Goal: Check status: Check status

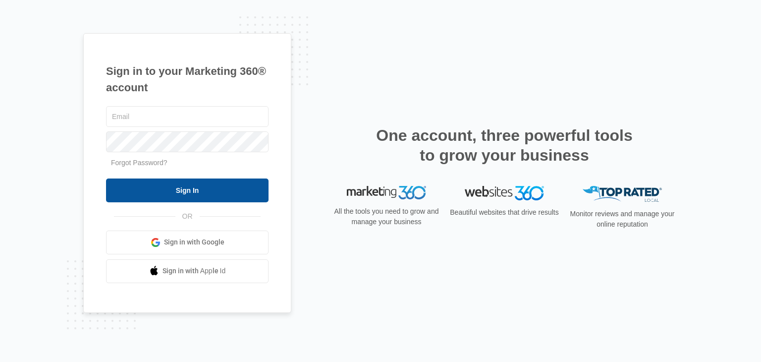
type input "[EMAIL_ADDRESS][DOMAIN_NAME]"
click at [165, 191] on input "Sign In" at bounding box center [187, 190] width 162 height 24
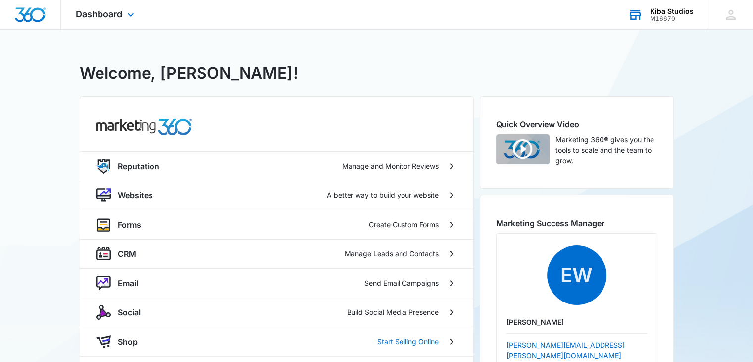
click at [660, 19] on div "M16670" at bounding box center [672, 18] width 44 height 7
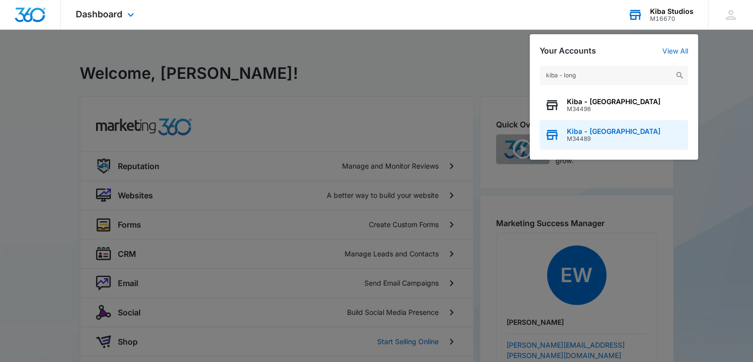
type input "kiba - long"
click at [609, 134] on span "Kiba - [GEOGRAPHIC_DATA]" at bounding box center [614, 131] width 94 height 8
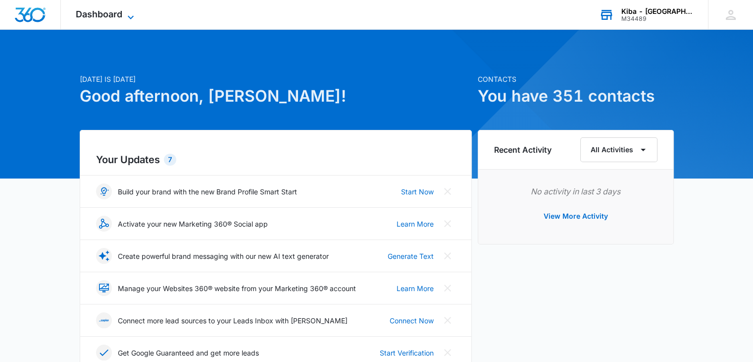
click at [132, 14] on icon at bounding box center [131, 17] width 12 height 12
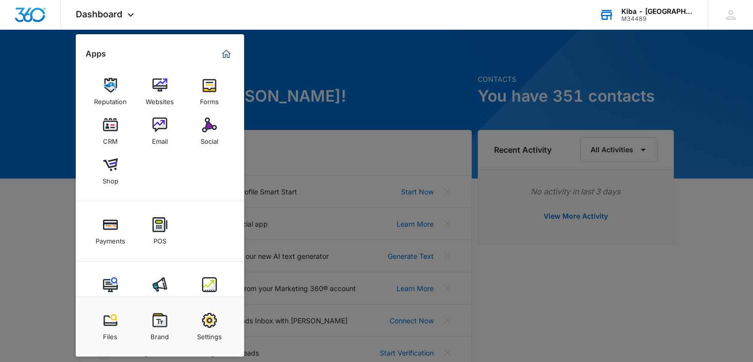
click at [215, 289] on img at bounding box center [209, 284] width 15 height 15
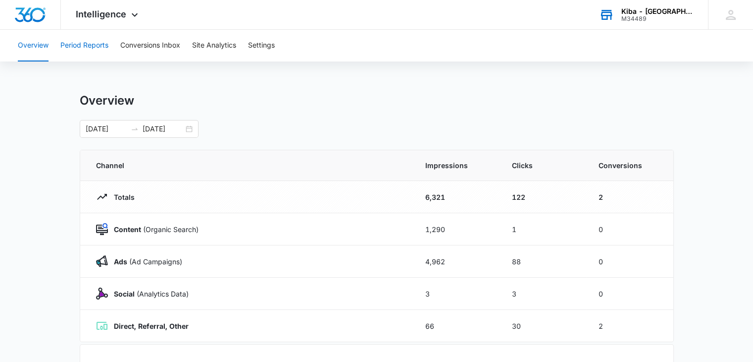
click at [92, 44] on button "Period Reports" at bounding box center [84, 46] width 48 height 32
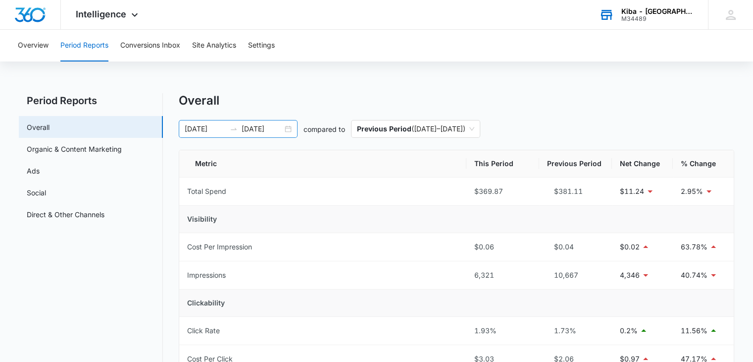
click at [284, 129] on div "[DATE] [DATE]" at bounding box center [238, 129] width 119 height 18
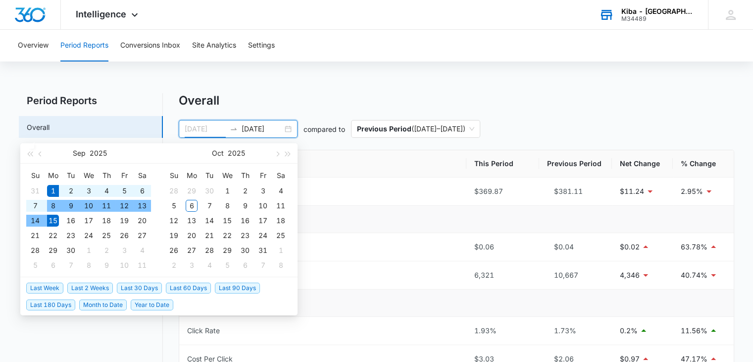
type input "[DATE]"
click at [57, 186] on div "1" at bounding box center [53, 191] width 12 height 12
type input "[DATE]"
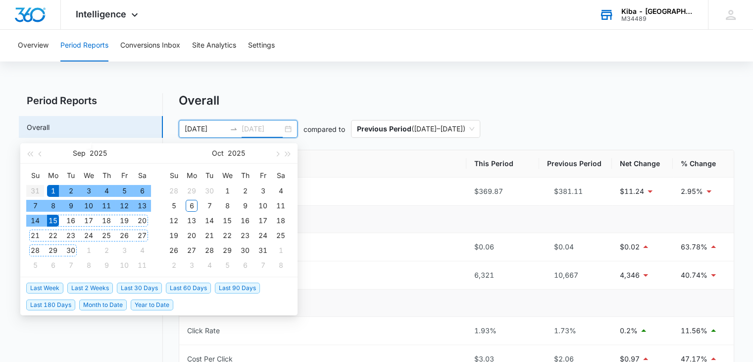
click at [67, 249] on div "30" at bounding box center [71, 250] width 12 height 12
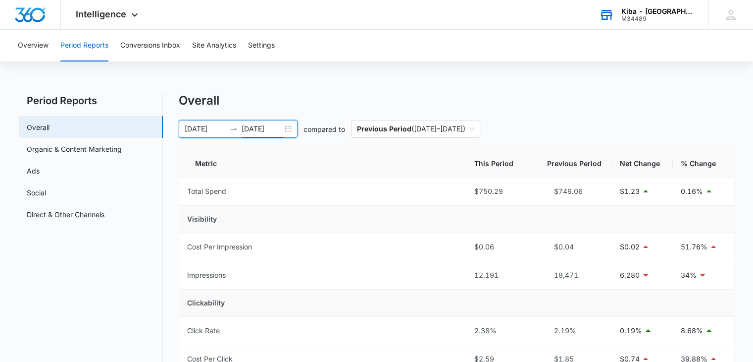
scroll to position [99, 0]
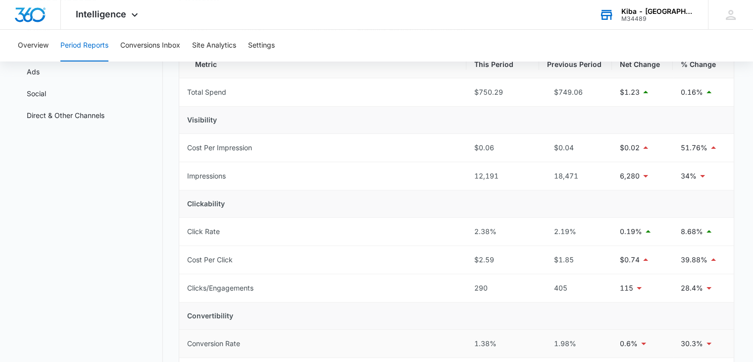
click at [411, 343] on td "Conversion Rate" at bounding box center [322, 343] width 287 height 28
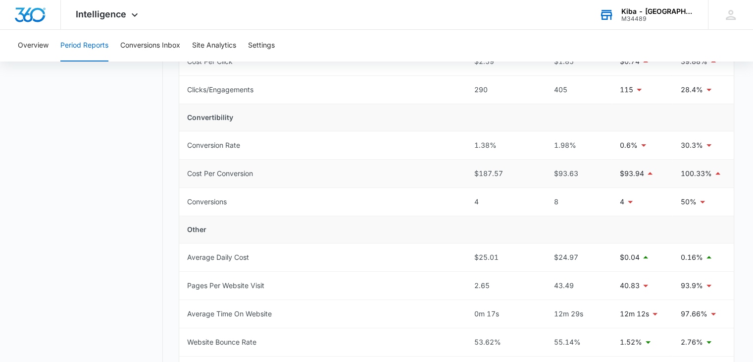
scroll to position [396, 0]
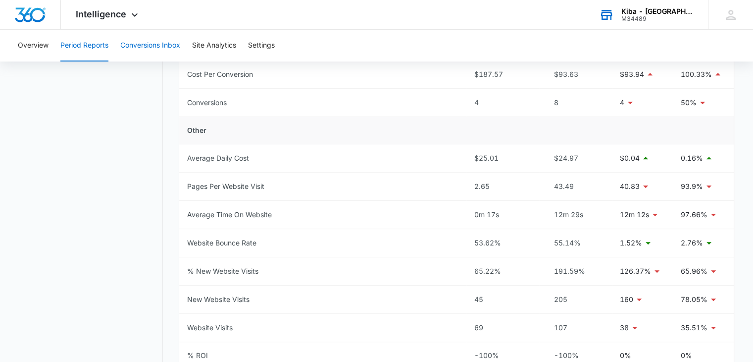
click at [136, 44] on button "Conversions Inbox" at bounding box center [150, 46] width 60 height 32
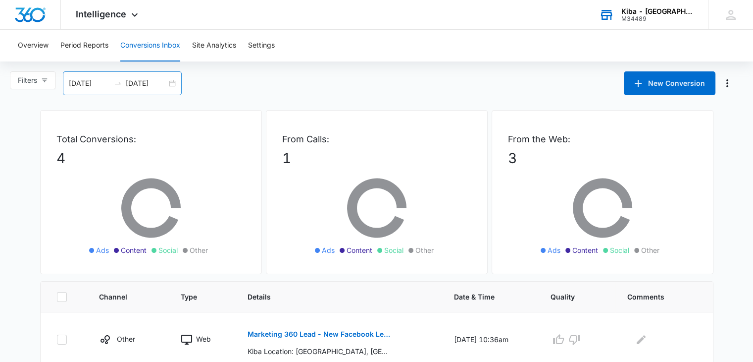
click at [174, 81] on div "[DATE] [DATE]" at bounding box center [122, 83] width 119 height 24
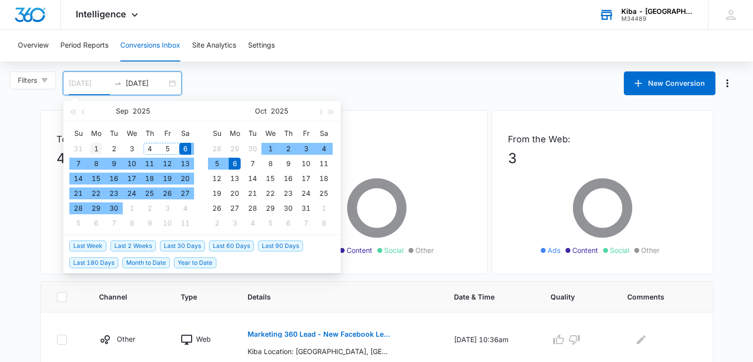
type input "[DATE]"
click at [93, 145] on div "1" at bounding box center [96, 149] width 12 height 12
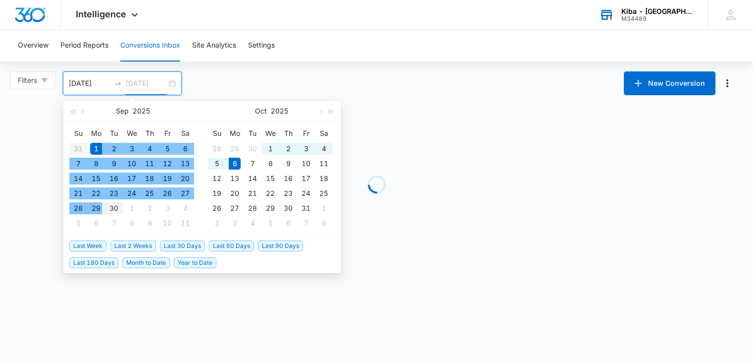
type input "[DATE]"
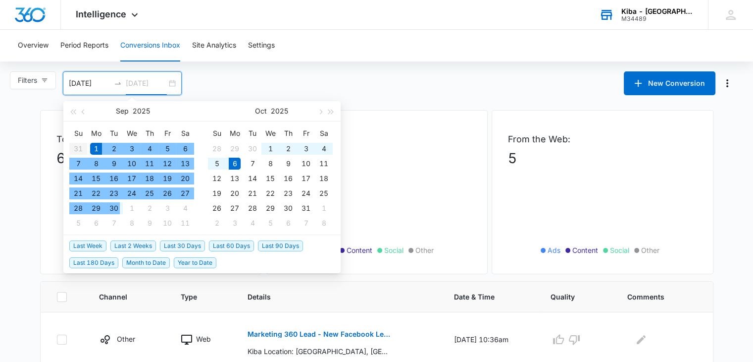
click at [114, 206] on div "30" at bounding box center [114, 208] width 12 height 12
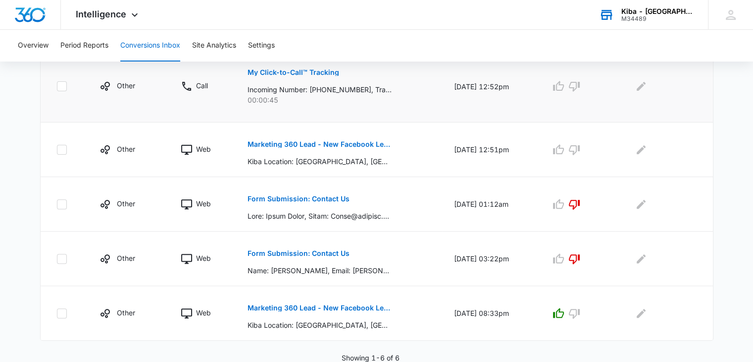
scroll to position [217, 0]
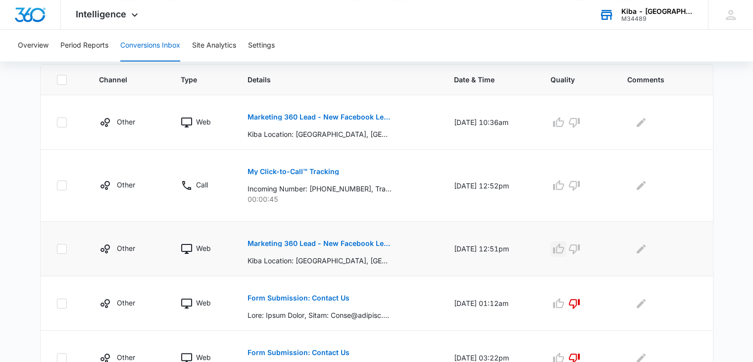
click at [563, 247] on icon "button" at bounding box center [559, 249] width 12 height 12
click at [561, 117] on icon "button" at bounding box center [559, 122] width 12 height 12
click at [285, 171] on p "My Click-to-Call™ Tracking" at bounding box center [294, 171] width 92 height 7
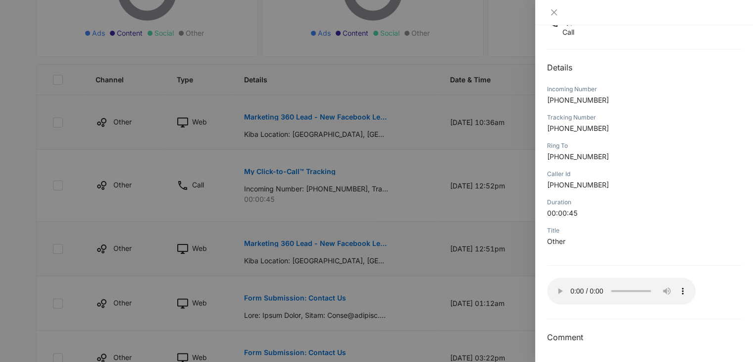
scroll to position [266, 0]
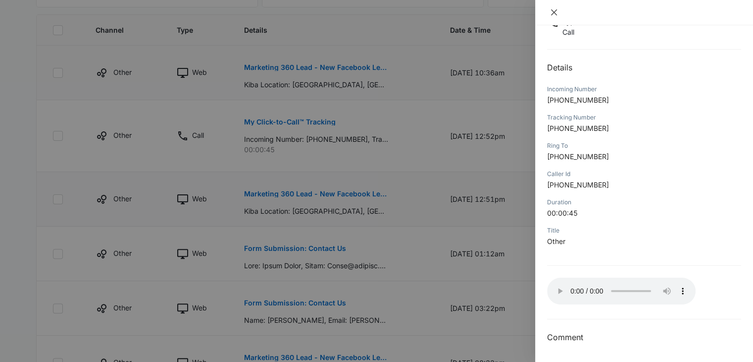
click at [553, 11] on icon "close" at bounding box center [554, 12] width 8 height 8
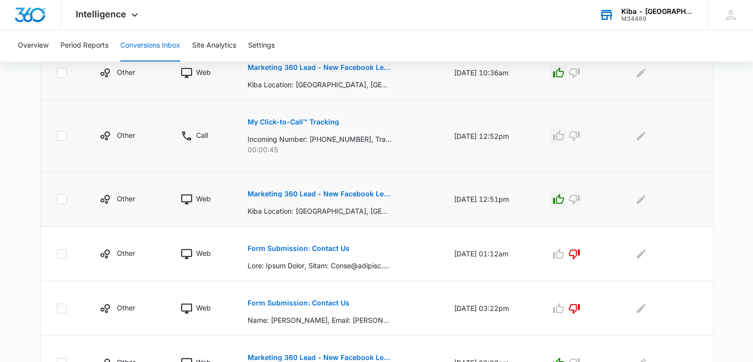
click at [561, 139] on icon "button" at bounding box center [558, 135] width 11 height 10
click at [660, 15] on div "M34489" at bounding box center [658, 18] width 72 height 7
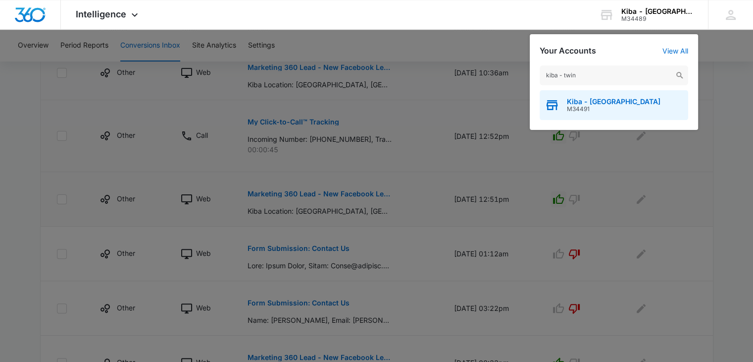
type input "kiba - twin"
click at [623, 106] on div "Kiba - [GEOGRAPHIC_DATA] M34491" at bounding box center [614, 105] width 149 height 30
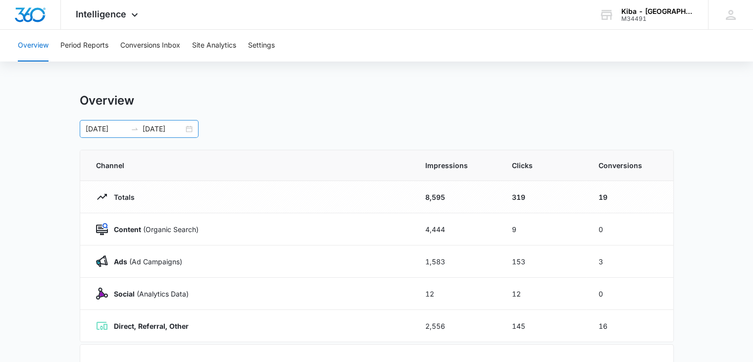
click at [191, 128] on div "[DATE] [DATE]" at bounding box center [139, 129] width 119 height 18
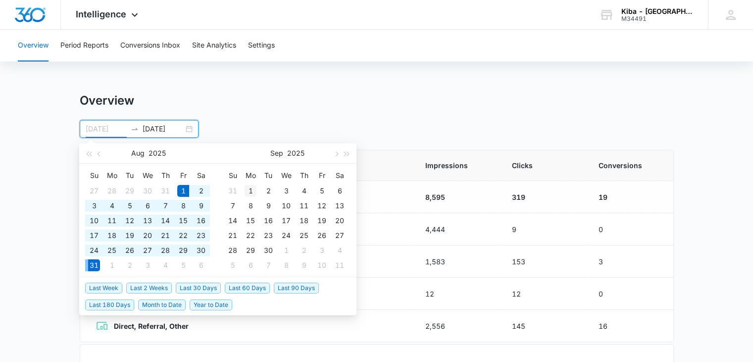
type input "[DATE]"
click at [253, 186] on div "1" at bounding box center [251, 191] width 12 height 12
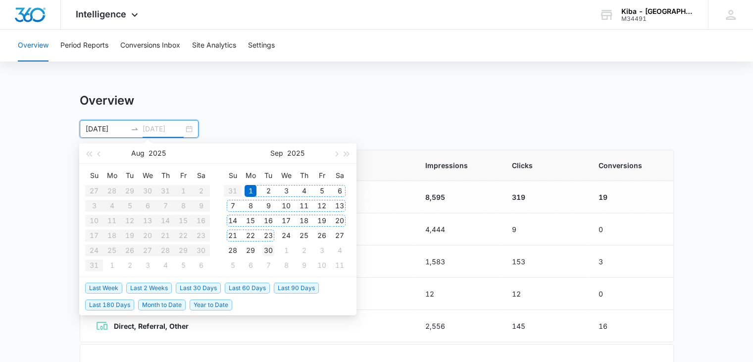
type input "[DATE]"
click at [270, 251] on div "30" at bounding box center [268, 250] width 12 height 12
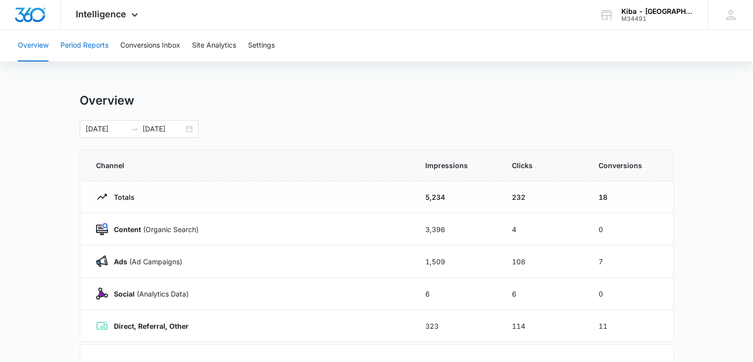
click at [103, 41] on button "Period Reports" at bounding box center [84, 46] width 48 height 32
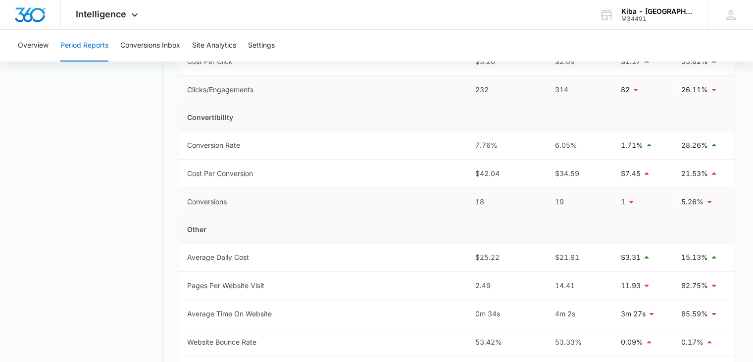
scroll to position [347, 0]
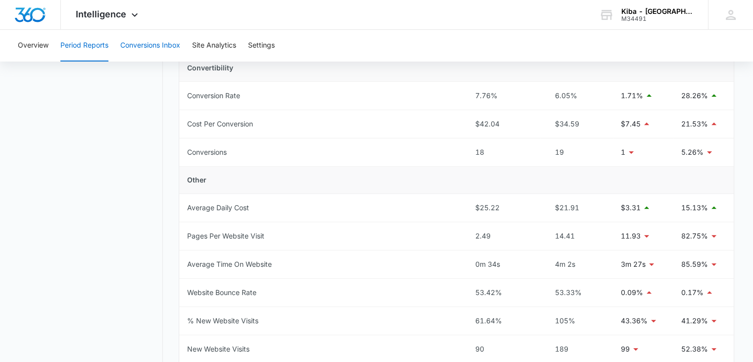
click at [161, 48] on button "Conversions Inbox" at bounding box center [150, 46] width 60 height 32
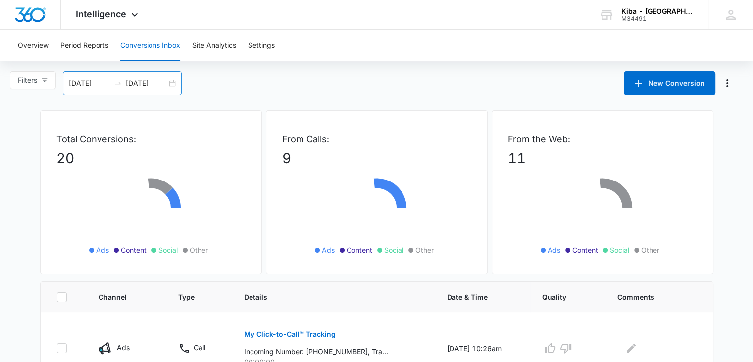
click at [169, 84] on div "[DATE] [DATE]" at bounding box center [122, 83] width 119 height 24
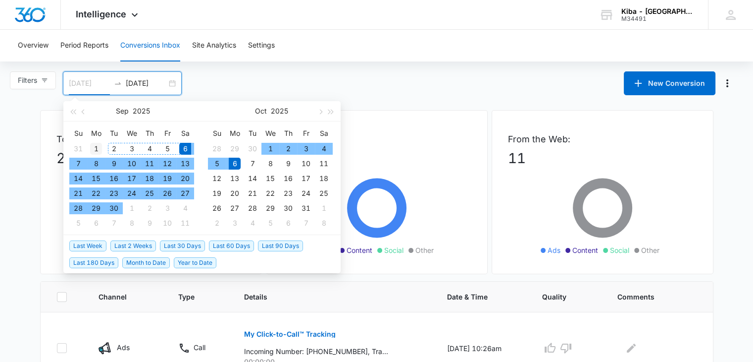
type input "[DATE]"
click at [95, 150] on div "1" at bounding box center [96, 149] width 12 height 12
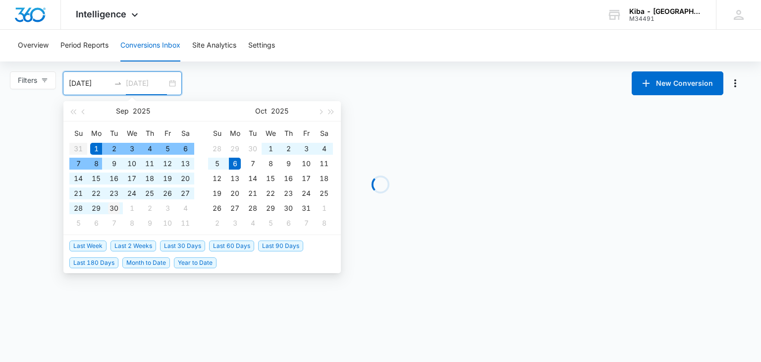
type input "[DATE]"
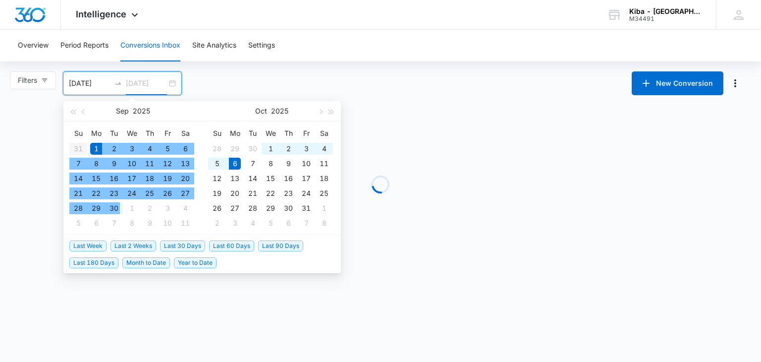
click at [117, 209] on div "30" at bounding box center [114, 208] width 12 height 12
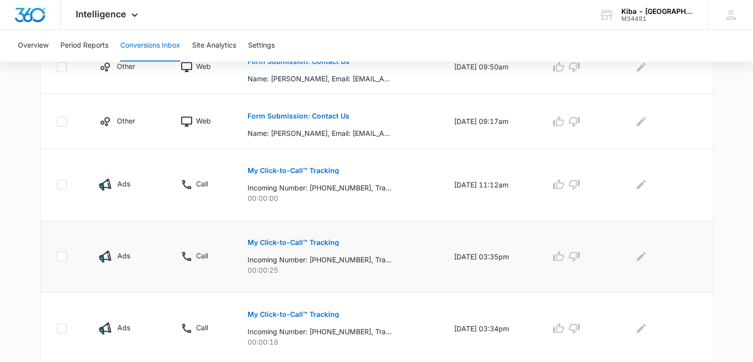
scroll to position [576, 0]
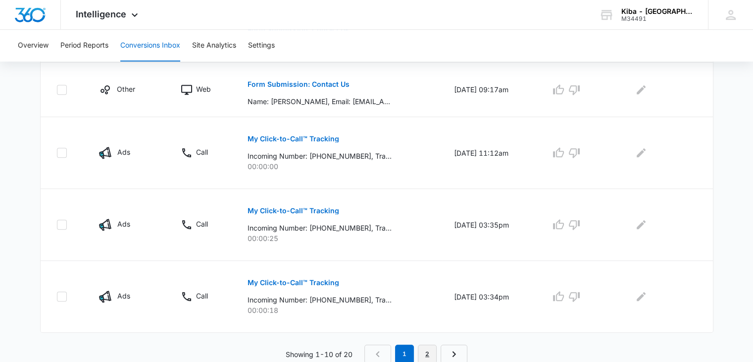
click at [427, 351] on link "2" at bounding box center [427, 353] width 19 height 19
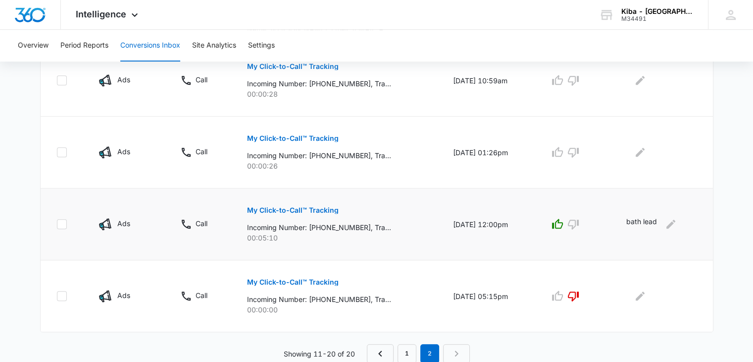
scroll to position [565, 0]
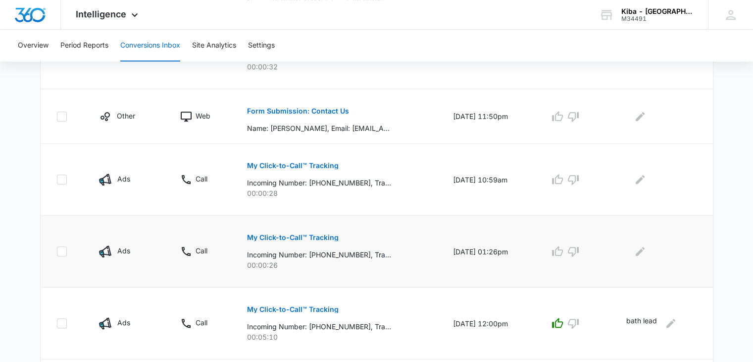
click at [271, 236] on p "My Click-to-Call™ Tracking" at bounding box center [293, 237] width 92 height 7
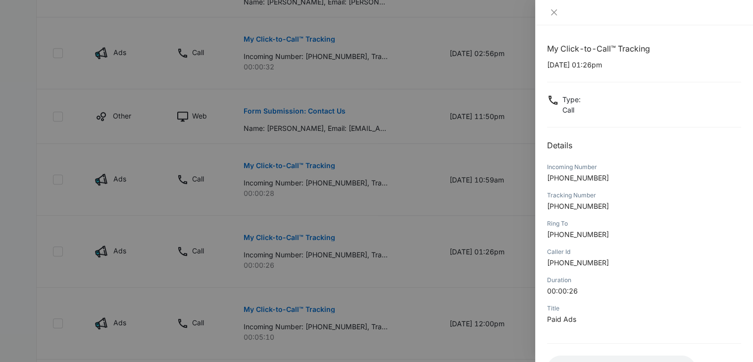
scroll to position [78, 0]
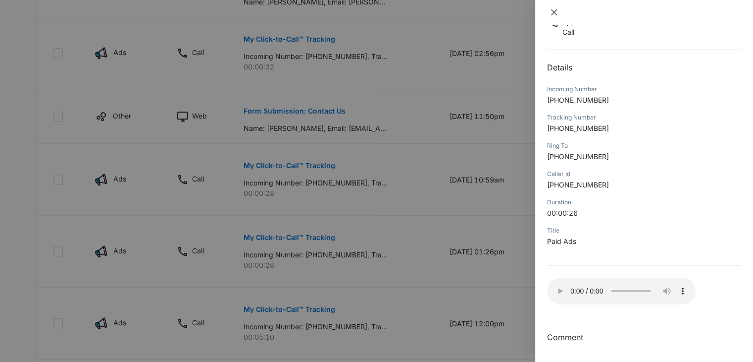
click at [551, 12] on icon "close" at bounding box center [554, 12] width 8 height 8
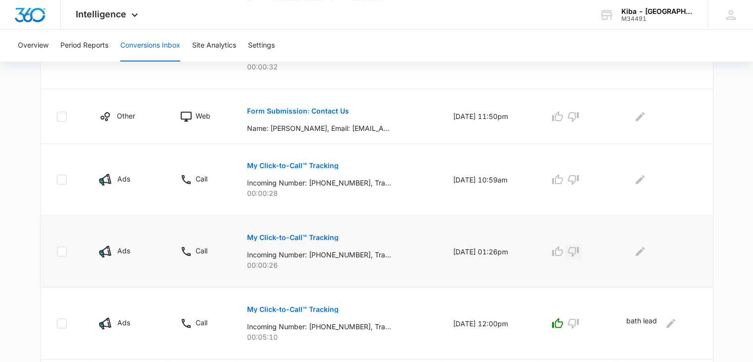
click at [575, 248] on icon "button" at bounding box center [573, 252] width 11 height 10
click at [574, 173] on icon "button" at bounding box center [574, 179] width 12 height 12
click at [305, 107] on p "Form Submission: Contact Us" at bounding box center [298, 110] width 102 height 7
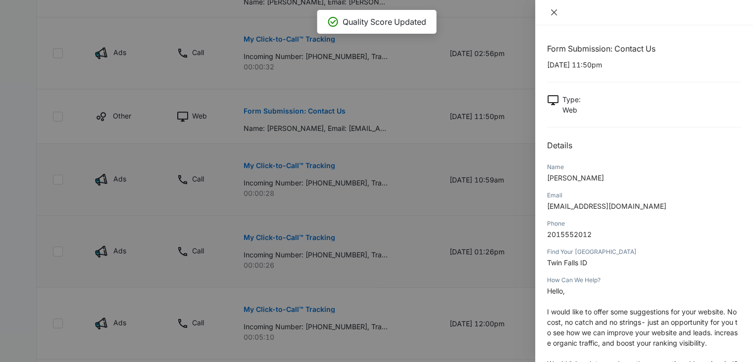
click at [555, 12] on icon "close" at bounding box center [554, 12] width 6 height 6
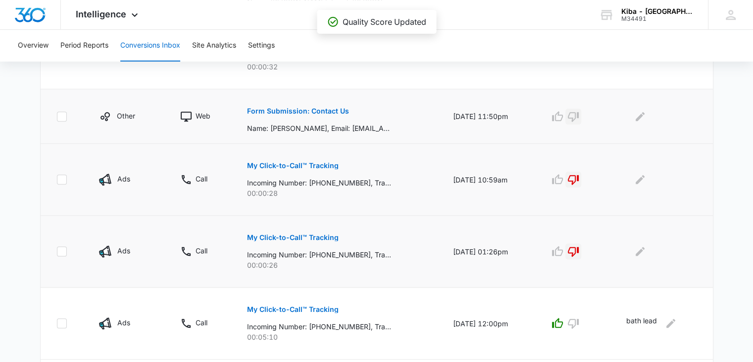
click at [579, 113] on icon "button" at bounding box center [573, 117] width 11 height 10
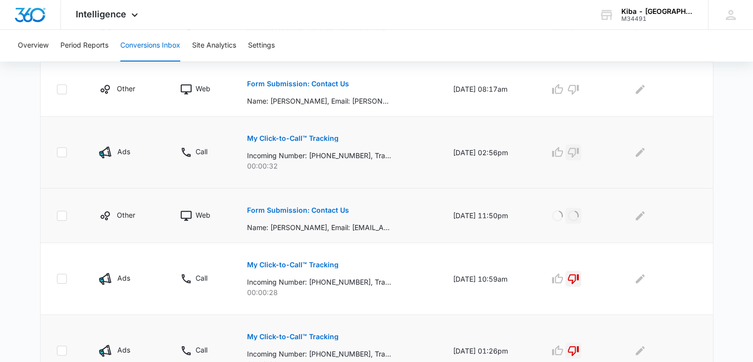
click at [579, 154] on icon "button" at bounding box center [573, 153] width 11 height 10
click at [295, 139] on p "My Click-to-Call™ Tracking" at bounding box center [293, 138] width 92 height 7
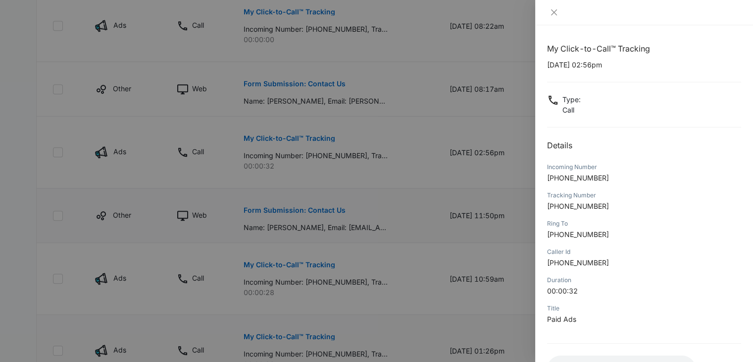
scroll to position [78, 0]
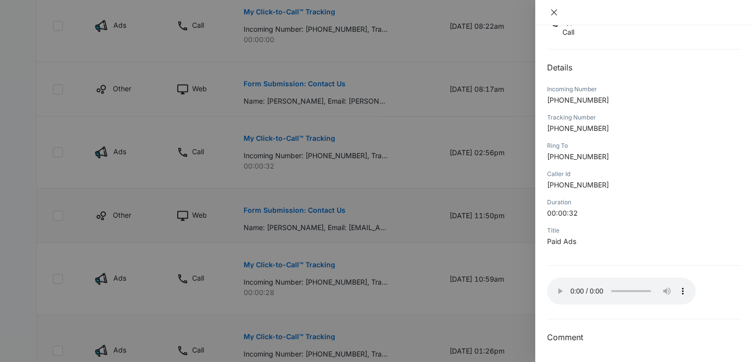
click at [555, 13] on icon "close" at bounding box center [554, 12] width 6 height 6
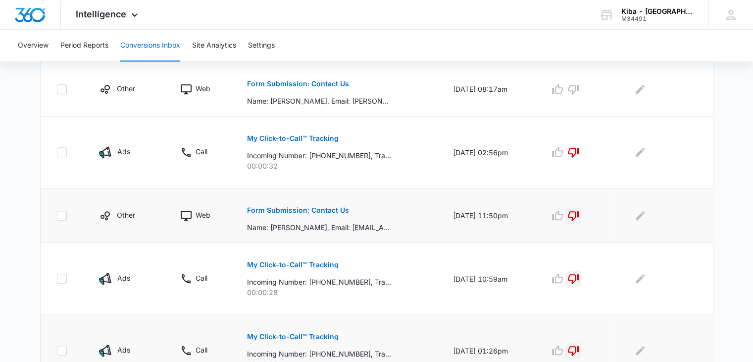
scroll to position [366, 0]
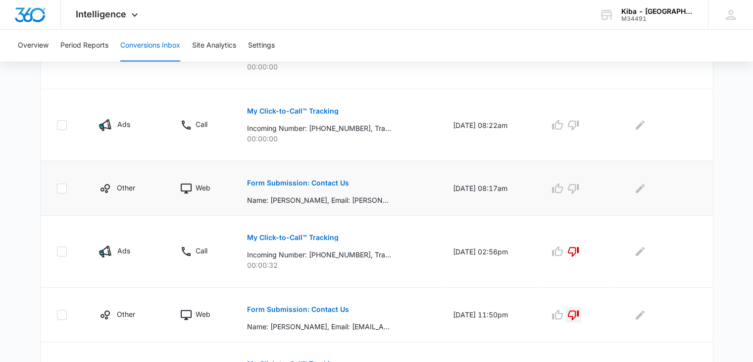
click at [274, 179] on p "Form Submission: Contact Us" at bounding box center [298, 182] width 102 height 7
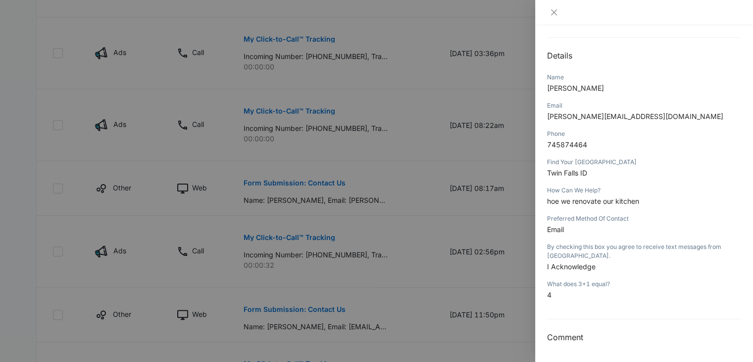
scroll to position [0, 0]
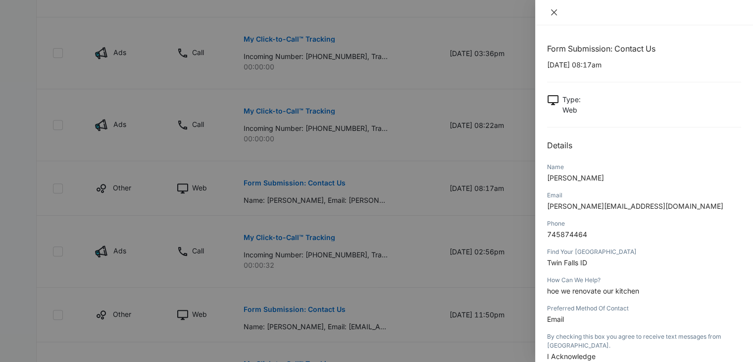
click at [554, 14] on icon "close" at bounding box center [554, 12] width 8 height 8
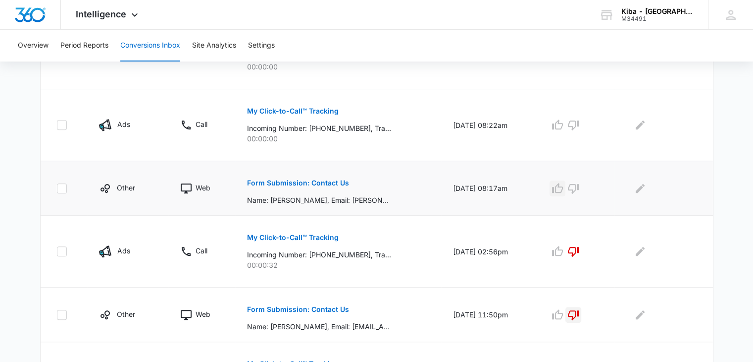
click at [563, 186] on icon "button" at bounding box center [558, 188] width 12 height 12
click at [579, 125] on icon "button" at bounding box center [574, 125] width 12 height 12
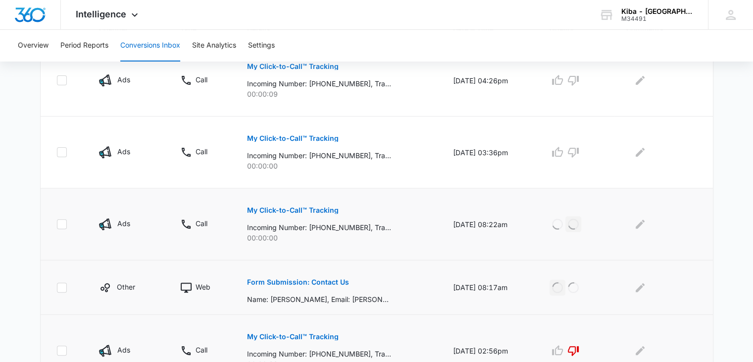
scroll to position [168, 0]
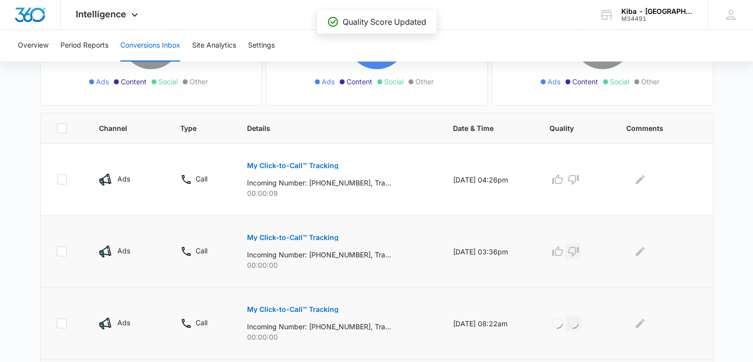
click at [575, 252] on icon "button" at bounding box center [573, 252] width 11 height 10
click at [576, 177] on icon "button" at bounding box center [574, 179] width 12 height 12
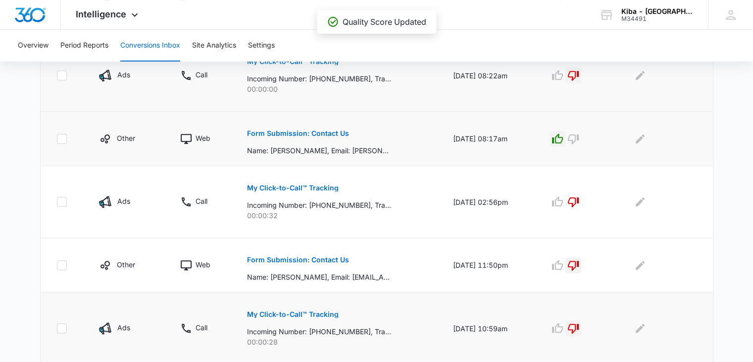
scroll to position [664, 0]
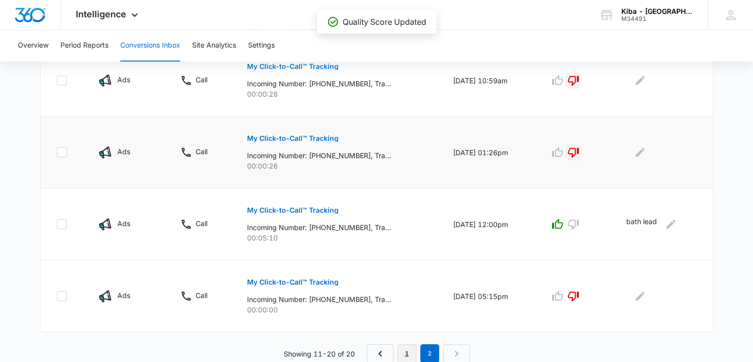
click at [405, 350] on link "1" at bounding box center [407, 353] width 19 height 19
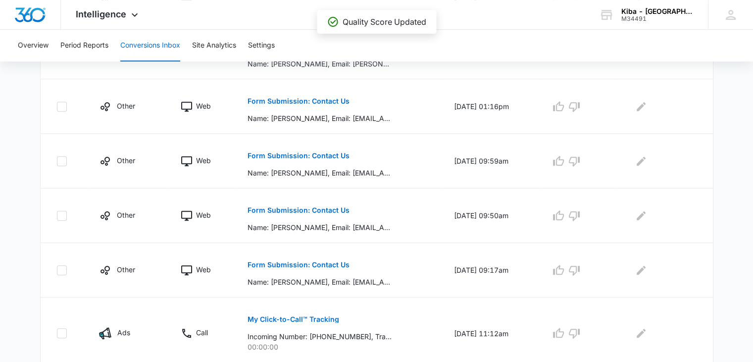
scroll to position [576, 0]
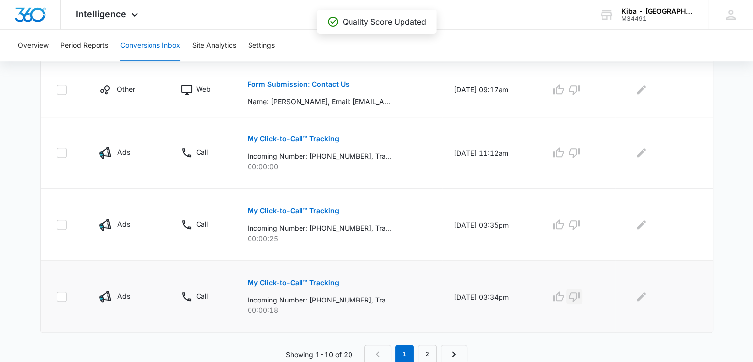
click at [580, 292] on icon "button" at bounding box center [574, 297] width 11 height 10
click at [580, 222] on icon "button" at bounding box center [575, 224] width 12 height 12
click at [579, 150] on icon "button" at bounding box center [575, 153] width 12 height 12
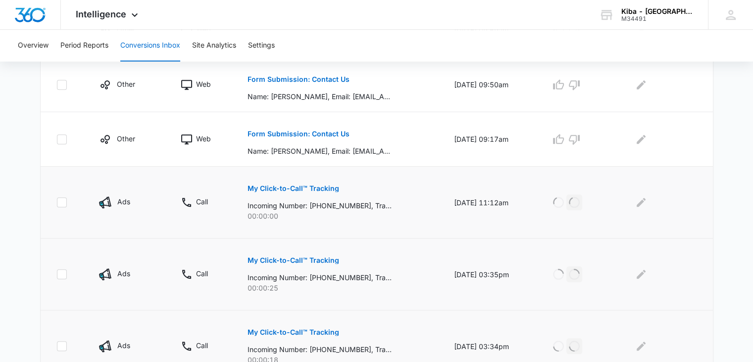
scroll to position [477, 0]
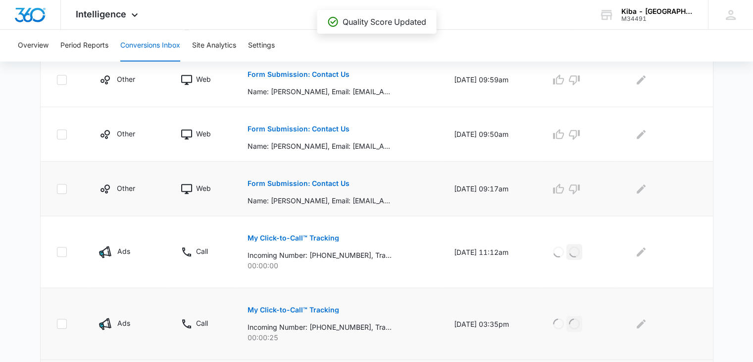
click at [268, 183] on p "Form Submission: Contact Us" at bounding box center [299, 183] width 102 height 7
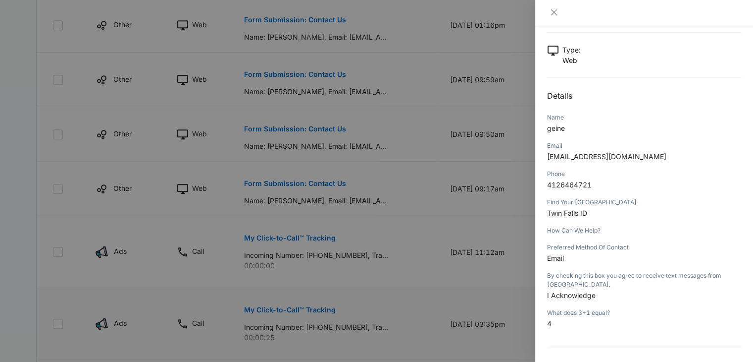
scroll to position [0, 0]
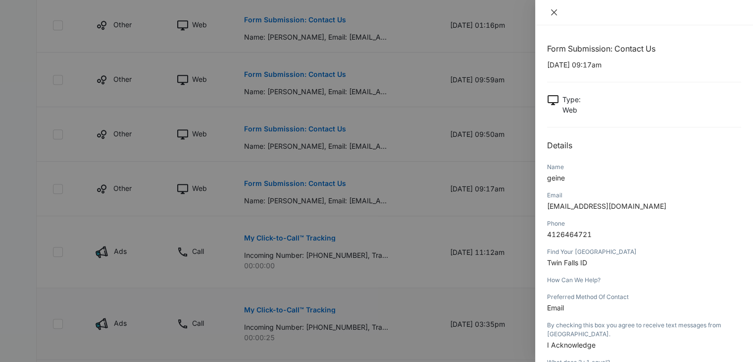
click at [552, 12] on icon "close" at bounding box center [554, 12] width 8 height 8
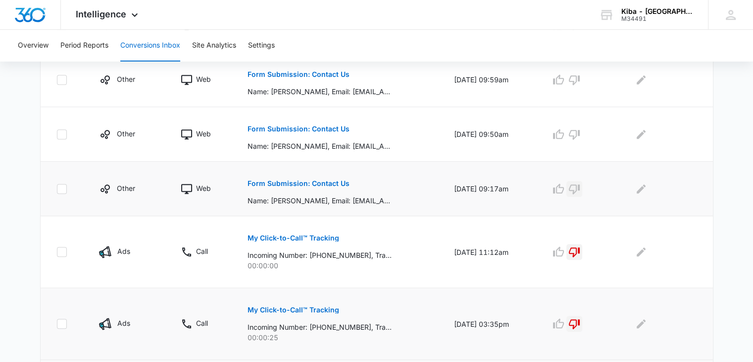
click at [580, 185] on icon "button" at bounding box center [574, 189] width 11 height 10
click at [295, 123] on button "Form Submission: Contact Us" at bounding box center [299, 129] width 102 height 24
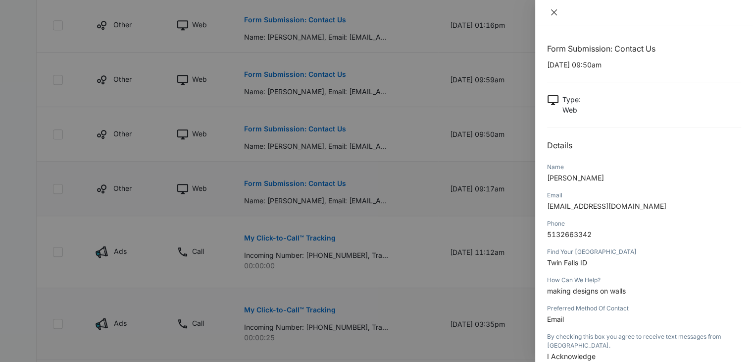
click at [552, 14] on icon "close" at bounding box center [554, 12] width 6 height 6
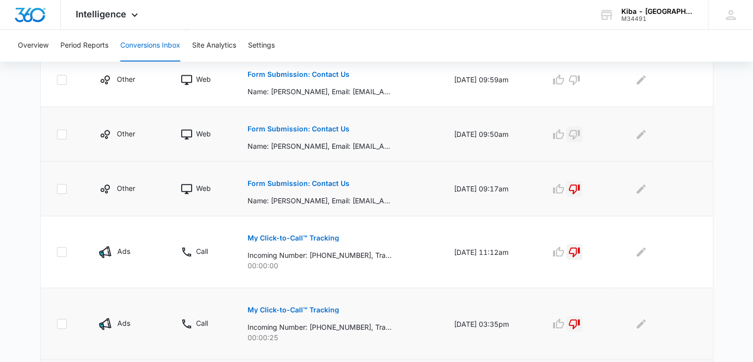
click at [580, 135] on icon "button" at bounding box center [575, 134] width 12 height 12
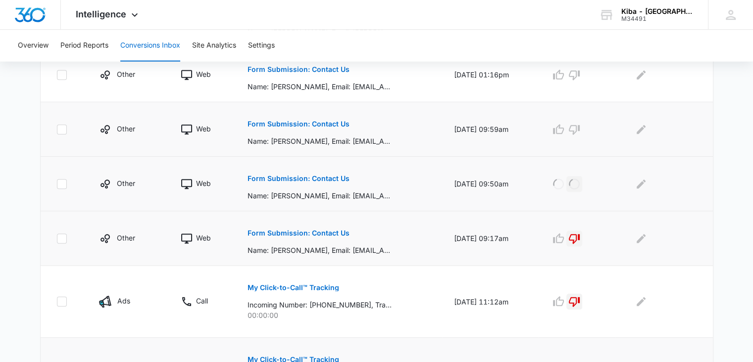
click at [323, 121] on p "Form Submission: Contact Us" at bounding box center [299, 123] width 102 height 7
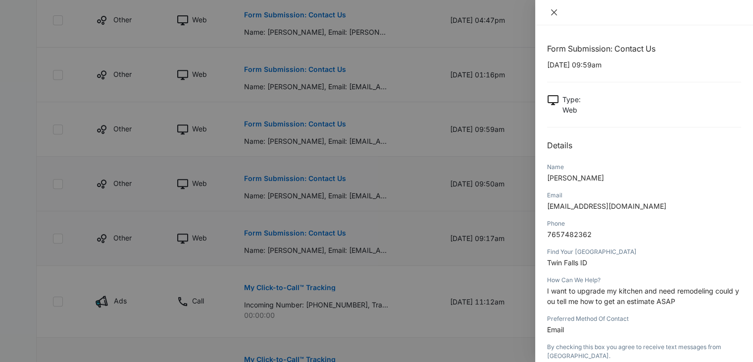
click at [555, 13] on icon "close" at bounding box center [554, 12] width 6 height 6
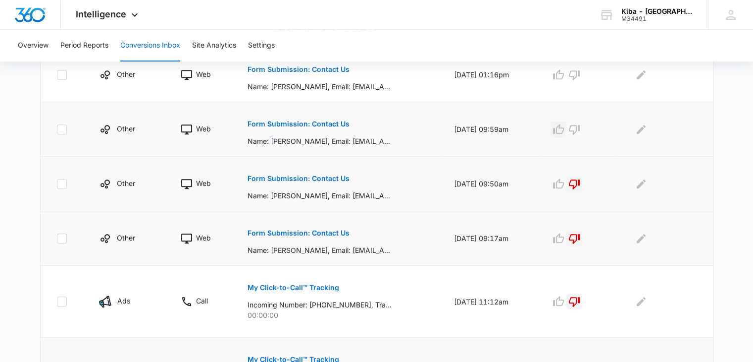
click at [565, 128] on icon "button" at bounding box center [559, 129] width 12 height 12
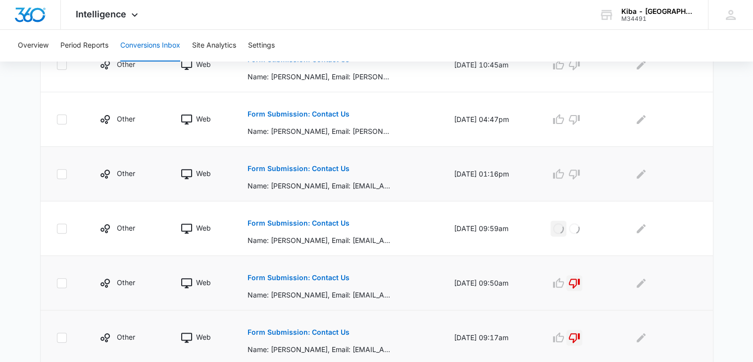
click at [290, 168] on p "Form Submission: Contact Us" at bounding box center [299, 168] width 102 height 7
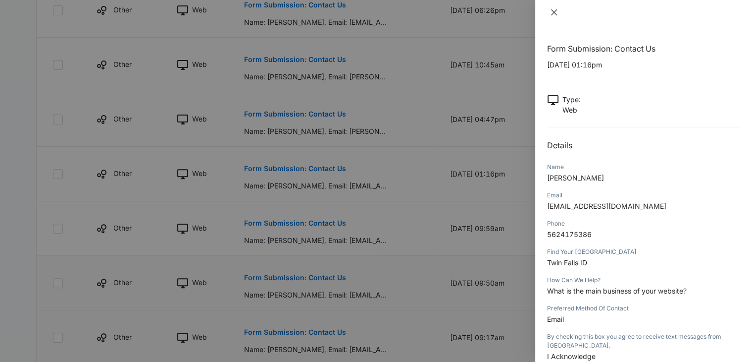
click at [552, 12] on icon "close" at bounding box center [554, 12] width 8 height 8
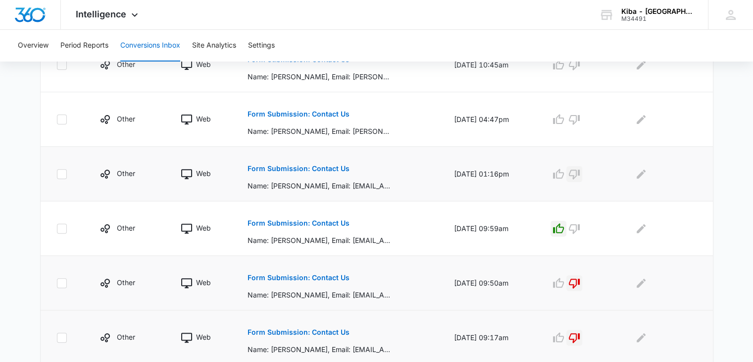
click at [580, 171] on icon "button" at bounding box center [575, 174] width 12 height 12
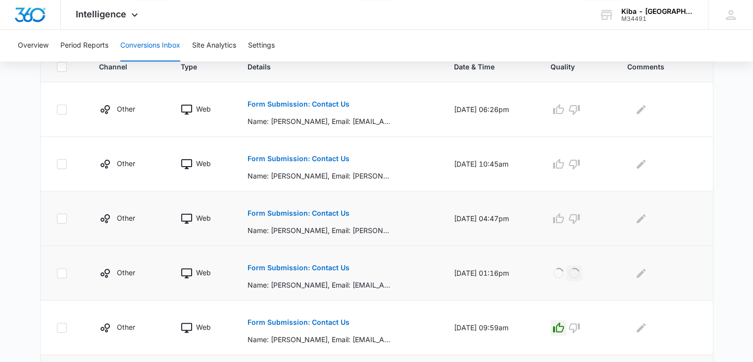
click at [309, 212] on p "Form Submission: Contact Us" at bounding box center [299, 212] width 102 height 7
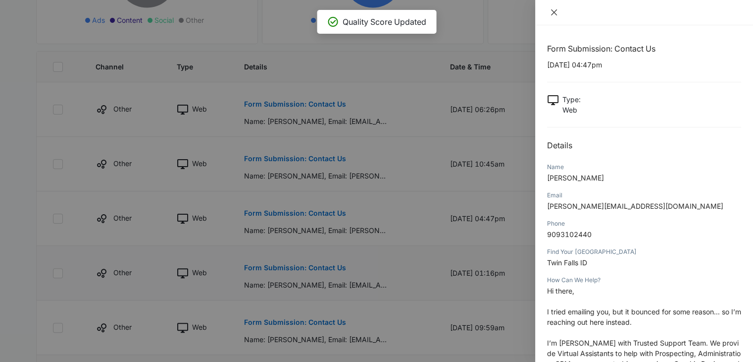
click at [554, 10] on icon "close" at bounding box center [554, 12] width 8 height 8
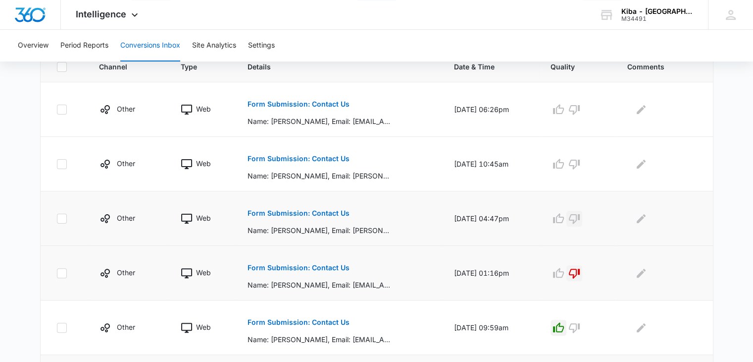
click at [579, 216] on icon "button" at bounding box center [575, 218] width 12 height 12
click at [323, 157] on p "Form Submission: Contact Us" at bounding box center [299, 158] width 102 height 7
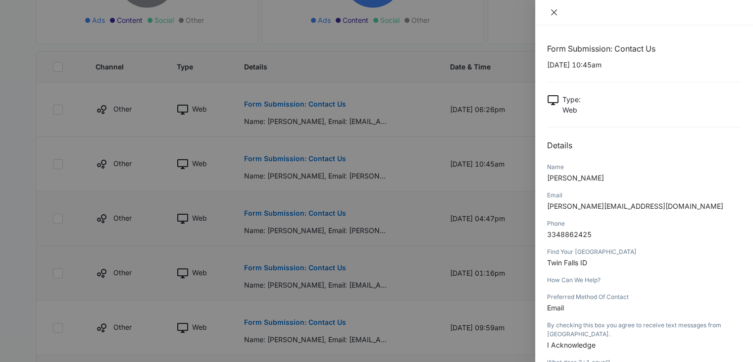
click at [551, 11] on icon "close" at bounding box center [554, 12] width 8 height 8
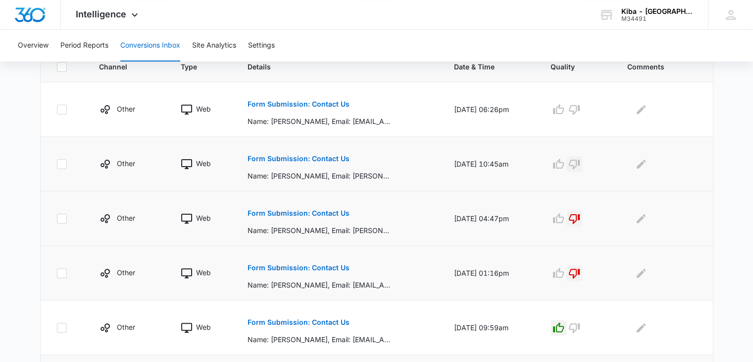
click at [580, 161] on icon "button" at bounding box center [574, 164] width 11 height 10
click at [324, 102] on p "Form Submission: Contact Us" at bounding box center [299, 104] width 102 height 7
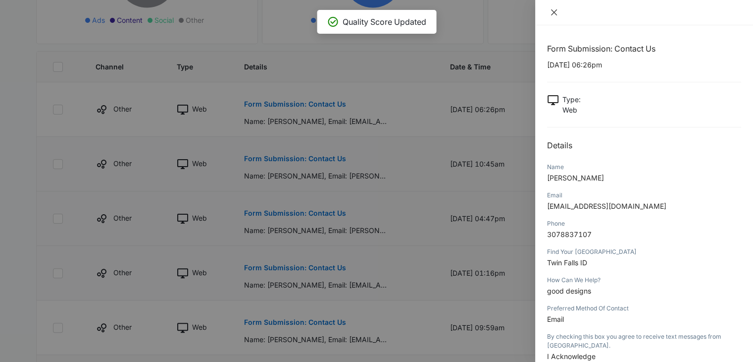
click at [553, 9] on icon "close" at bounding box center [554, 12] width 8 height 8
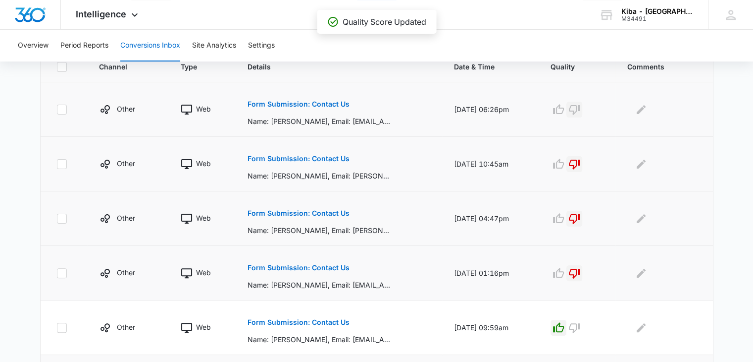
click at [579, 107] on icon "button" at bounding box center [575, 110] width 12 height 12
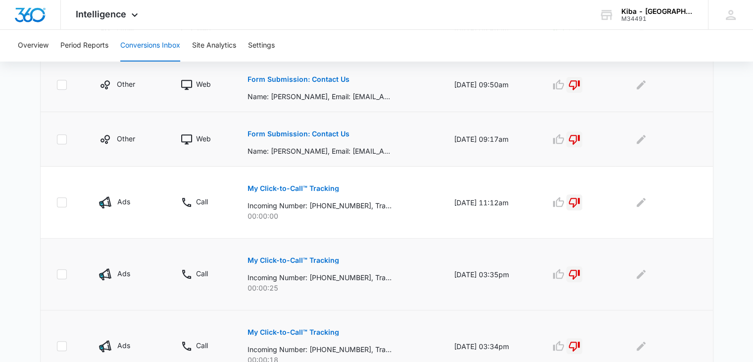
scroll to position [576, 0]
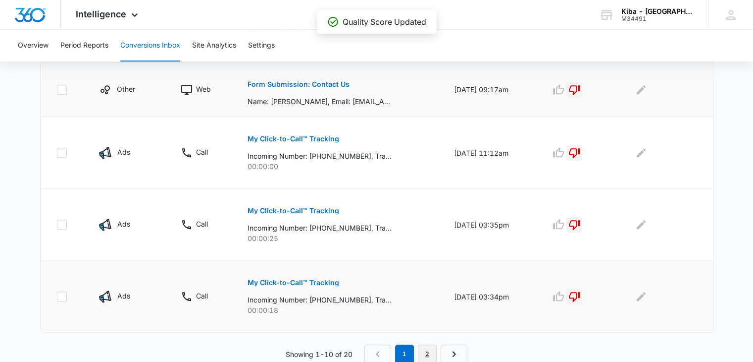
click at [422, 349] on link "2" at bounding box center [427, 353] width 19 height 19
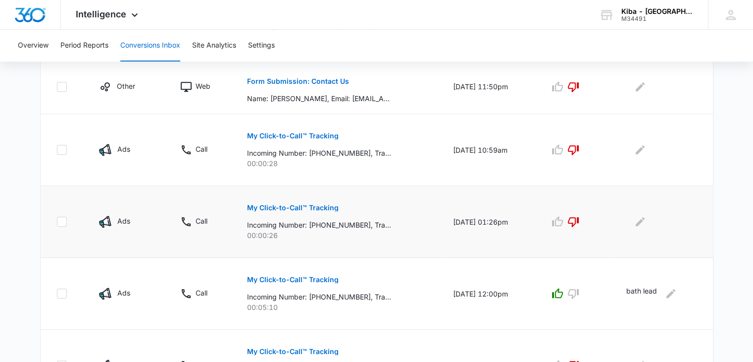
scroll to position [664, 0]
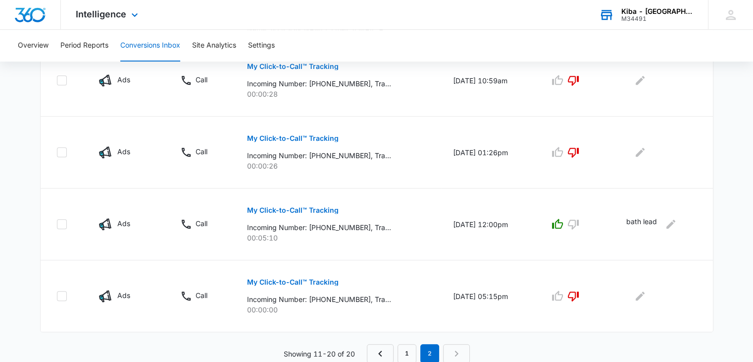
click at [658, 17] on div "M34491" at bounding box center [658, 18] width 72 height 7
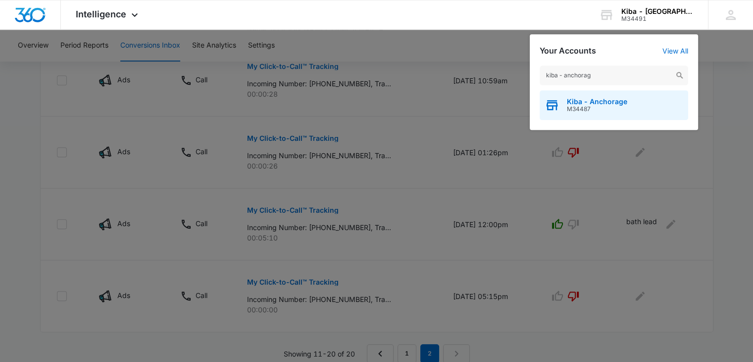
type input "kiba - anchorag"
click at [579, 108] on span "M34487" at bounding box center [597, 108] width 60 height 7
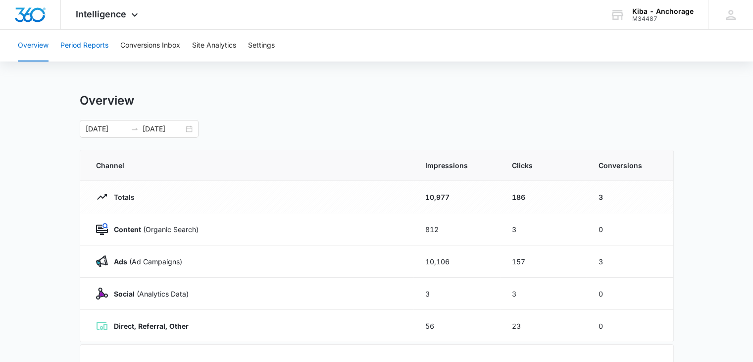
click at [90, 47] on button "Period Reports" at bounding box center [84, 46] width 48 height 32
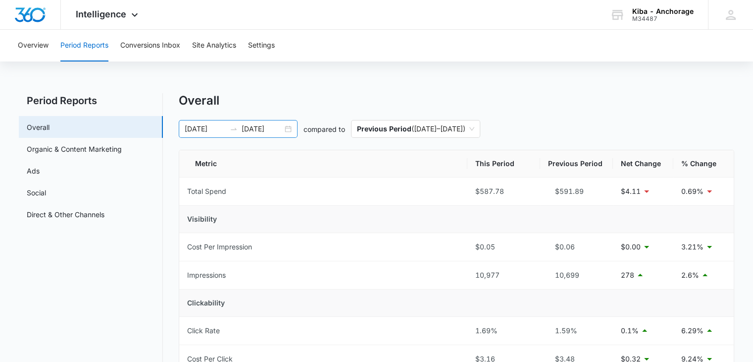
click at [291, 124] on div "[DATE] [DATE]" at bounding box center [238, 129] width 119 height 18
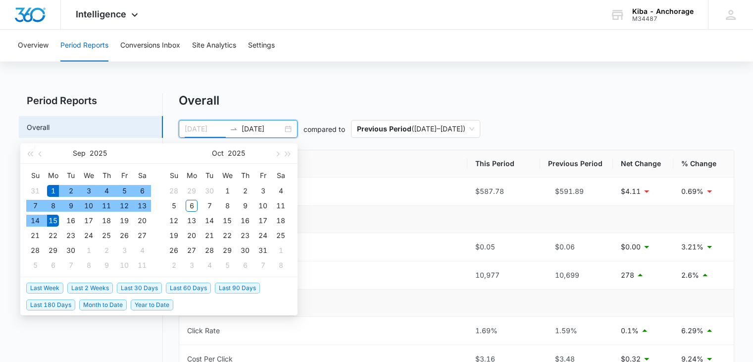
type input "[DATE]"
click at [51, 187] on div "1" at bounding box center [53, 191] width 12 height 12
type input "[DATE]"
click at [72, 247] on div "30" at bounding box center [71, 250] width 12 height 12
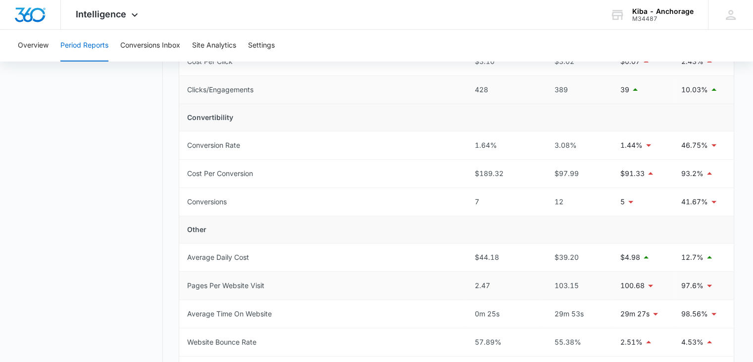
scroll to position [396, 0]
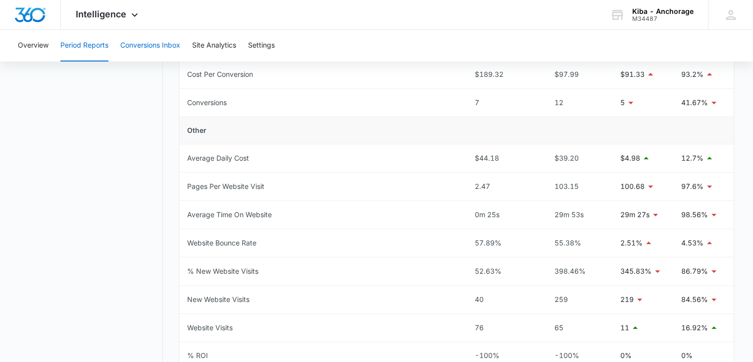
click at [166, 46] on button "Conversions Inbox" at bounding box center [150, 46] width 60 height 32
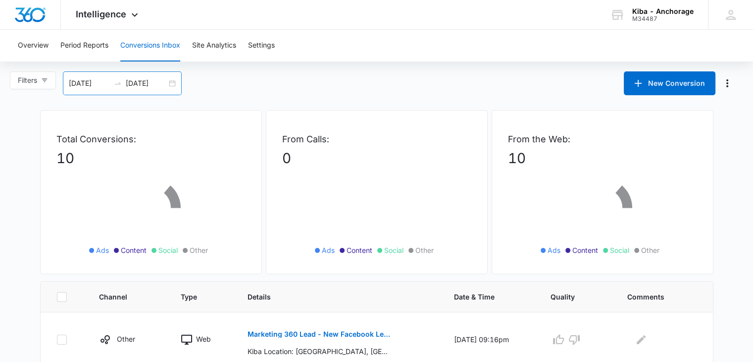
click at [178, 82] on div "[DATE] [DATE]" at bounding box center [122, 83] width 119 height 24
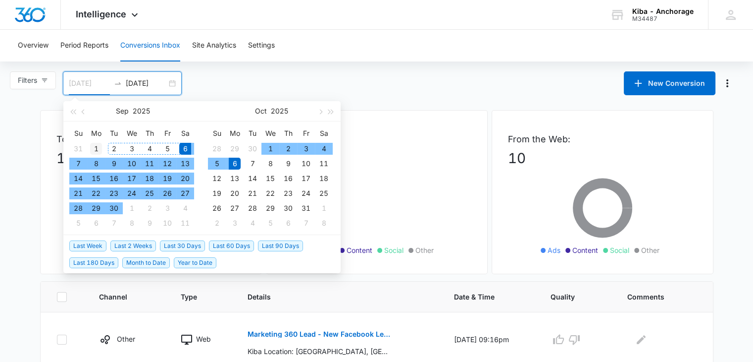
type input "[DATE]"
click at [97, 143] on div "1" at bounding box center [96, 149] width 12 height 12
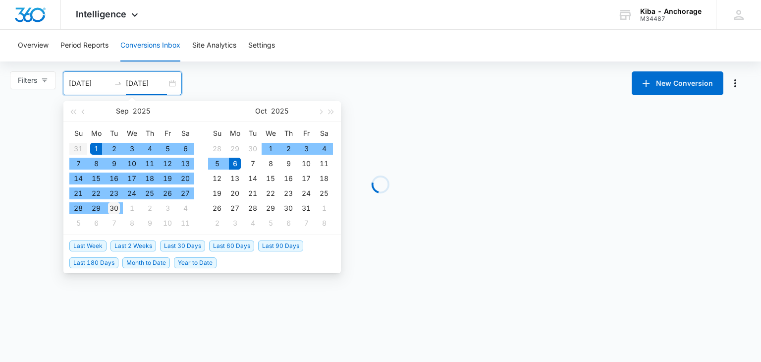
type input "[DATE]"
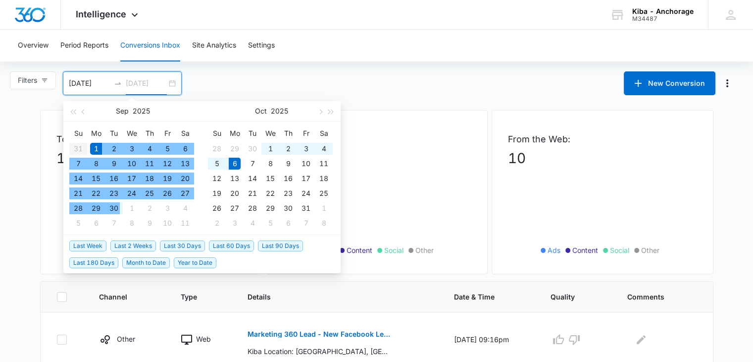
click at [119, 210] on div "30" at bounding box center [114, 208] width 12 height 12
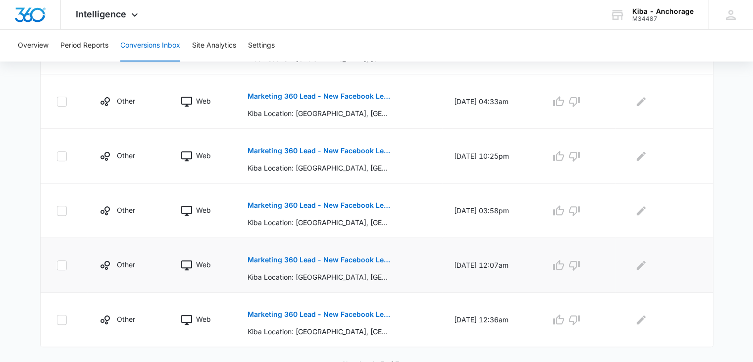
scroll to position [353, 0]
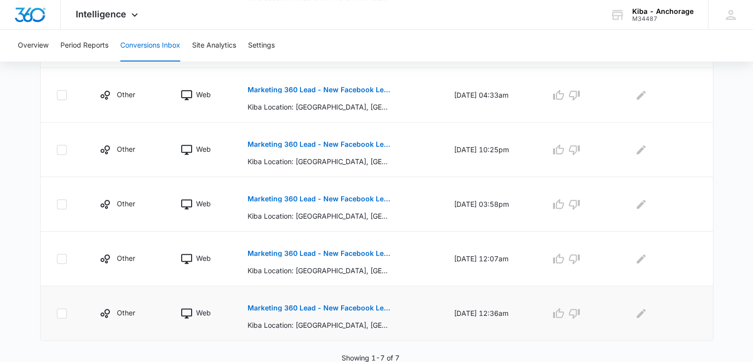
click at [332, 309] on p "Marketing 360 Lead - New Facebook Lead - Anchorage Kitchen & Bath Facebook Lead" at bounding box center [320, 307] width 144 height 7
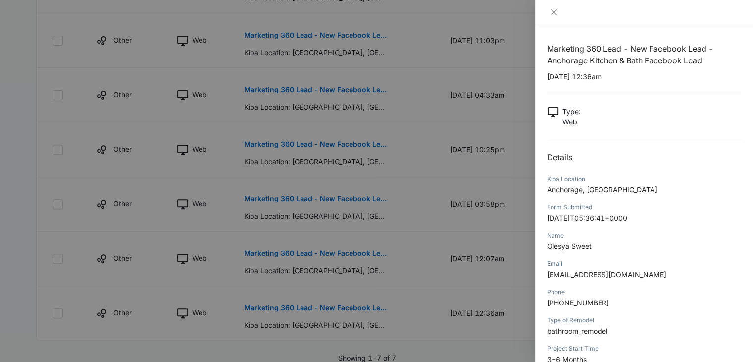
scroll to position [50, 0]
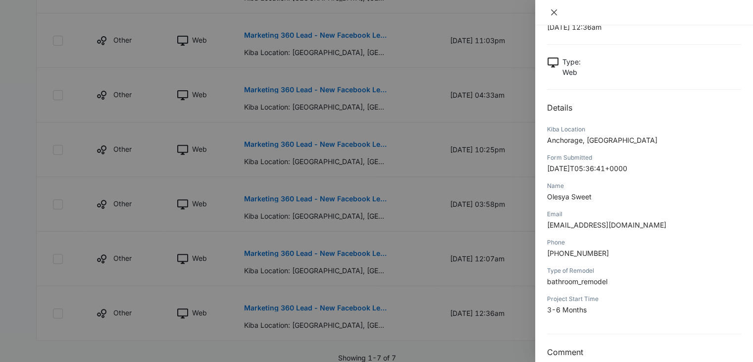
click at [553, 13] on icon "close" at bounding box center [554, 12] width 6 height 6
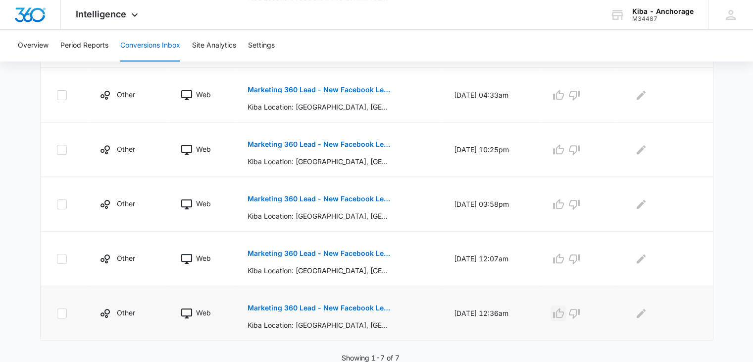
click at [563, 312] on icon "button" at bounding box center [558, 313] width 11 height 10
click at [565, 260] on icon "button" at bounding box center [559, 259] width 12 height 12
click at [562, 200] on icon "button" at bounding box center [559, 204] width 12 height 12
click at [564, 144] on icon "button" at bounding box center [559, 150] width 12 height 12
click at [565, 94] on icon "button" at bounding box center [559, 95] width 12 height 12
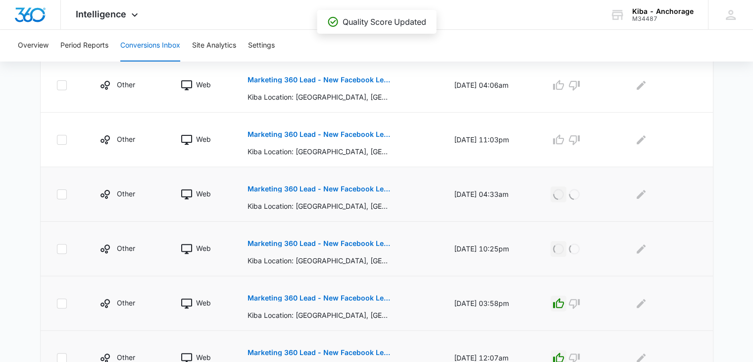
scroll to position [205, 0]
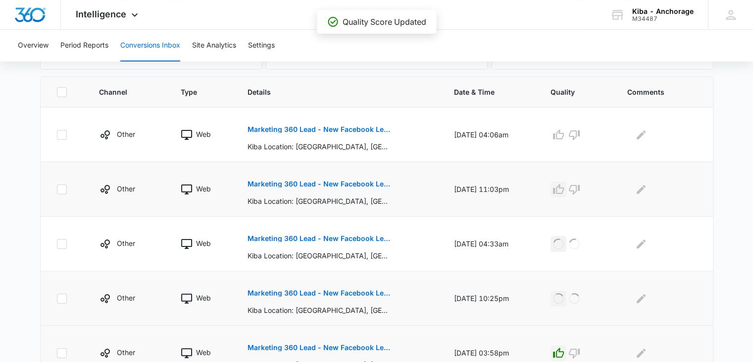
click at [564, 186] on icon "button" at bounding box center [559, 189] width 12 height 12
click at [565, 135] on icon "button" at bounding box center [559, 135] width 12 height 12
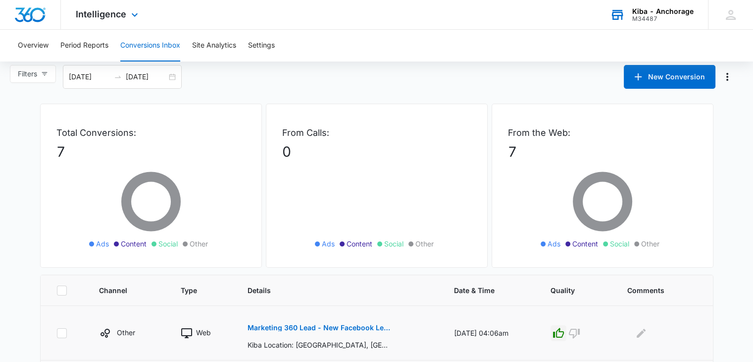
click at [662, 18] on div "M34487" at bounding box center [662, 18] width 61 height 7
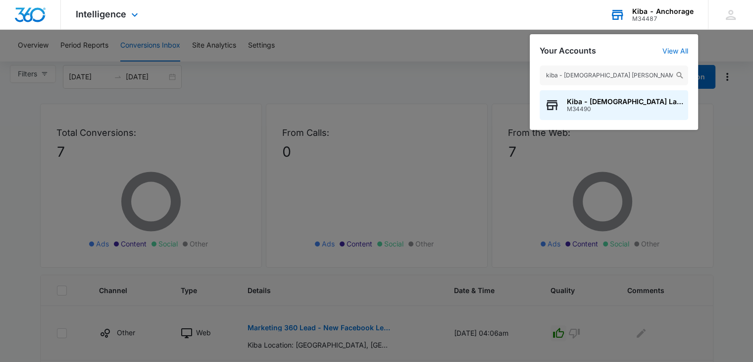
type input "kiba - [DEMOGRAPHIC_DATA] lake"
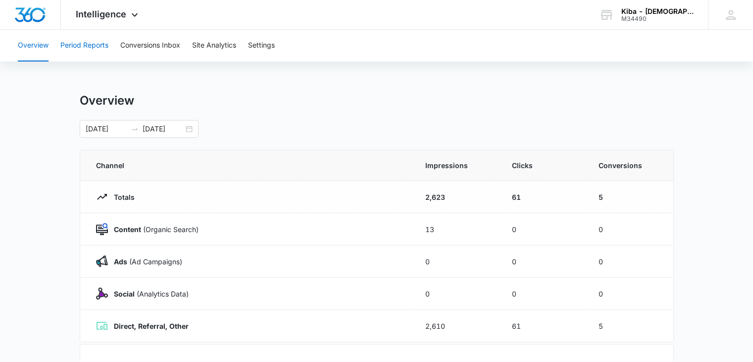
click at [83, 48] on button "Period Reports" at bounding box center [84, 46] width 48 height 32
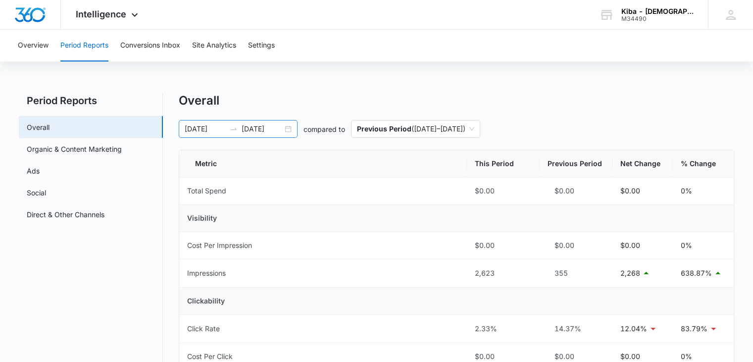
click at [285, 127] on div "[DATE] [DATE]" at bounding box center [238, 129] width 119 height 18
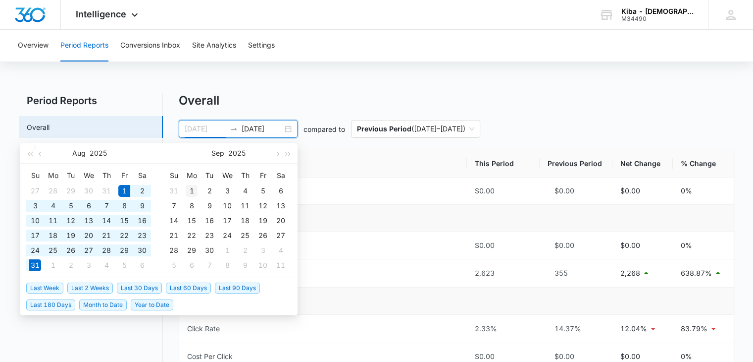
type input "[DATE]"
drag, startPoint x: 190, startPoint y: 186, endPoint x: 193, endPoint y: 191, distance: 5.4
click at [190, 186] on div "1" at bounding box center [192, 191] width 12 height 12
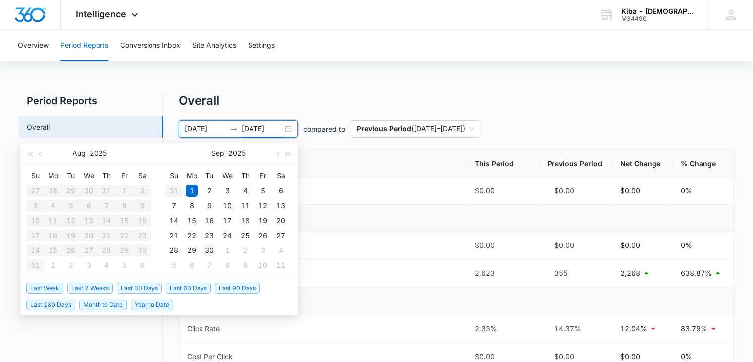
type input "[DATE]"
click at [208, 253] on div "30" at bounding box center [210, 250] width 12 height 12
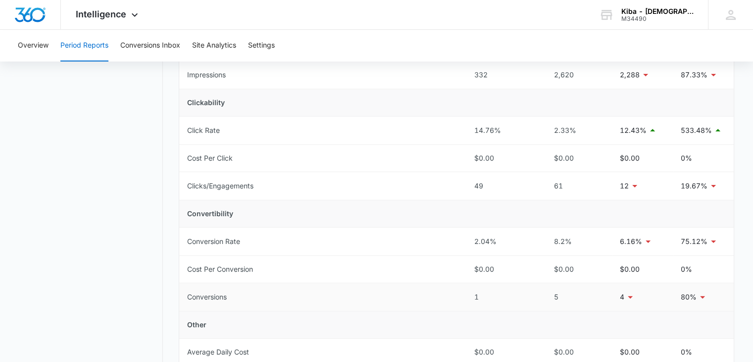
scroll to position [347, 0]
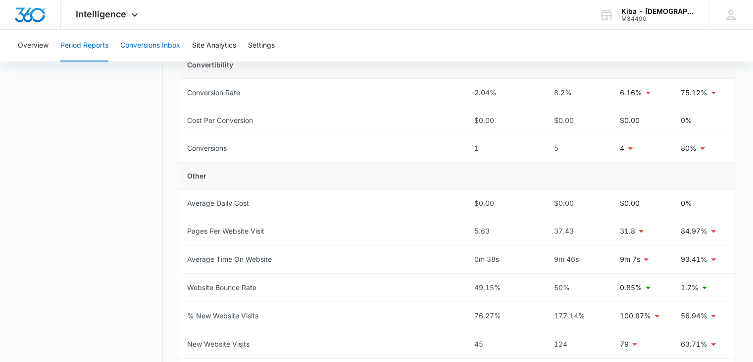
click at [170, 50] on button "Conversions Inbox" at bounding box center [150, 46] width 60 height 32
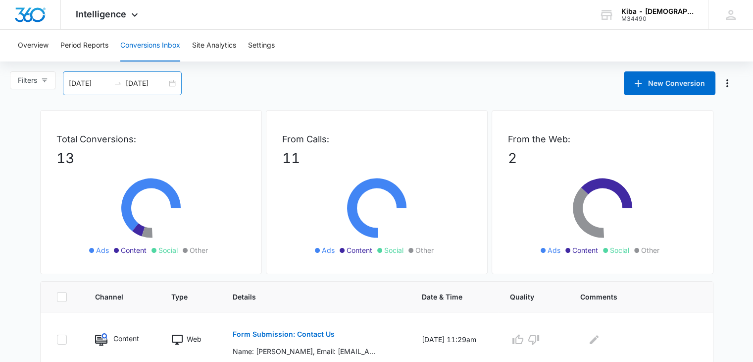
click at [180, 85] on div "[DATE] [DATE]" at bounding box center [122, 83] width 119 height 24
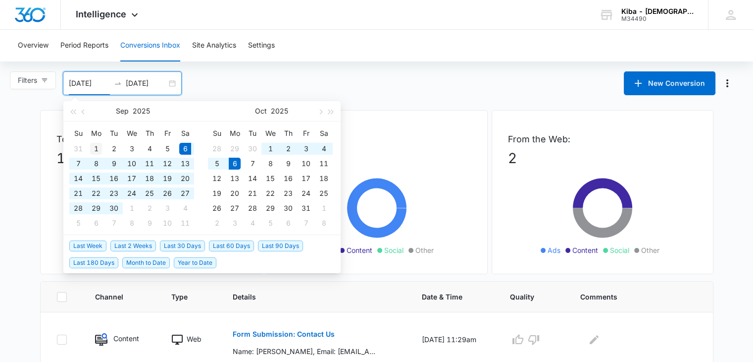
type input "[DATE]"
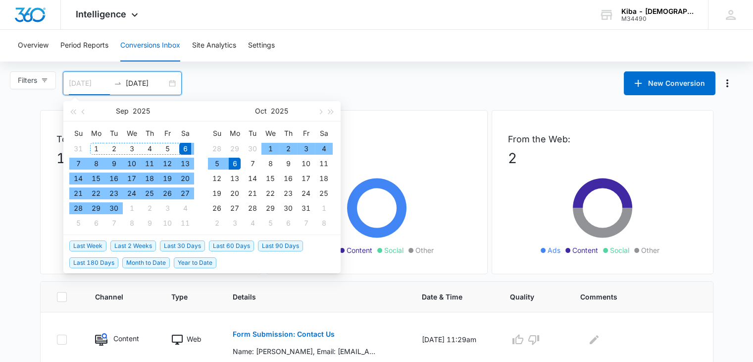
click at [95, 144] on div "1" at bounding box center [96, 149] width 12 height 12
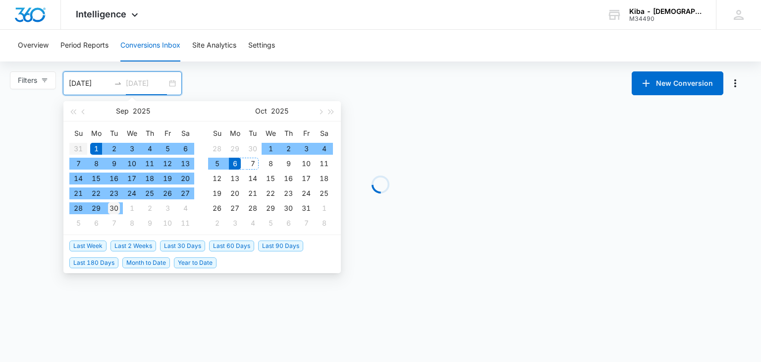
type input "[DATE]"
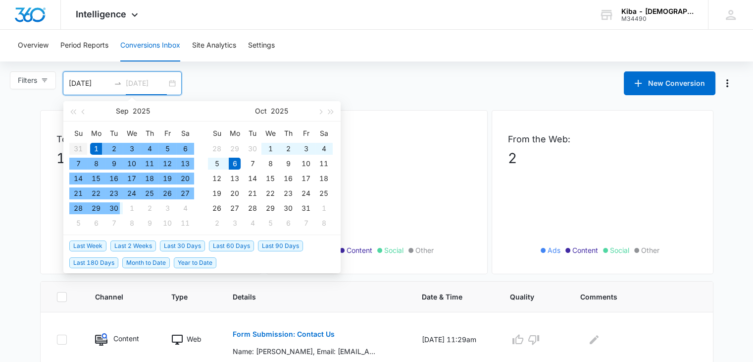
click at [113, 208] on div "30" at bounding box center [114, 208] width 12 height 12
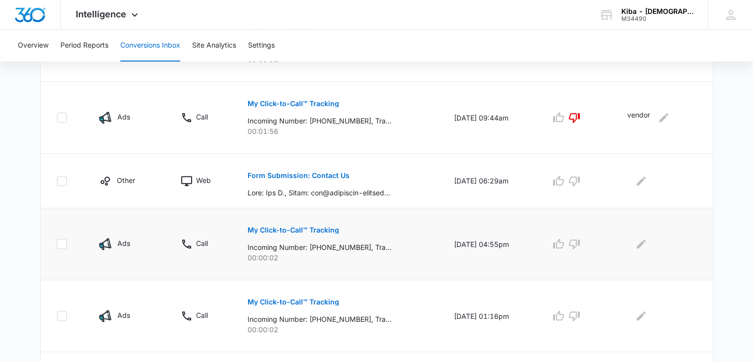
scroll to position [680, 0]
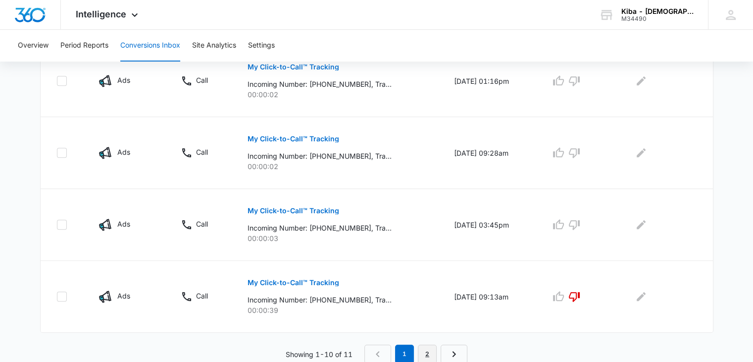
click at [430, 347] on link "2" at bounding box center [427, 353] width 19 height 19
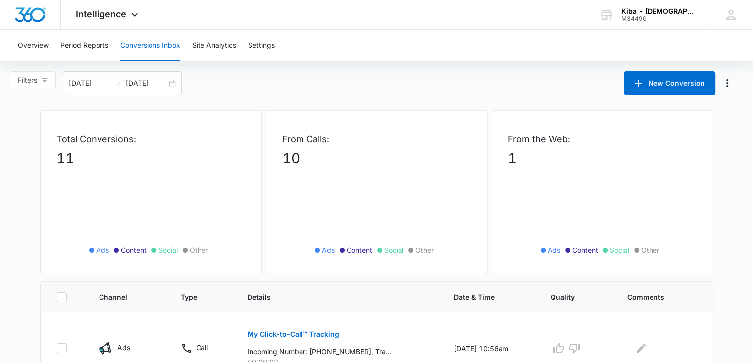
scroll to position [52, 0]
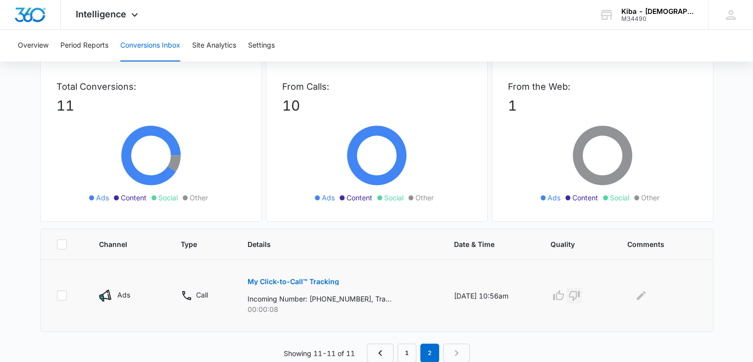
click at [580, 292] on icon "button" at bounding box center [575, 295] width 12 height 12
click at [409, 353] on link "1" at bounding box center [407, 352] width 19 height 19
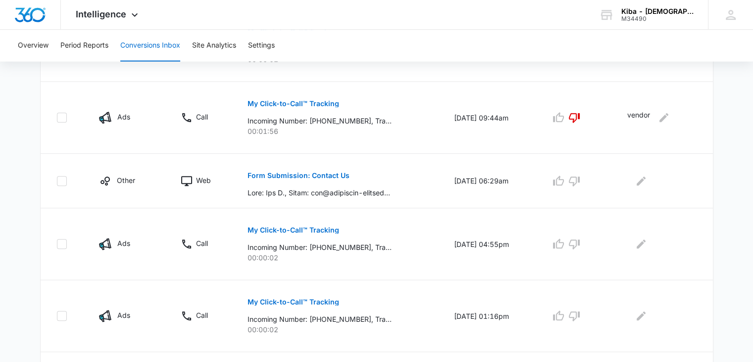
scroll to position [680, 0]
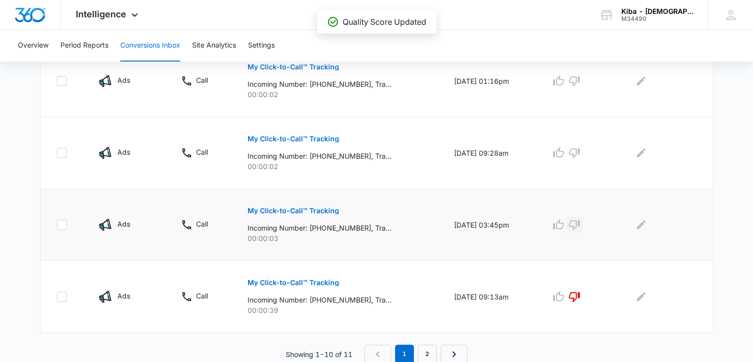
click at [578, 222] on icon "button" at bounding box center [575, 224] width 12 height 12
click at [579, 152] on icon "button" at bounding box center [575, 153] width 12 height 12
click at [580, 83] on icon "button" at bounding box center [575, 81] width 12 height 12
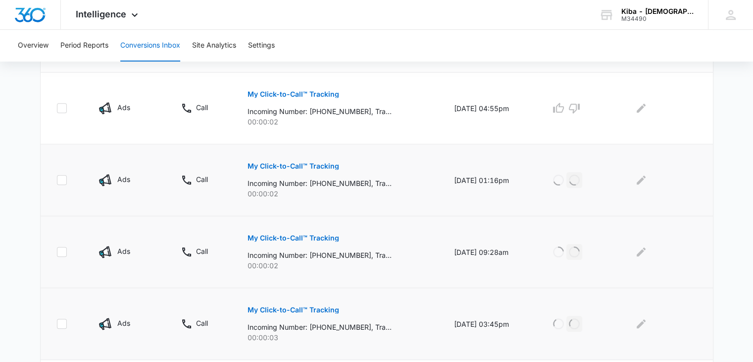
scroll to position [482, 0]
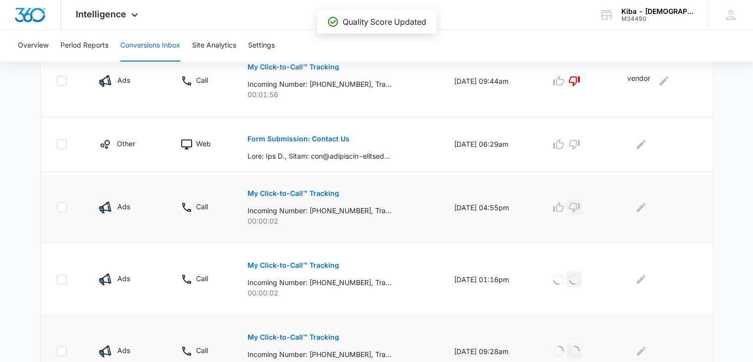
click at [578, 208] on icon "button" at bounding box center [574, 208] width 11 height 10
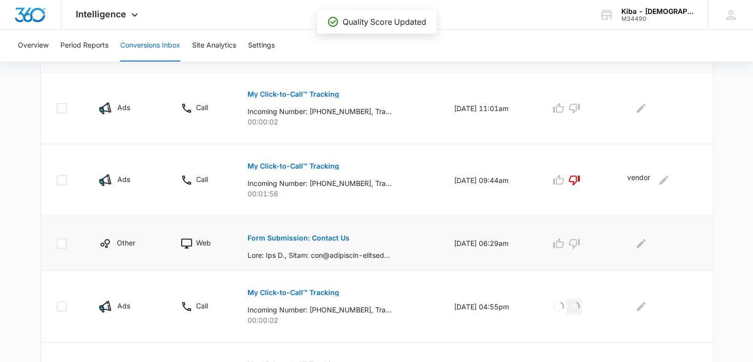
click at [301, 234] on p "Form Submission: Contact Us" at bounding box center [299, 237] width 102 height 7
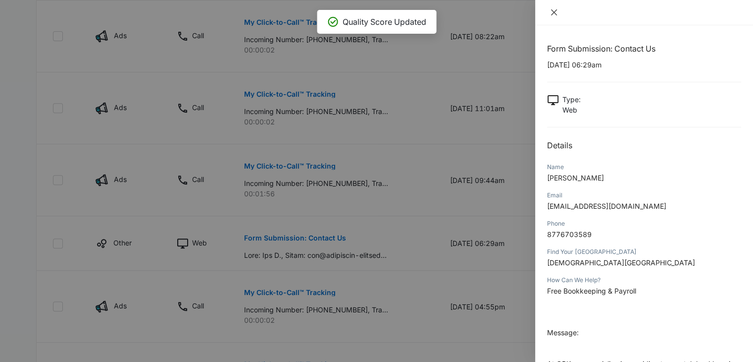
click at [551, 13] on icon "close" at bounding box center [554, 12] width 8 height 8
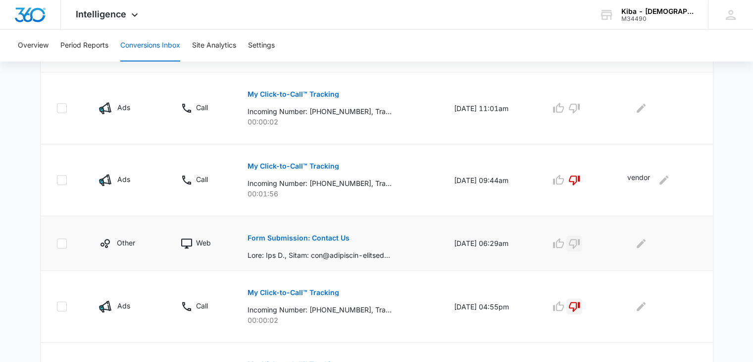
click at [580, 237] on icon "button" at bounding box center [575, 243] width 12 height 12
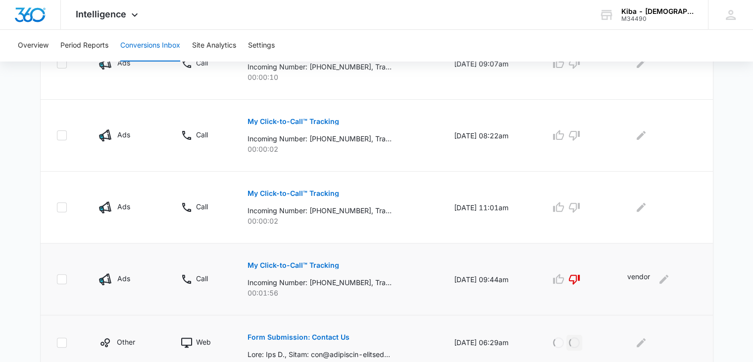
scroll to position [235, 0]
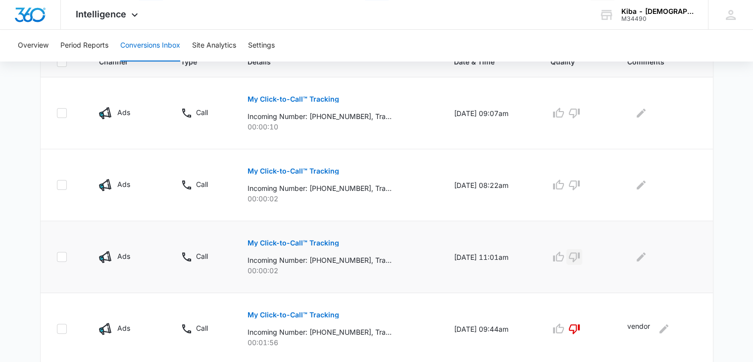
click at [580, 260] on icon "button" at bounding box center [574, 257] width 11 height 10
click at [578, 180] on icon "button" at bounding box center [575, 185] width 12 height 12
click at [577, 111] on icon "button" at bounding box center [575, 113] width 12 height 12
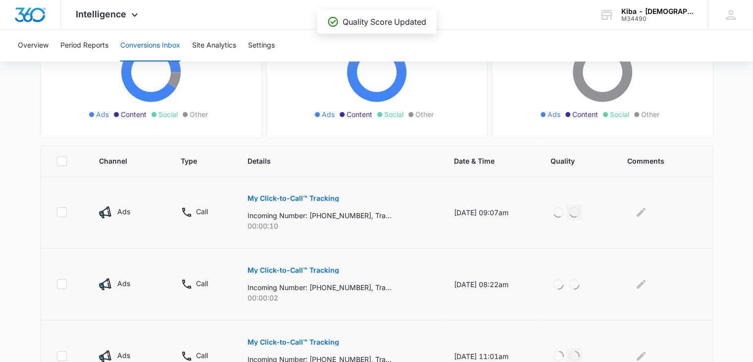
scroll to position [86, 0]
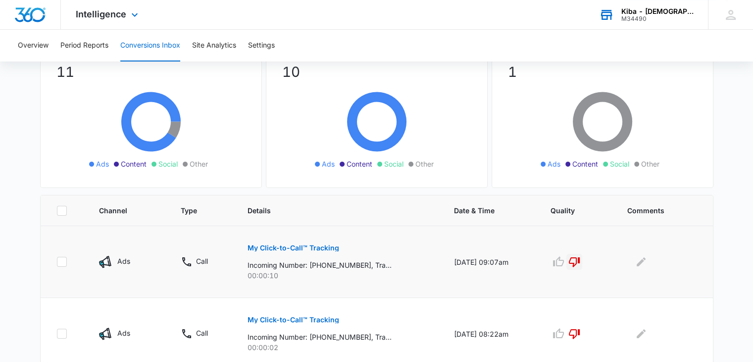
click at [666, 16] on div "M34490" at bounding box center [658, 18] width 72 height 7
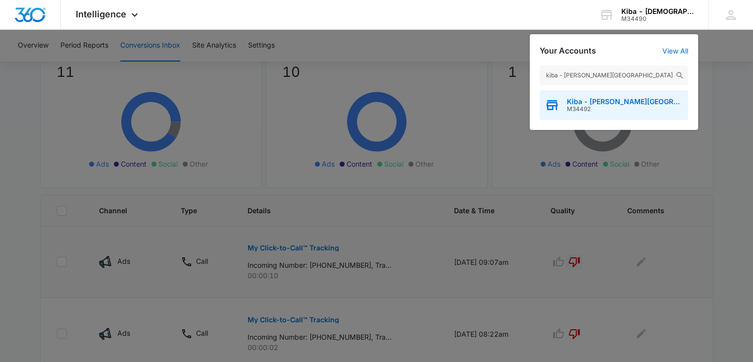
type input "kiba - [PERSON_NAME][GEOGRAPHIC_DATA]"
click at [610, 99] on span "Kiba - [PERSON_NAME][GEOGRAPHIC_DATA]" at bounding box center [625, 102] width 116 height 8
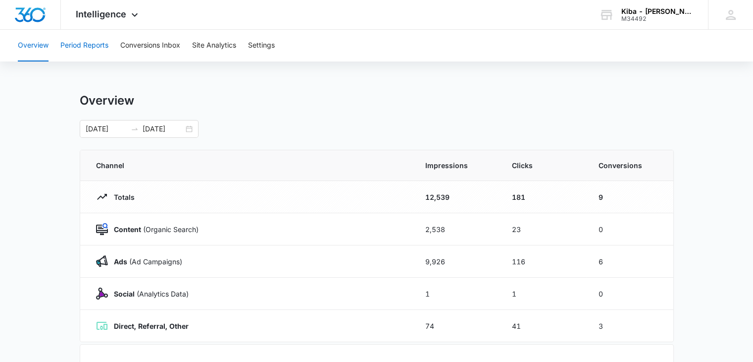
click at [91, 45] on button "Period Reports" at bounding box center [84, 46] width 48 height 32
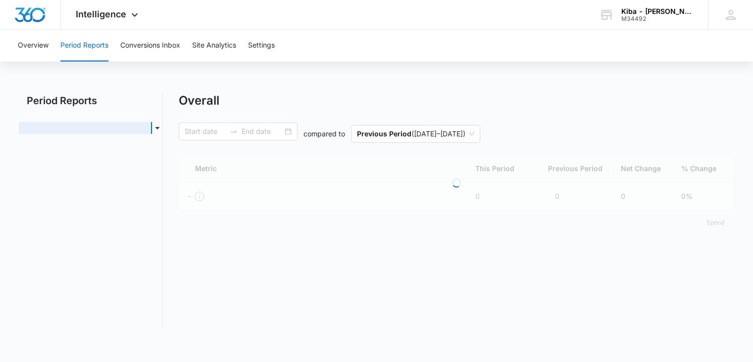
type input "[DATE]"
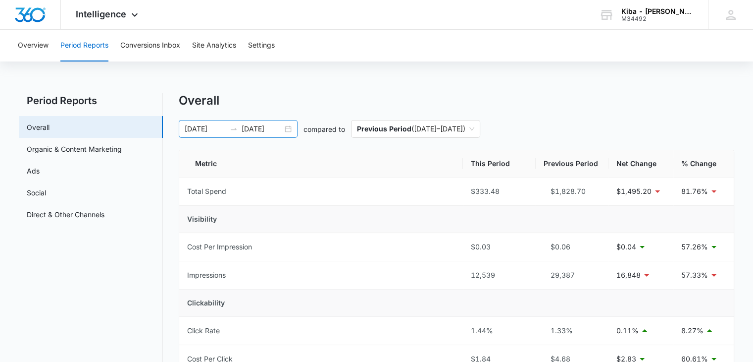
click at [287, 129] on div "[DATE] [DATE]" at bounding box center [238, 129] width 119 height 18
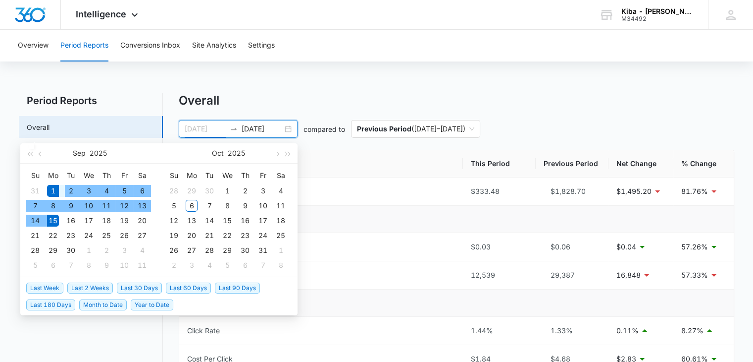
type input "[DATE]"
click at [52, 185] on div "1" at bounding box center [53, 191] width 12 height 12
type input "[DATE]"
click at [73, 253] on div "30" at bounding box center [71, 250] width 12 height 12
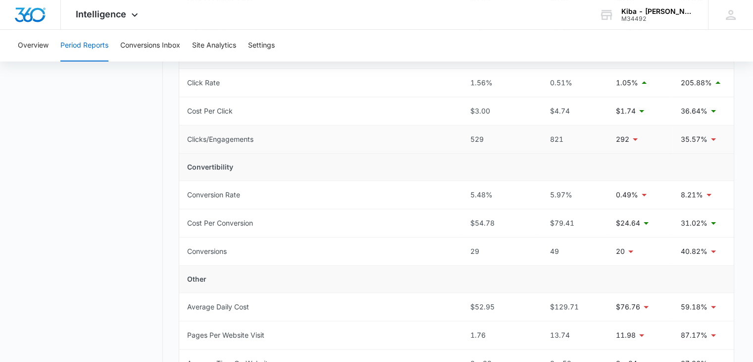
scroll to position [396, 0]
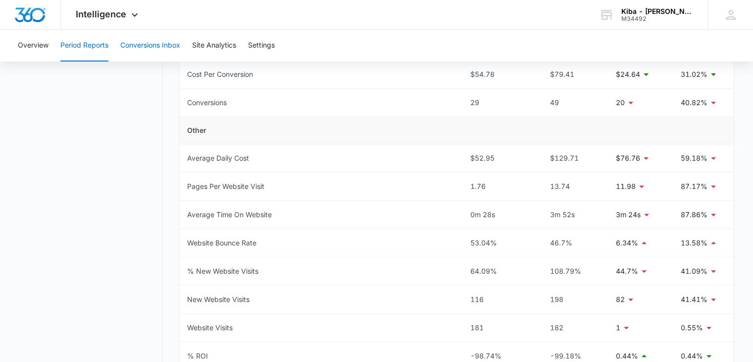
click at [140, 43] on button "Conversions Inbox" at bounding box center [150, 46] width 60 height 32
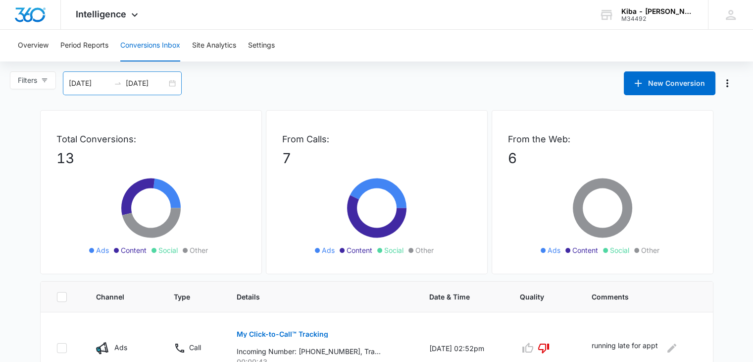
click at [172, 83] on div "[DATE] [DATE]" at bounding box center [122, 83] width 119 height 24
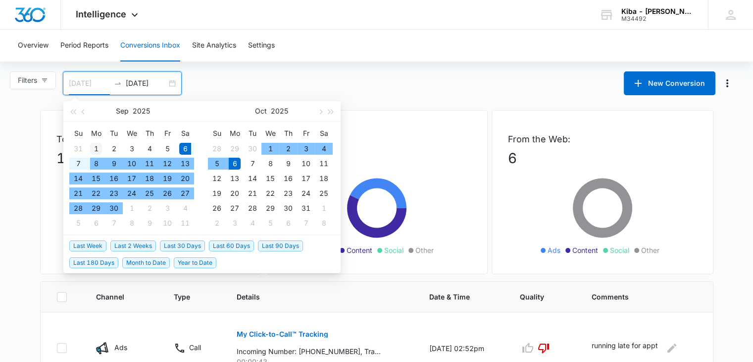
type input "[DATE]"
click at [92, 146] on div "1" at bounding box center [96, 149] width 12 height 12
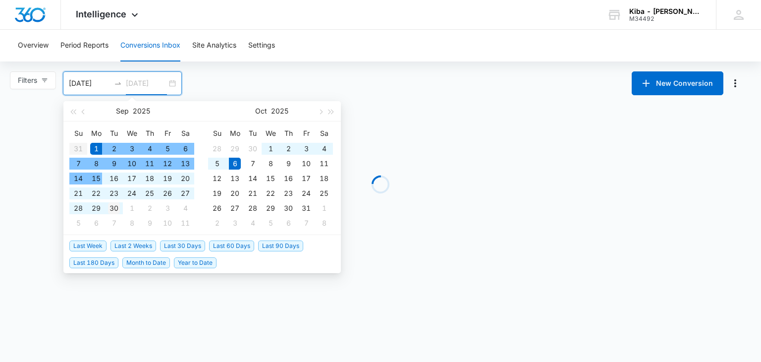
type input "[DATE]"
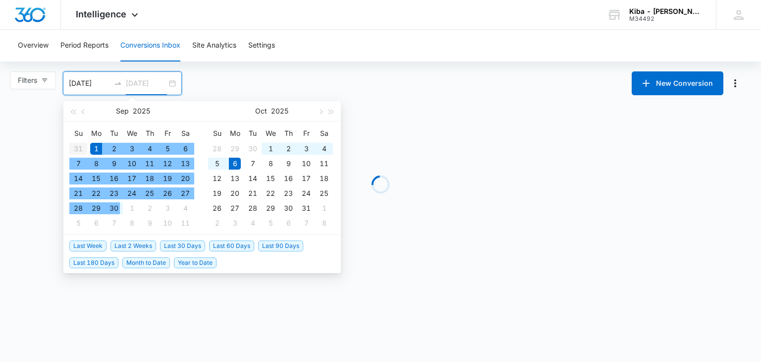
click at [114, 204] on div "30" at bounding box center [114, 208] width 12 height 12
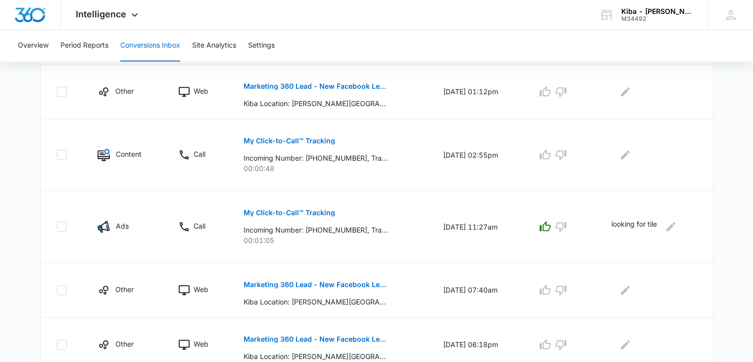
scroll to position [594, 0]
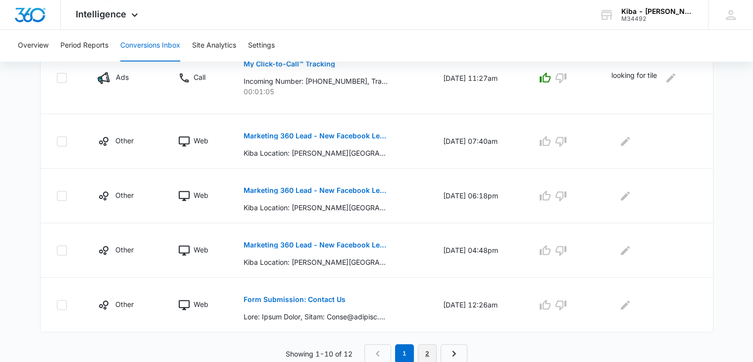
click at [426, 351] on link "2" at bounding box center [427, 353] width 19 height 19
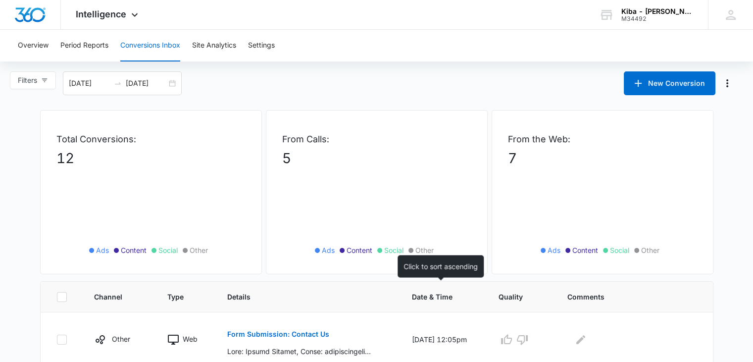
scroll to position [107, 0]
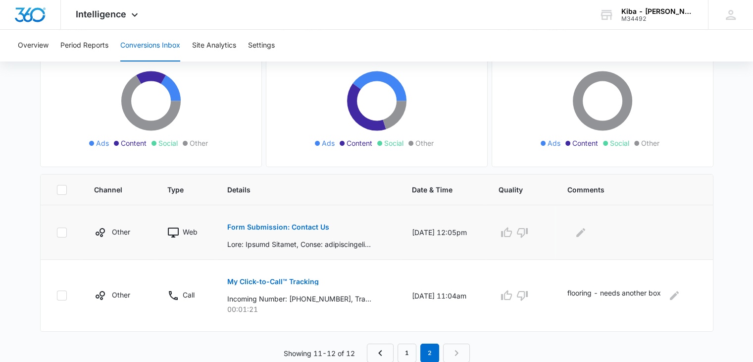
click at [260, 226] on p "Form Submission: Contact Us" at bounding box center [278, 226] width 102 height 7
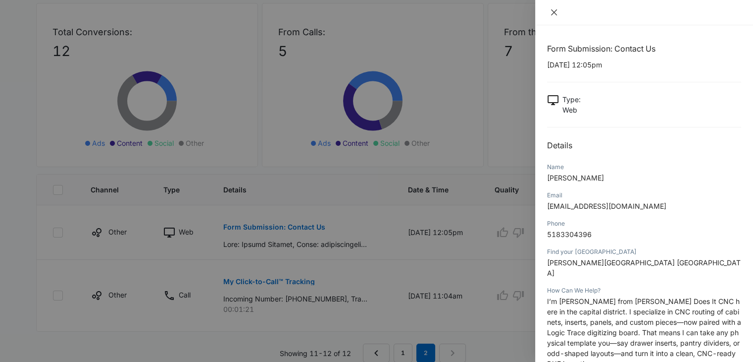
click at [553, 11] on icon "close" at bounding box center [554, 12] width 8 height 8
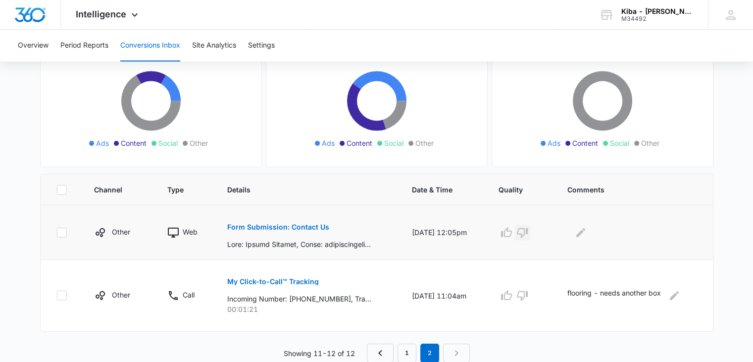
click at [522, 227] on icon "button" at bounding box center [523, 232] width 12 height 12
click at [406, 345] on link "1" at bounding box center [407, 352] width 19 height 19
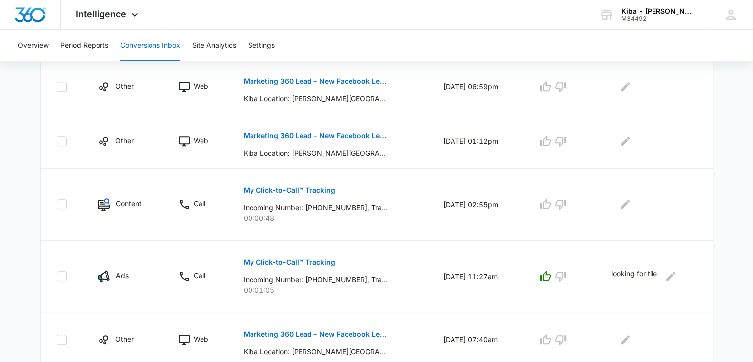
scroll to position [594, 0]
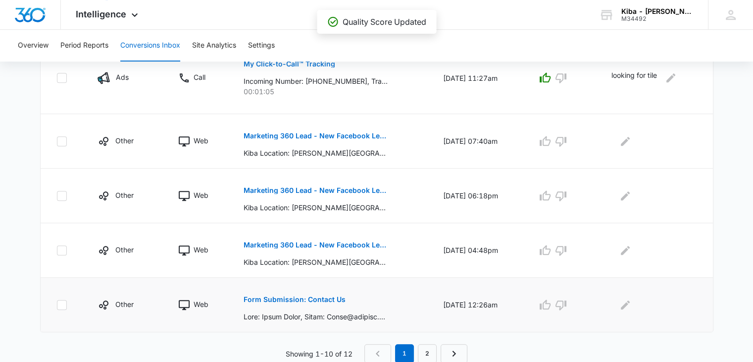
click at [295, 298] on p "Form Submission: Contact Us" at bounding box center [294, 299] width 102 height 7
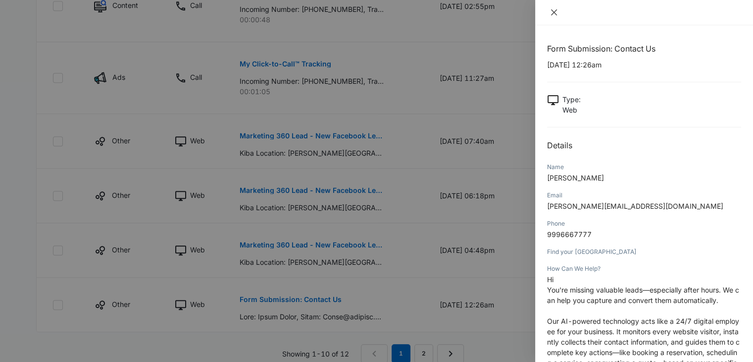
click at [555, 10] on icon "close" at bounding box center [554, 12] width 6 height 6
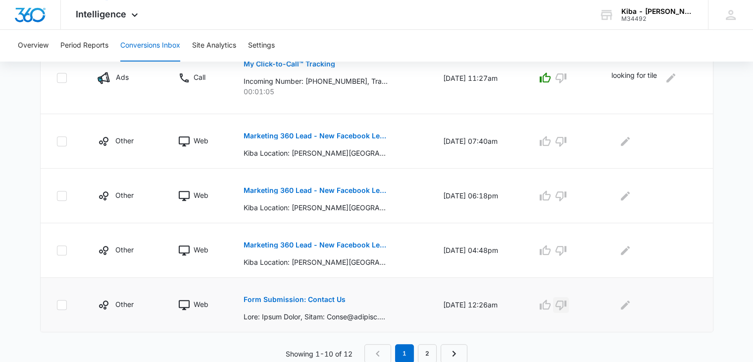
click at [566, 300] on icon "button" at bounding box center [561, 305] width 12 height 12
click at [551, 249] on icon "button" at bounding box center [545, 250] width 12 height 12
click at [551, 193] on icon "button" at bounding box center [545, 195] width 11 height 10
click at [549, 140] on icon "button" at bounding box center [545, 141] width 12 height 12
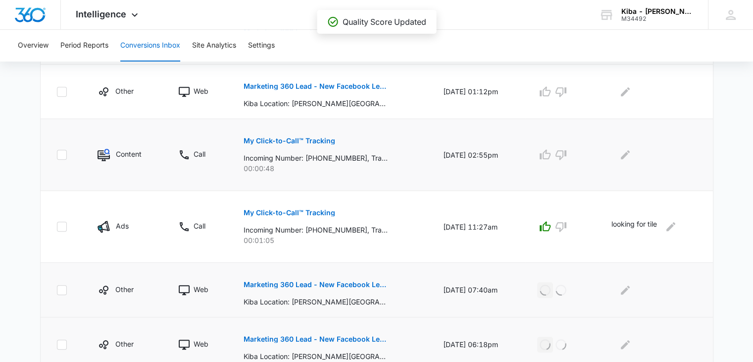
scroll to position [396, 0]
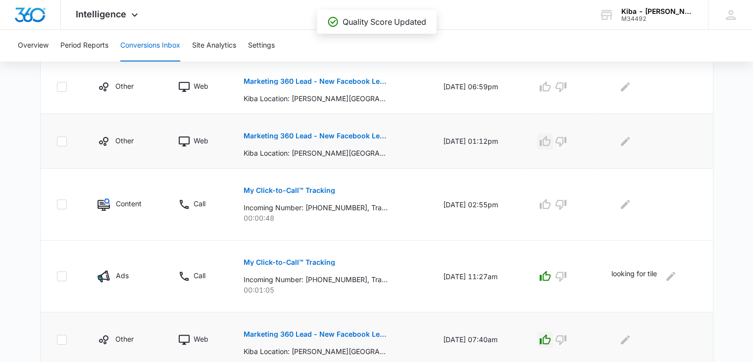
click at [551, 140] on icon "button" at bounding box center [545, 141] width 12 height 12
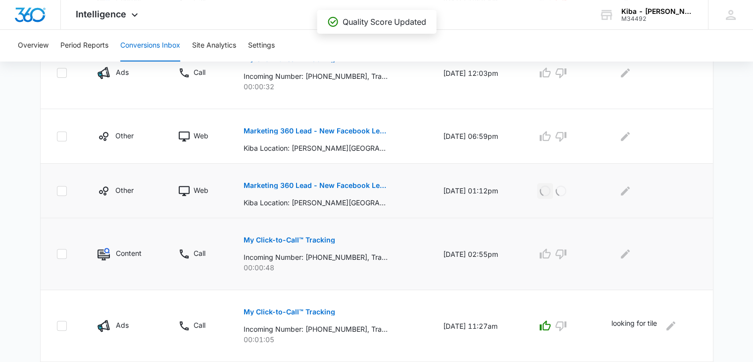
scroll to position [297, 0]
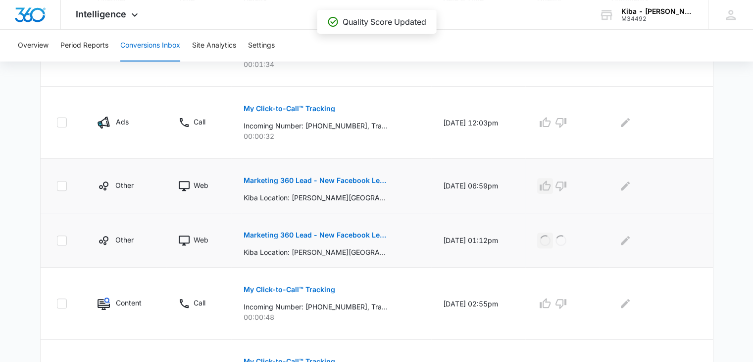
click at [549, 190] on icon "button" at bounding box center [545, 186] width 12 height 12
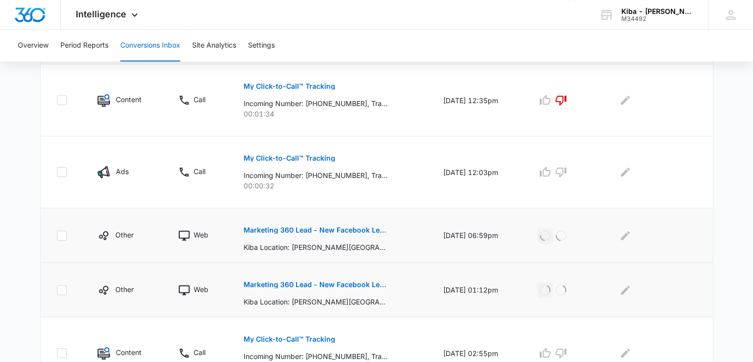
scroll to position [198, 0]
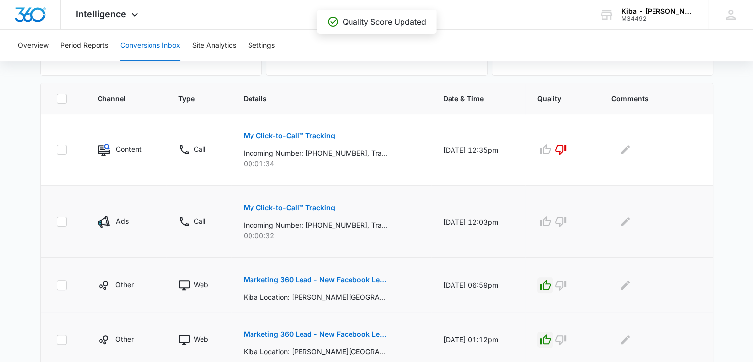
click at [277, 206] on p "My Click-to-Call™ Tracking" at bounding box center [289, 207] width 92 height 7
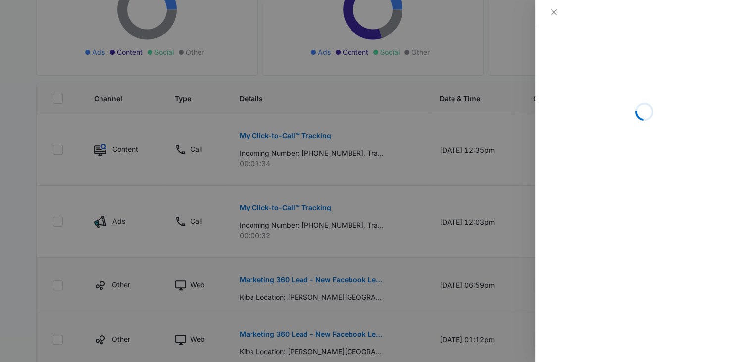
click at [275, 207] on div at bounding box center [376, 181] width 753 height 362
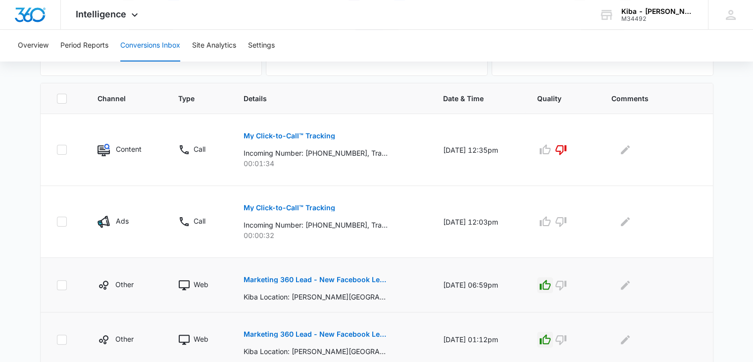
click at [275, 207] on p "My Click-to-Call™ Tracking" at bounding box center [289, 207] width 92 height 7
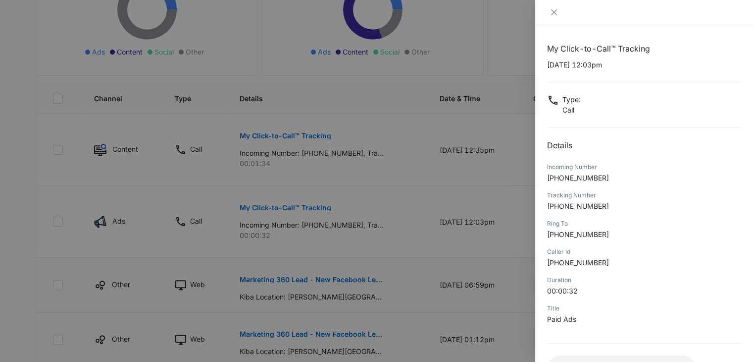
scroll to position [78, 0]
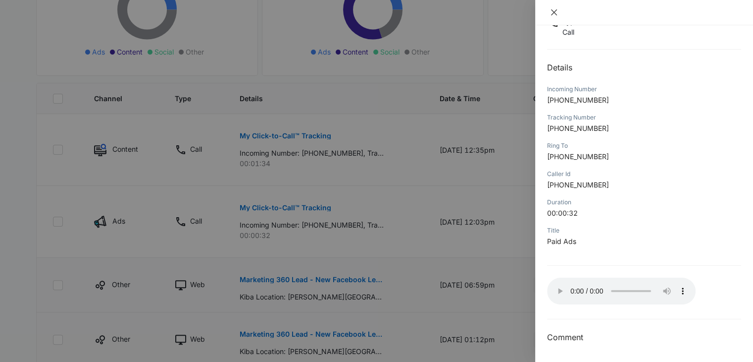
click at [555, 8] on icon "close" at bounding box center [554, 12] width 8 height 8
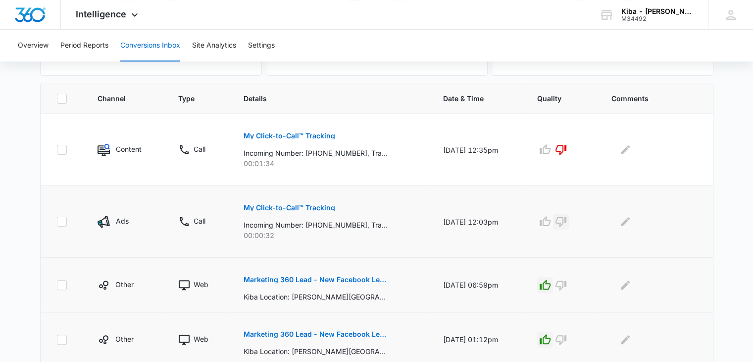
click at [567, 220] on icon "button" at bounding box center [561, 222] width 11 height 10
click at [261, 135] on p "My Click-to-Call™ Tracking" at bounding box center [289, 135] width 92 height 7
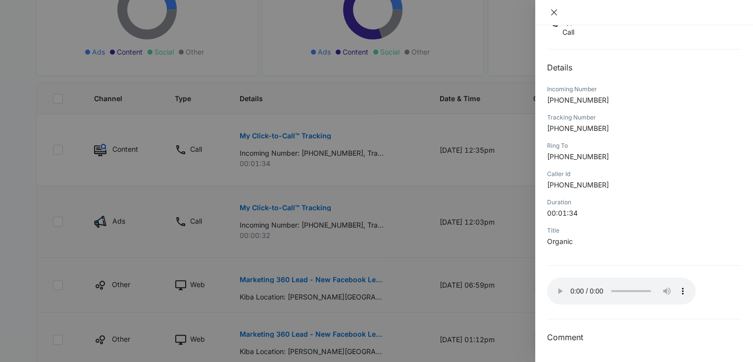
click at [554, 12] on icon "close" at bounding box center [554, 12] width 6 height 6
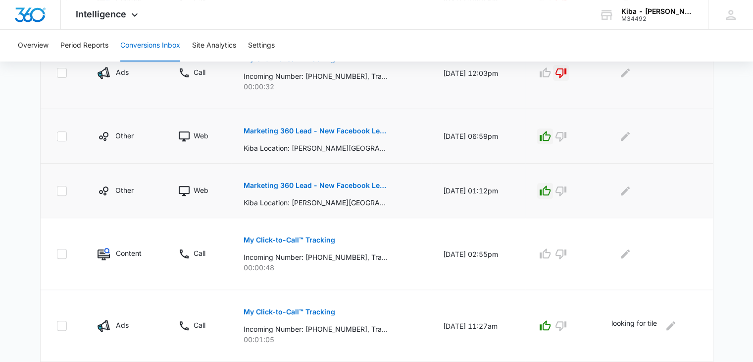
scroll to position [396, 0]
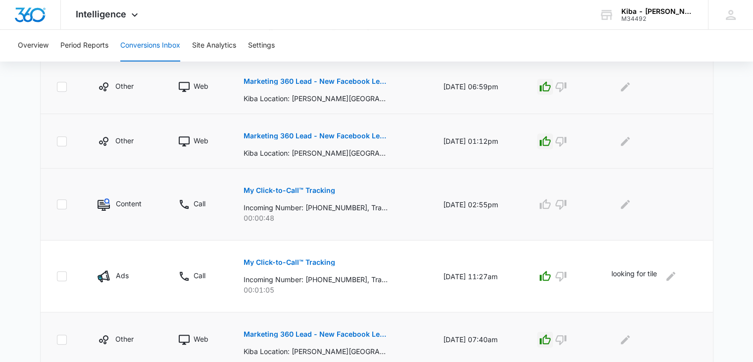
click at [302, 187] on p "My Click-to-Call™ Tracking" at bounding box center [289, 190] width 92 height 7
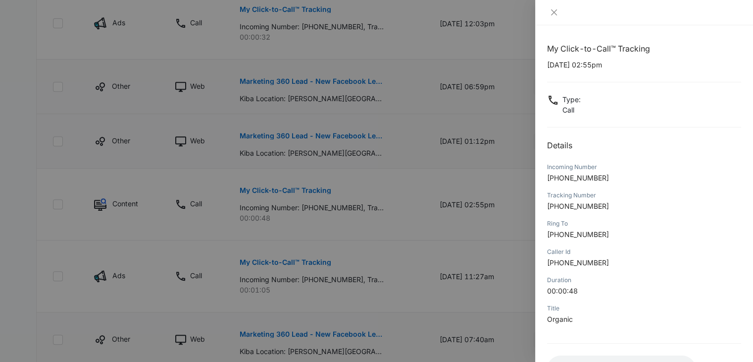
scroll to position [78, 0]
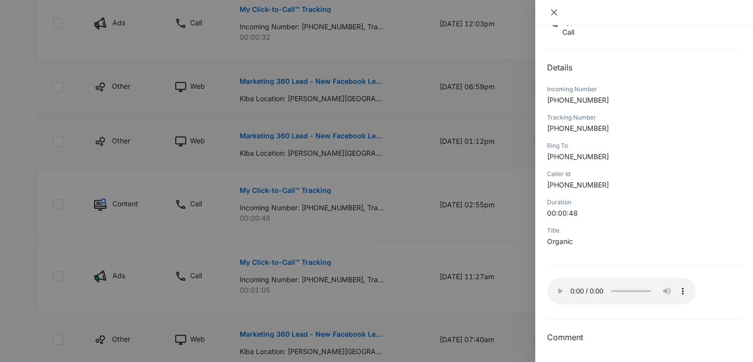
click at [552, 12] on icon "close" at bounding box center [554, 12] width 8 height 8
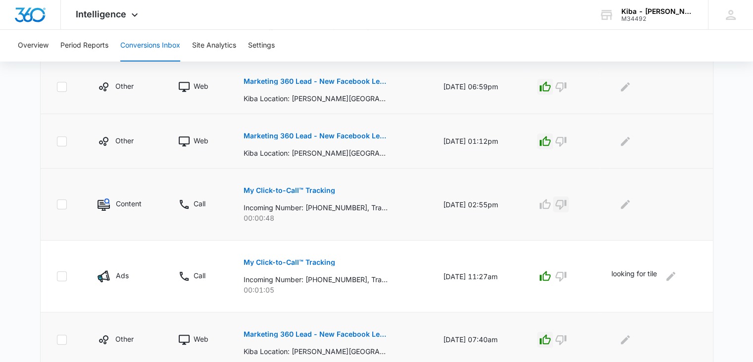
click at [567, 204] on icon "button" at bounding box center [561, 204] width 12 height 12
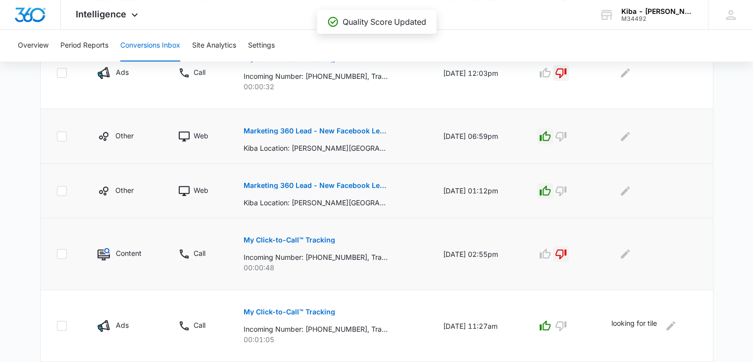
scroll to position [248, 0]
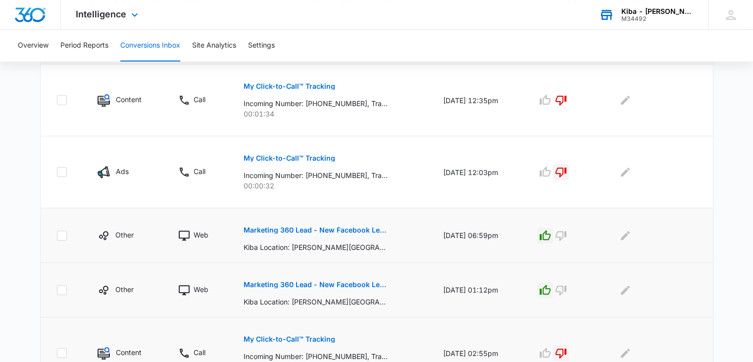
click at [672, 14] on div "Kiba - [PERSON_NAME][GEOGRAPHIC_DATA]" at bounding box center [658, 11] width 72 height 8
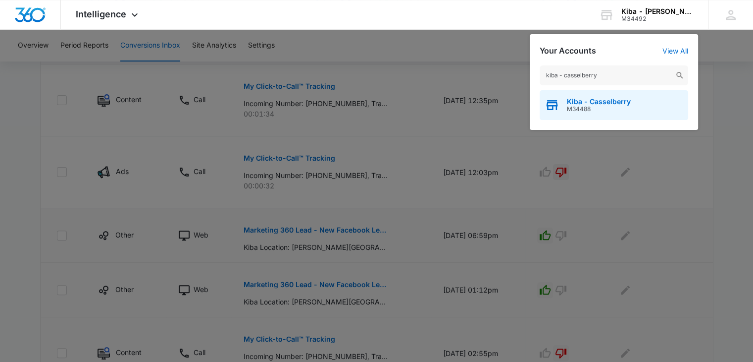
type input "kiba - casselberry"
click at [596, 107] on span "M34488" at bounding box center [599, 108] width 64 height 7
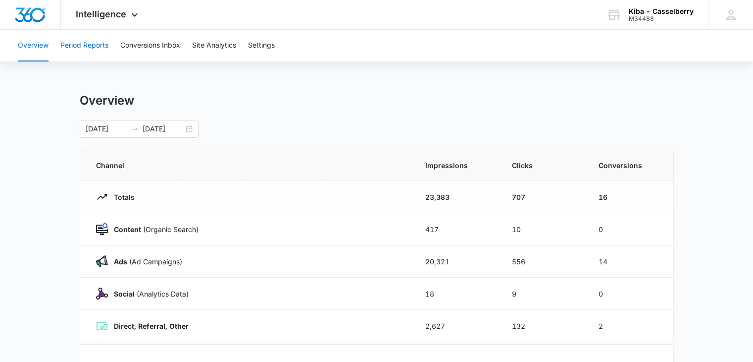
click at [92, 47] on button "Period Reports" at bounding box center [84, 46] width 48 height 32
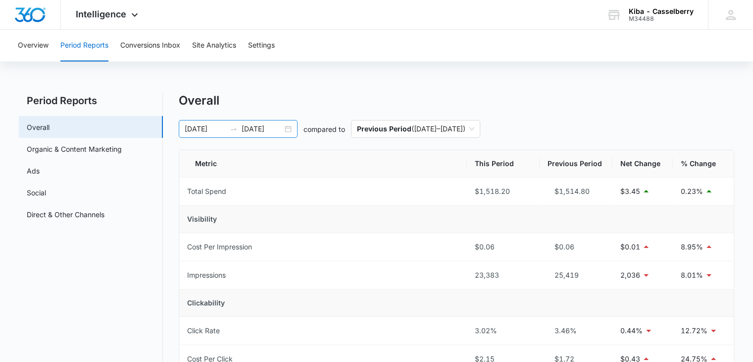
click at [293, 128] on div "[DATE] [DATE]" at bounding box center [238, 129] width 119 height 18
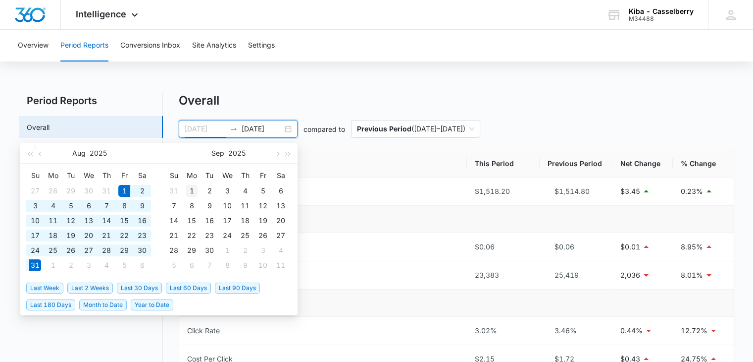
type input "[DATE]"
click at [192, 186] on div "1" at bounding box center [192, 191] width 12 height 12
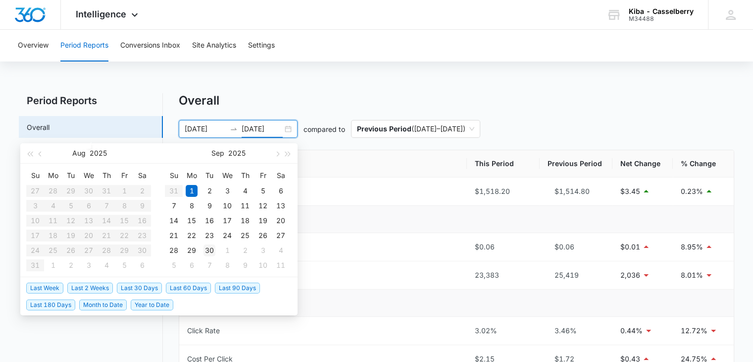
type input "[DATE]"
click at [213, 246] on div "30" at bounding box center [210, 250] width 12 height 12
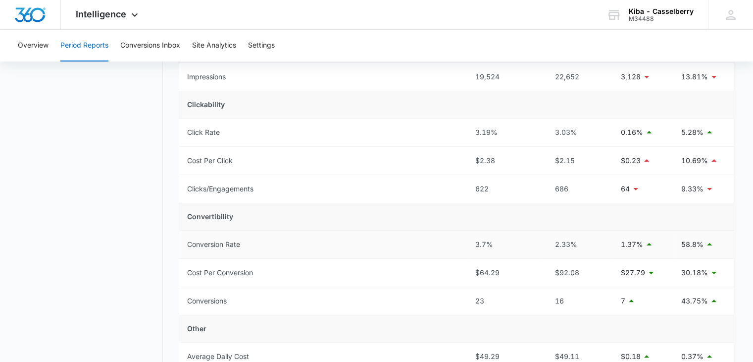
scroll to position [347, 0]
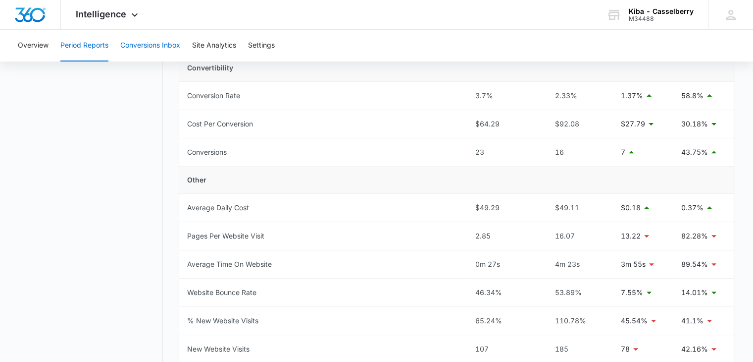
click at [147, 42] on button "Conversions Inbox" at bounding box center [150, 46] width 60 height 32
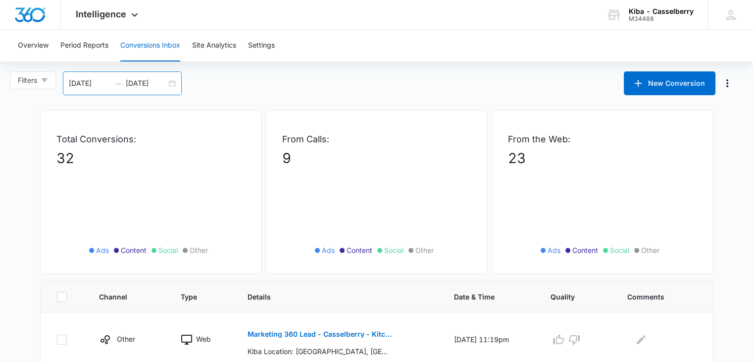
click at [174, 82] on div "[DATE] [DATE]" at bounding box center [122, 83] width 119 height 24
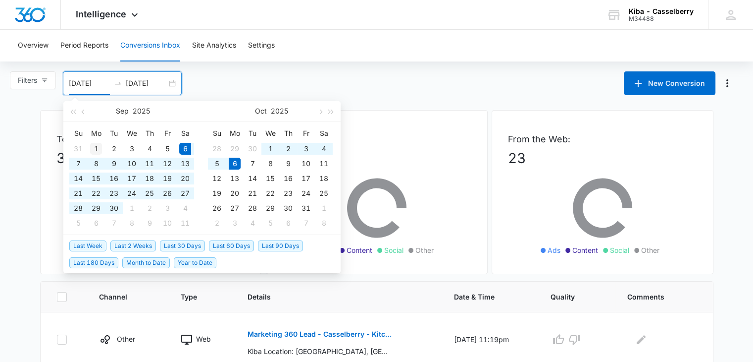
type input "[DATE]"
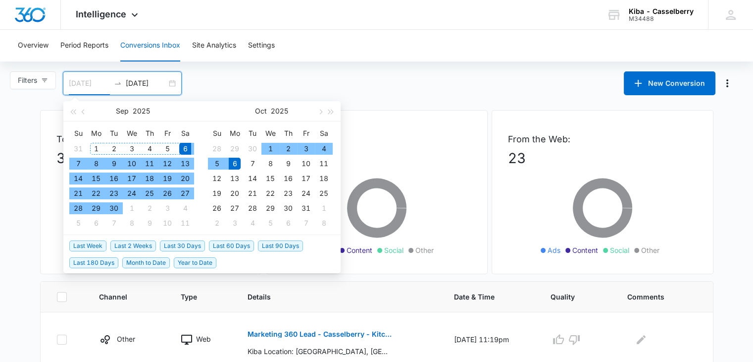
click at [95, 147] on div "1" at bounding box center [96, 149] width 12 height 12
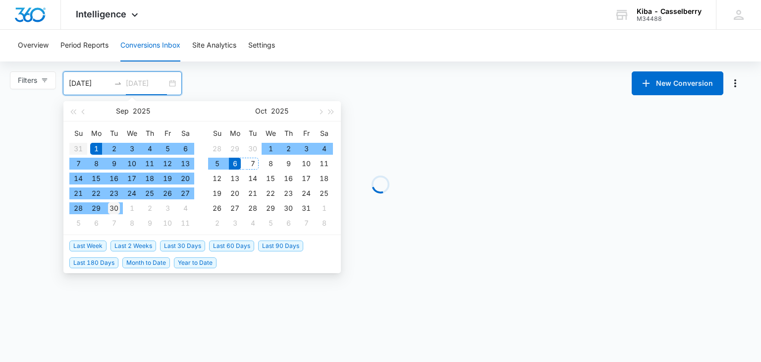
type input "[DATE]"
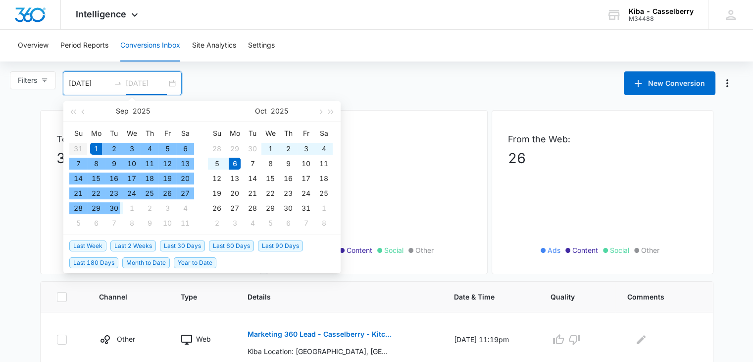
click at [113, 208] on div "30" at bounding box center [114, 208] width 12 height 12
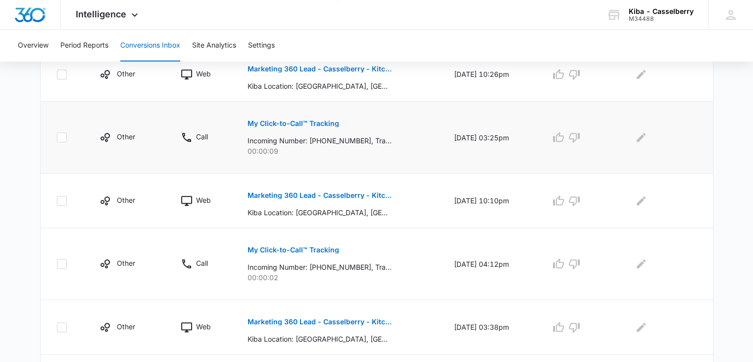
scroll to position [594, 0]
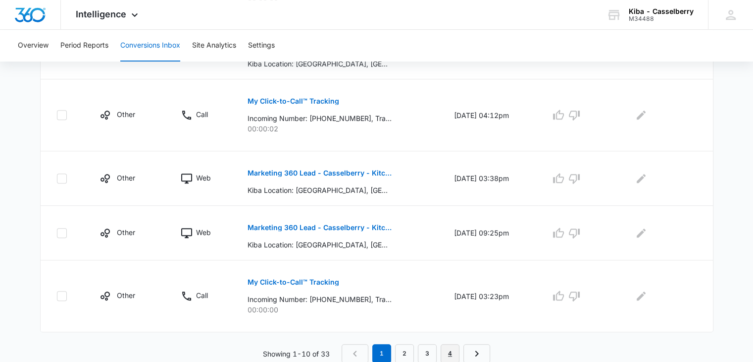
click at [453, 346] on link "4" at bounding box center [450, 353] width 19 height 19
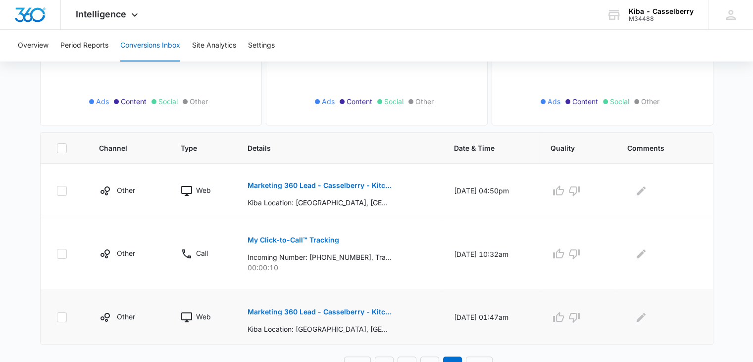
scroll to position [161, 0]
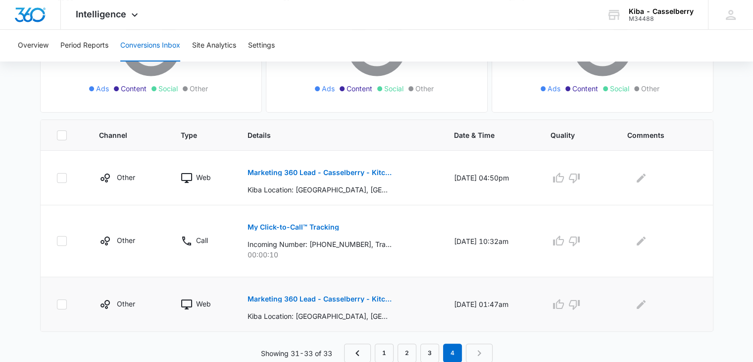
click at [307, 294] on button "Marketing 360 Lead - Casselberry - Kitchen & Bath Facebook Lead" at bounding box center [320, 299] width 144 height 24
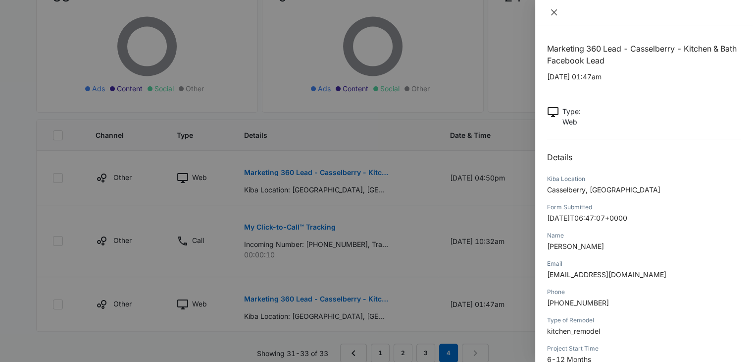
click at [555, 10] on icon "close" at bounding box center [554, 12] width 8 height 8
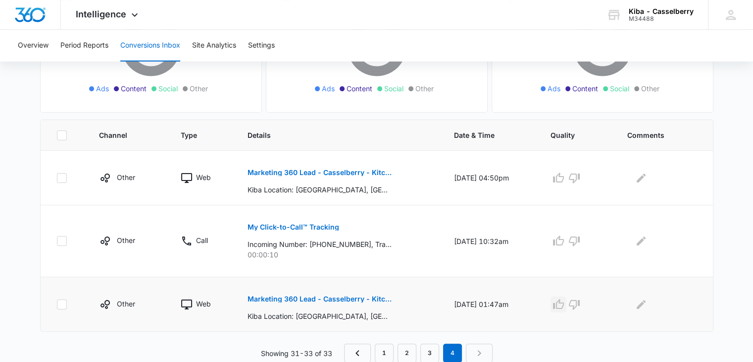
click at [565, 306] on icon "button" at bounding box center [559, 304] width 12 height 12
drag, startPoint x: 579, startPoint y: 241, endPoint x: 563, endPoint y: 181, distance: 62.0
click at [578, 240] on icon "button" at bounding box center [575, 241] width 12 height 12
click at [563, 175] on icon "button" at bounding box center [559, 178] width 12 height 12
click at [425, 352] on link "3" at bounding box center [429, 352] width 19 height 19
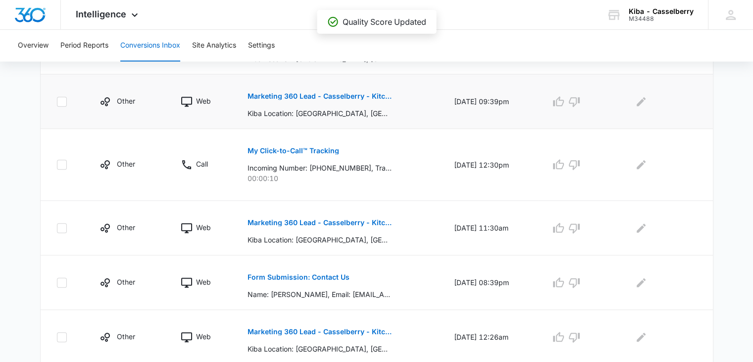
scroll to position [576, 0]
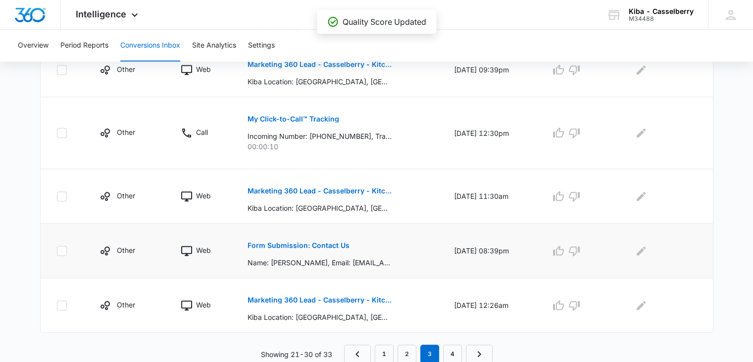
click at [302, 242] on p "Form Submission: Contact Us" at bounding box center [299, 245] width 102 height 7
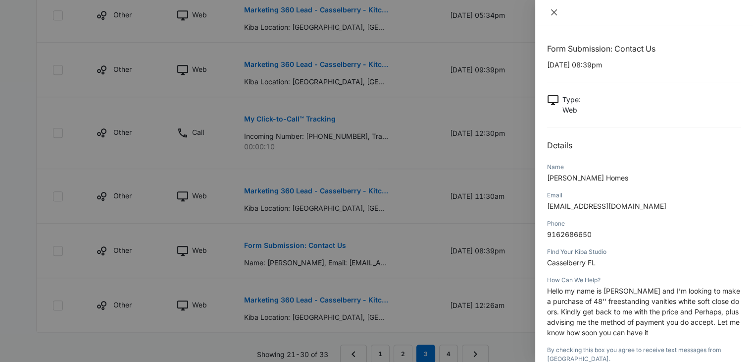
click at [554, 11] on icon "close" at bounding box center [554, 12] width 8 height 8
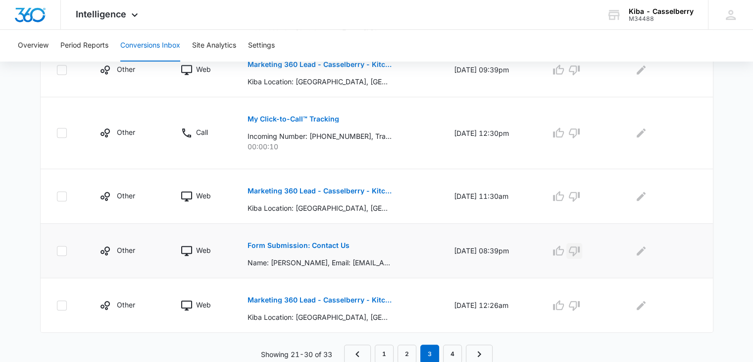
click at [580, 250] on icon "button" at bounding box center [574, 251] width 11 height 10
drag, startPoint x: 565, startPoint y: 302, endPoint x: 565, endPoint y: 286, distance: 16.3
click at [565, 302] on icon "button" at bounding box center [559, 305] width 12 height 12
click at [563, 194] on icon "button" at bounding box center [558, 196] width 11 height 10
click at [580, 128] on icon "button" at bounding box center [575, 133] width 12 height 12
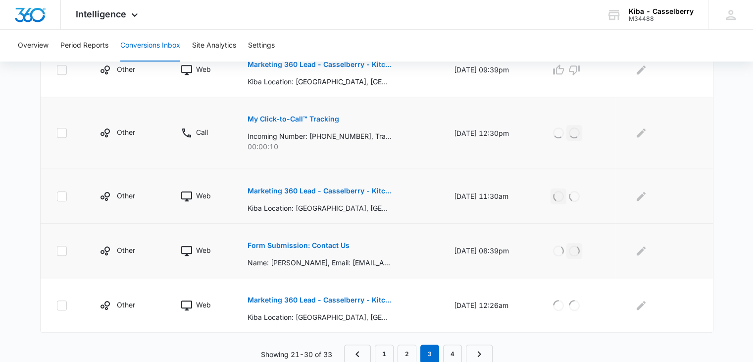
scroll to position [477, 0]
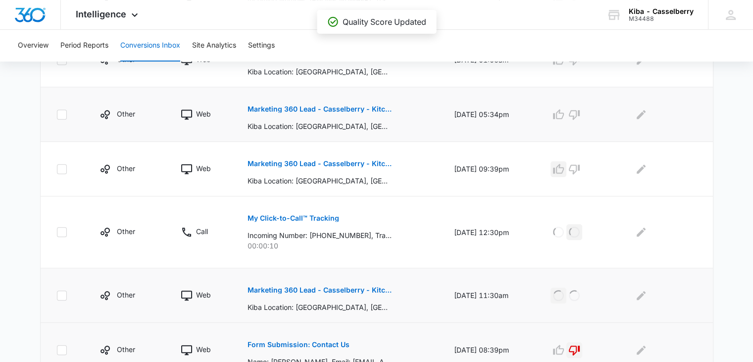
drag, startPoint x: 562, startPoint y: 167, endPoint x: 561, endPoint y: 137, distance: 30.2
click at [561, 167] on icon "button" at bounding box center [559, 169] width 12 height 12
click at [564, 117] on icon "button" at bounding box center [558, 114] width 11 height 10
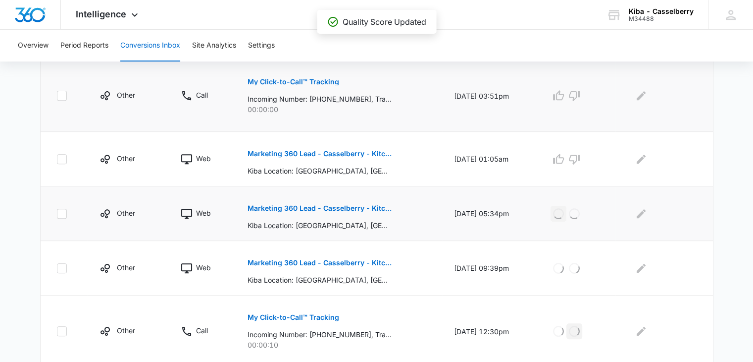
scroll to position [329, 0]
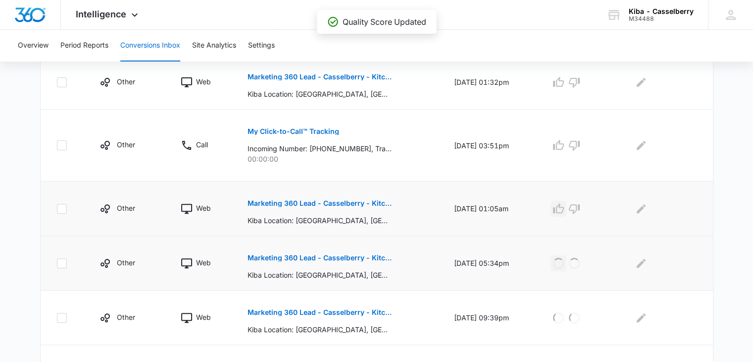
drag, startPoint x: 561, startPoint y: 209, endPoint x: 568, endPoint y: 192, distance: 18.5
click at [561, 209] on icon "button" at bounding box center [559, 209] width 12 height 12
click at [580, 141] on icon "button" at bounding box center [574, 146] width 11 height 10
click at [565, 83] on icon "button" at bounding box center [559, 82] width 12 height 12
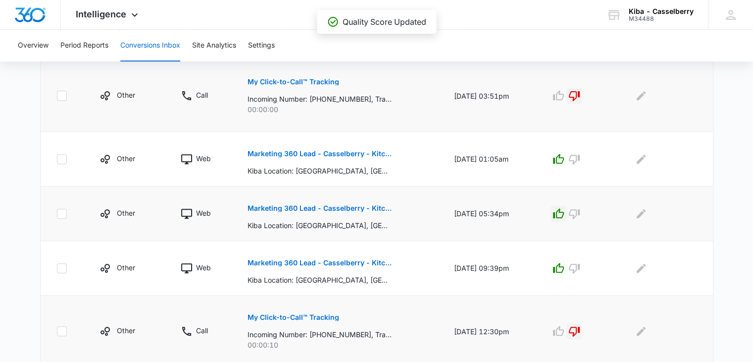
scroll to position [576, 0]
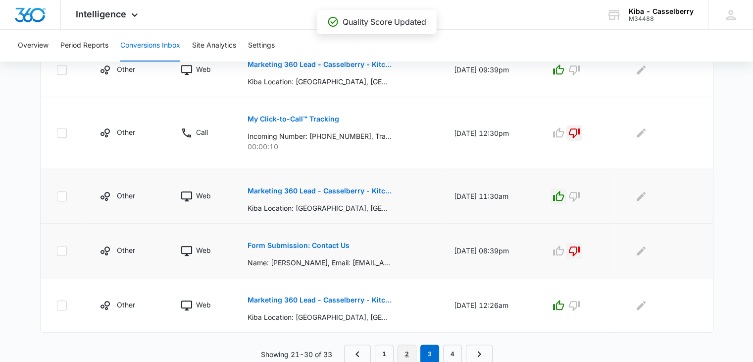
click at [412, 355] on link "2" at bounding box center [407, 353] width 19 height 19
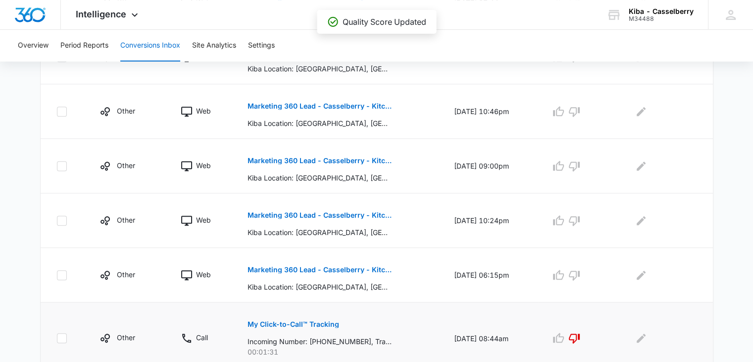
scroll to position [542, 0]
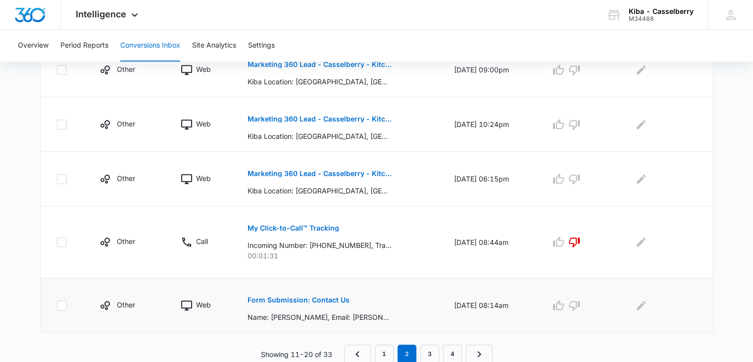
click at [286, 296] on p "Form Submission: Contact Us" at bounding box center [299, 299] width 102 height 7
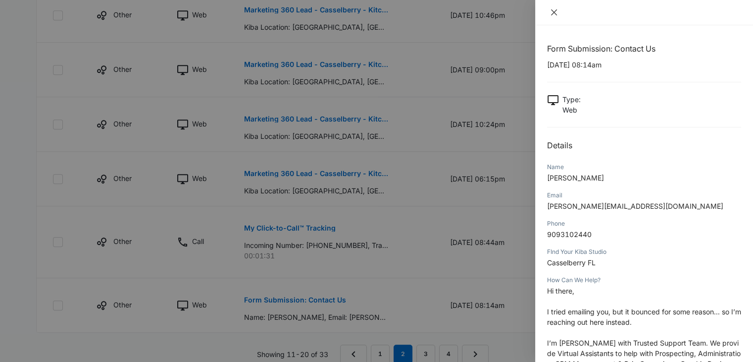
click at [553, 13] on icon "close" at bounding box center [554, 12] width 6 height 6
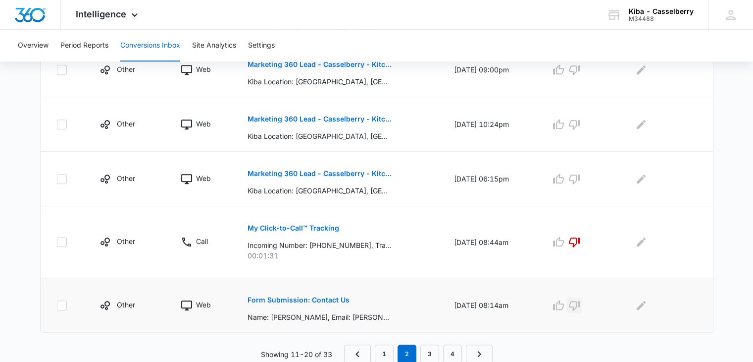
click at [580, 302] on icon "button" at bounding box center [575, 305] width 12 height 12
click at [564, 176] on icon "button" at bounding box center [558, 178] width 11 height 10
click at [565, 122] on icon "button" at bounding box center [559, 124] width 12 height 12
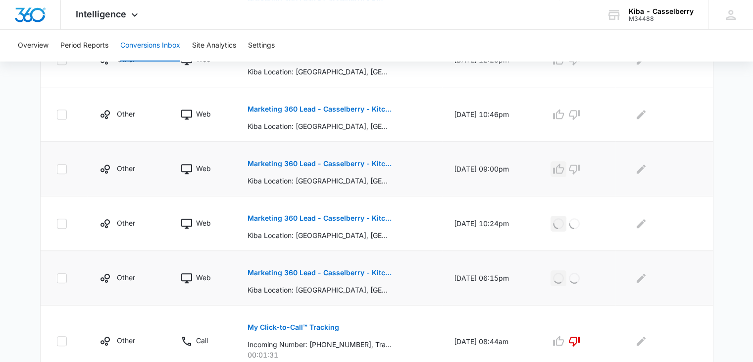
click at [565, 170] on icon "button" at bounding box center [559, 169] width 12 height 12
click at [565, 112] on icon "button" at bounding box center [559, 114] width 12 height 12
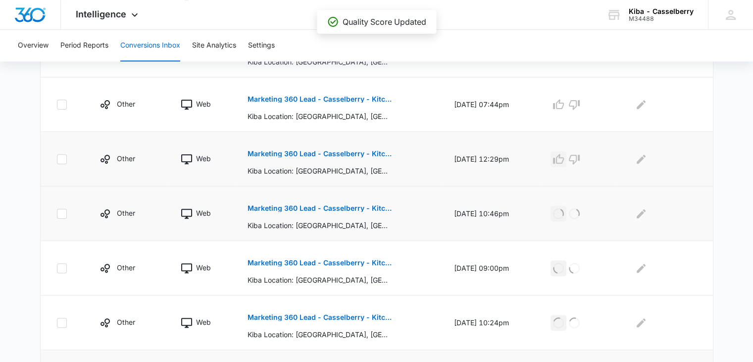
click at [564, 156] on icon "button" at bounding box center [558, 159] width 11 height 10
click at [565, 105] on icon "button" at bounding box center [559, 105] width 12 height 12
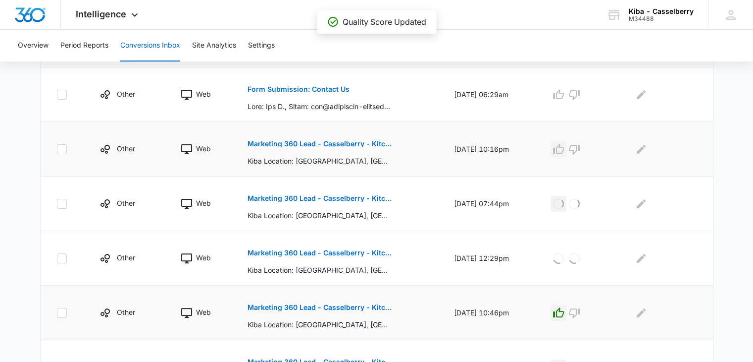
click at [565, 148] on icon "button" at bounding box center [559, 149] width 12 height 12
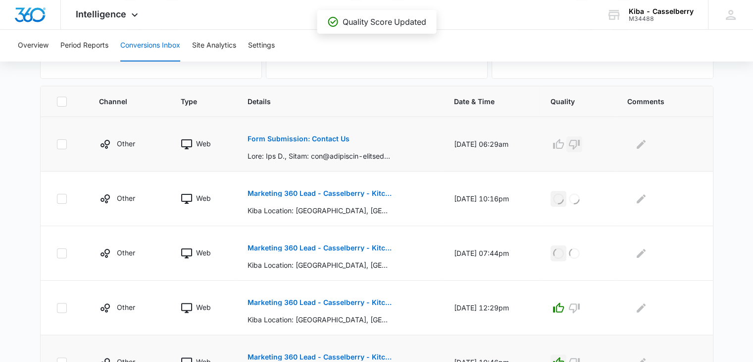
click at [580, 140] on icon "button" at bounding box center [574, 145] width 11 height 10
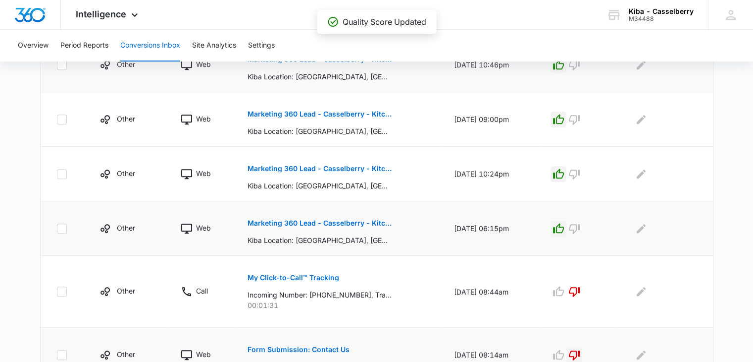
scroll to position [542, 0]
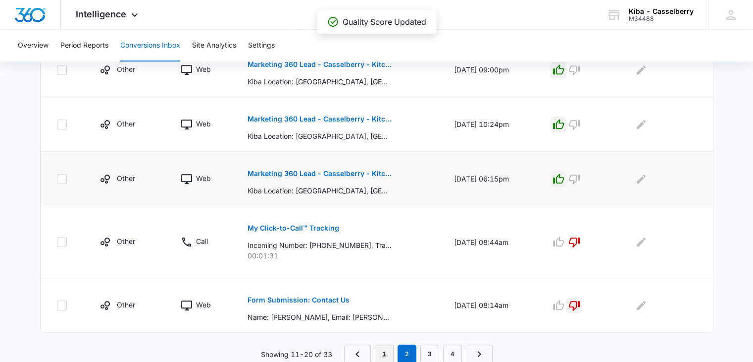
click at [385, 349] on link "1" at bounding box center [384, 353] width 19 height 19
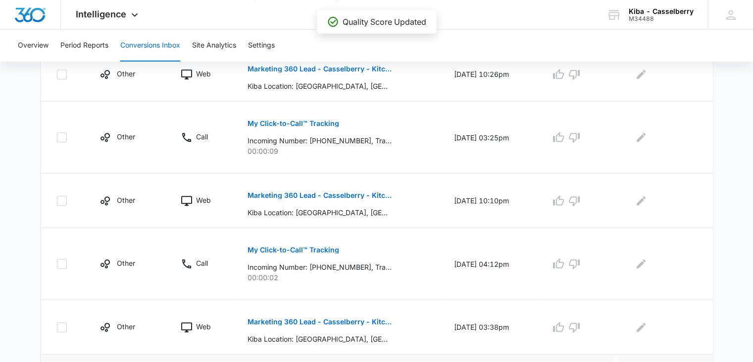
scroll to position [594, 0]
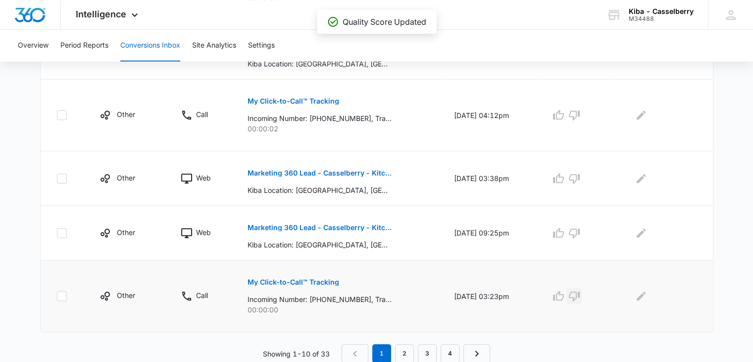
click at [580, 296] on icon "button" at bounding box center [575, 296] width 12 height 12
click at [555, 230] on td at bounding box center [577, 233] width 77 height 54
click at [555, 176] on td at bounding box center [577, 178] width 77 height 54
click at [580, 111] on icon "button" at bounding box center [574, 115] width 11 height 10
click at [562, 233] on icon "button" at bounding box center [559, 233] width 12 height 12
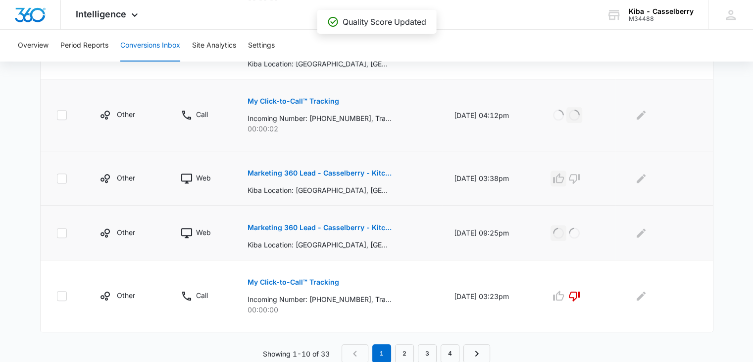
click at [565, 179] on icon "button" at bounding box center [559, 178] width 12 height 12
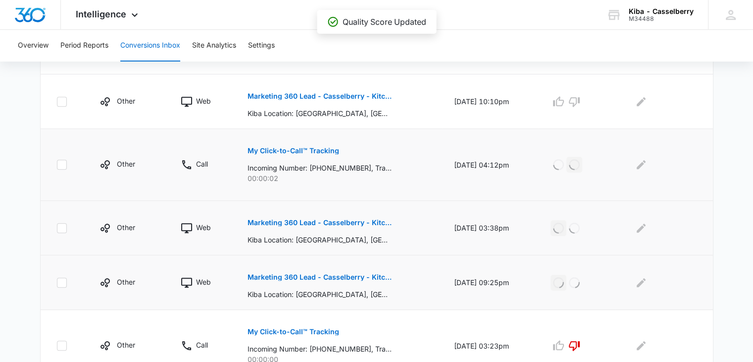
scroll to position [495, 0]
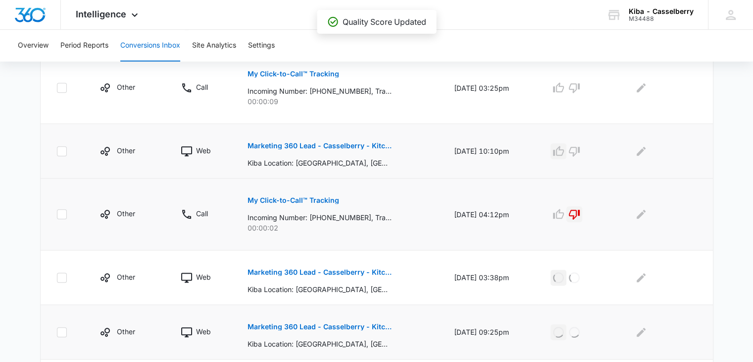
click at [565, 152] on icon "button" at bounding box center [559, 151] width 12 height 12
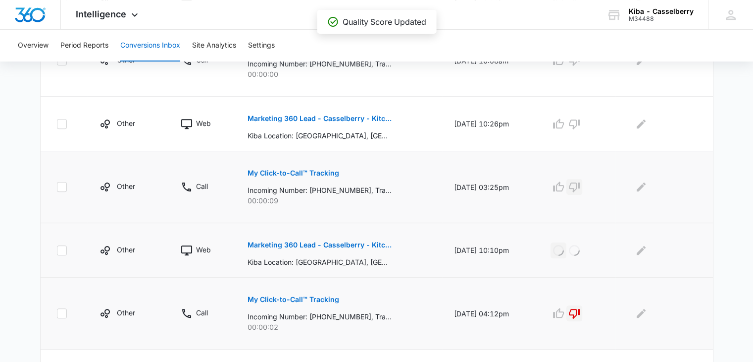
click at [580, 185] on icon "button" at bounding box center [574, 187] width 11 height 10
click at [564, 121] on icon "button" at bounding box center [558, 123] width 11 height 10
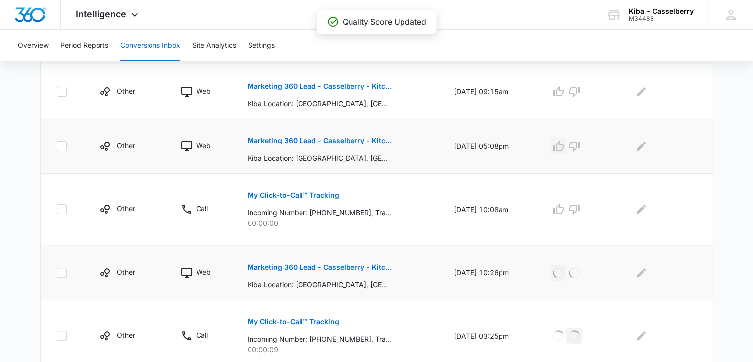
click at [561, 145] on icon "button" at bounding box center [558, 146] width 11 height 10
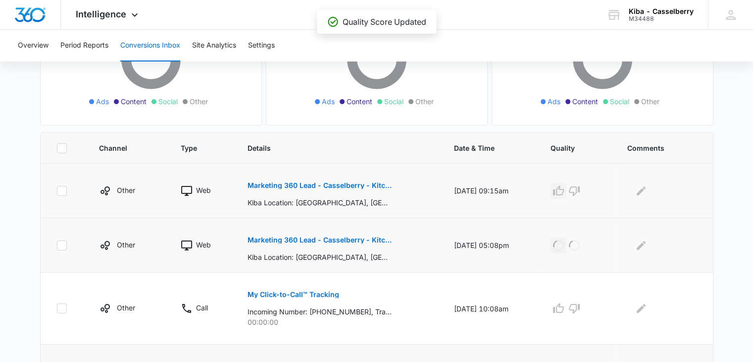
click at [561, 191] on icon "button" at bounding box center [558, 190] width 11 height 10
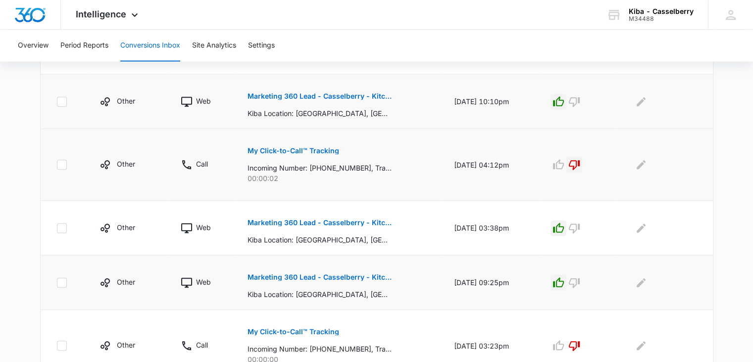
scroll to position [594, 0]
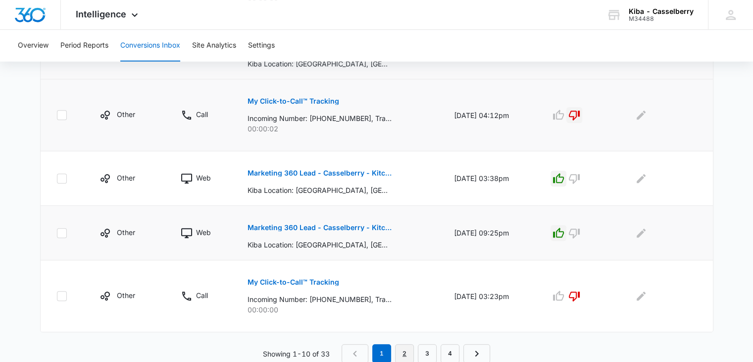
click at [404, 355] on link "2" at bounding box center [404, 353] width 19 height 19
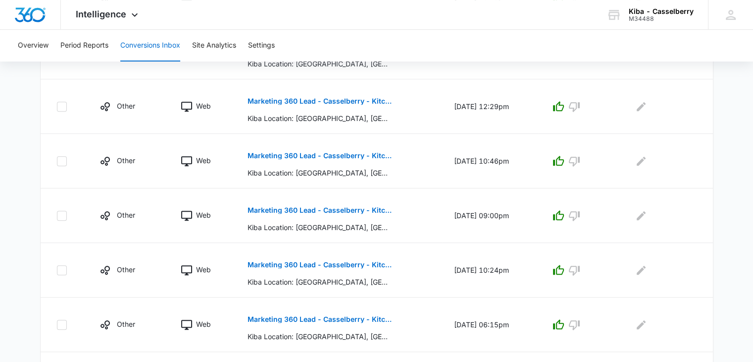
scroll to position [542, 0]
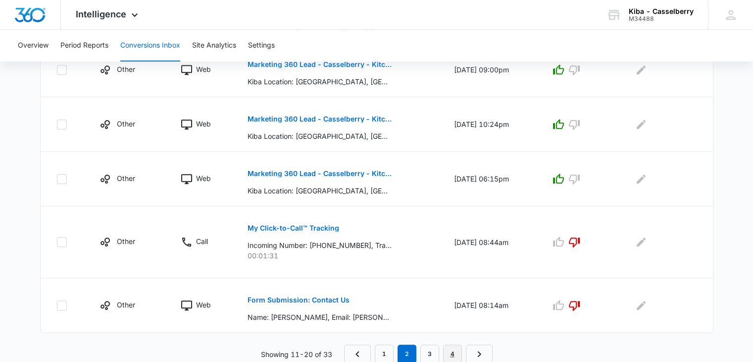
click at [457, 351] on link "4" at bounding box center [452, 353] width 19 height 19
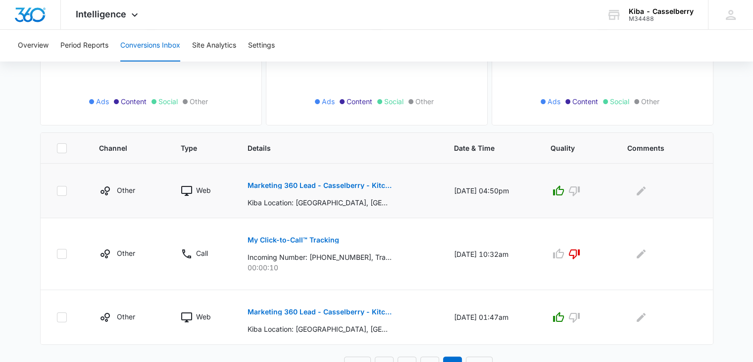
scroll to position [161, 0]
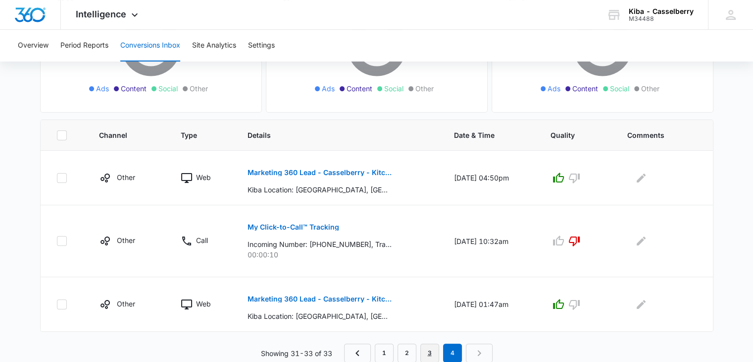
click at [423, 355] on link "3" at bounding box center [429, 352] width 19 height 19
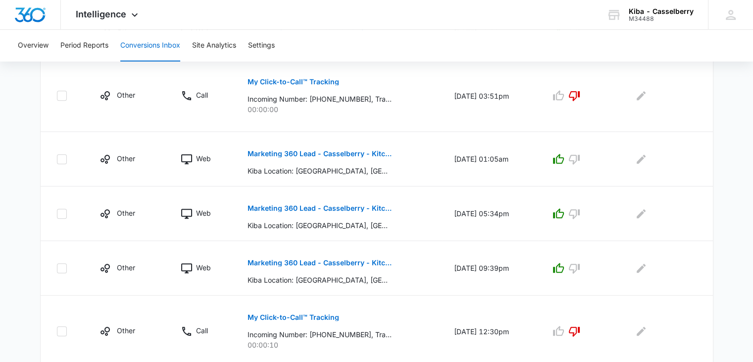
scroll to position [576, 0]
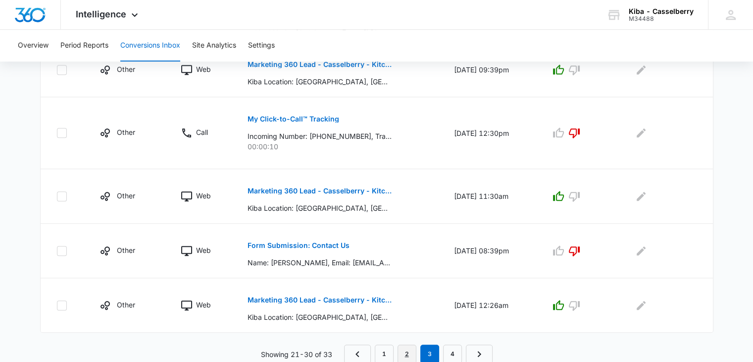
click at [403, 351] on link "2" at bounding box center [407, 353] width 19 height 19
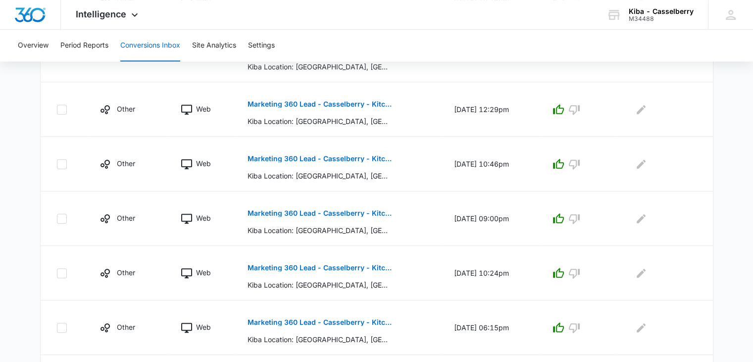
scroll to position [542, 0]
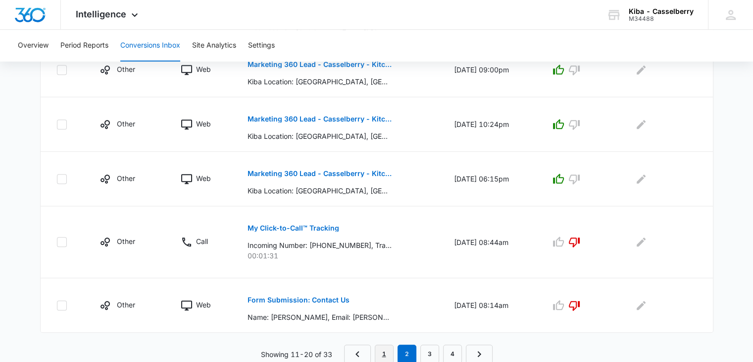
click at [386, 351] on link "1" at bounding box center [384, 353] width 19 height 19
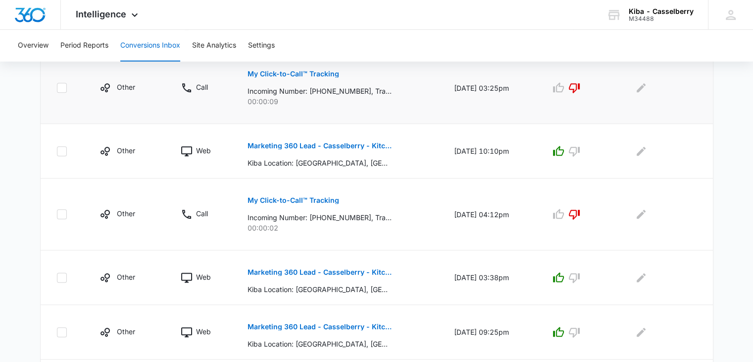
scroll to position [594, 0]
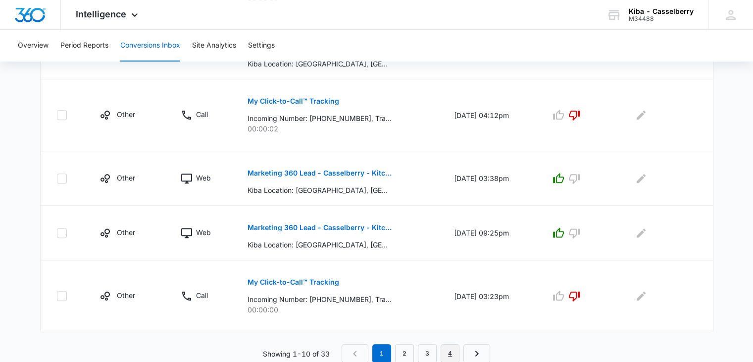
click at [456, 355] on link "4" at bounding box center [450, 353] width 19 height 19
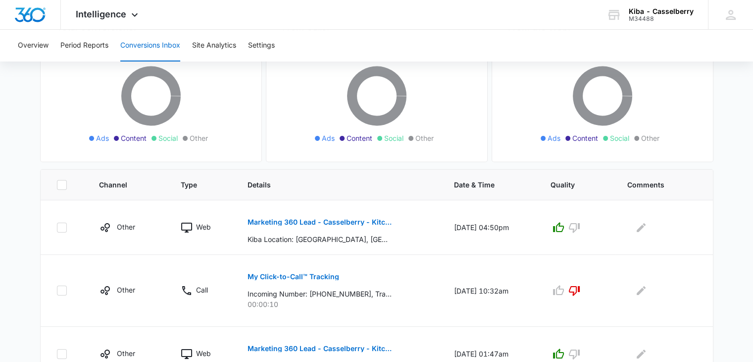
scroll to position [161, 0]
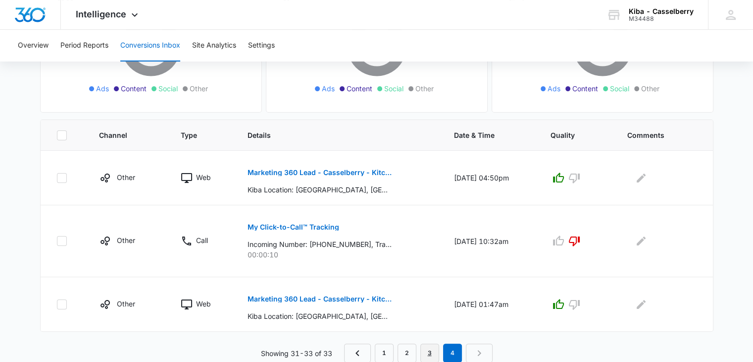
click at [428, 349] on link "3" at bounding box center [429, 352] width 19 height 19
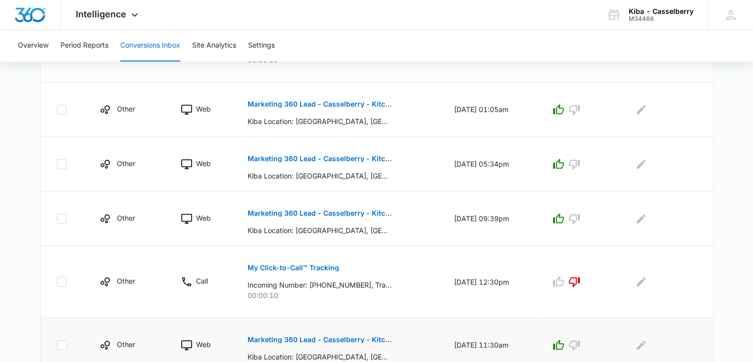
scroll to position [576, 0]
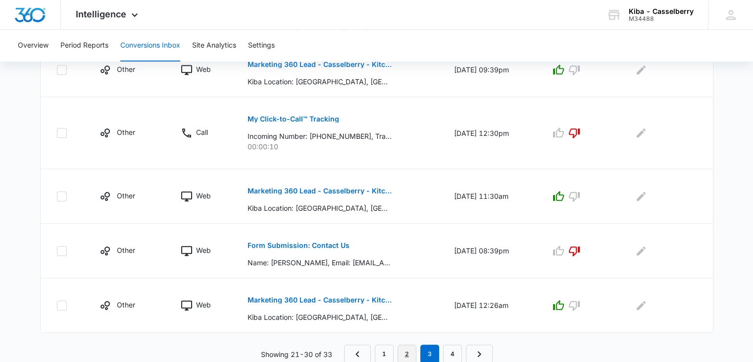
click at [404, 351] on link "2" at bounding box center [407, 353] width 19 height 19
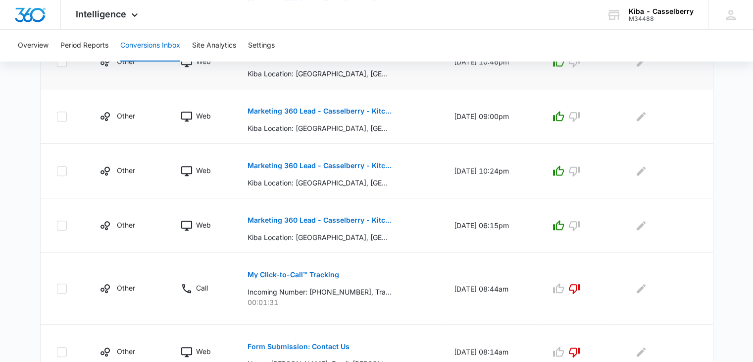
scroll to position [542, 0]
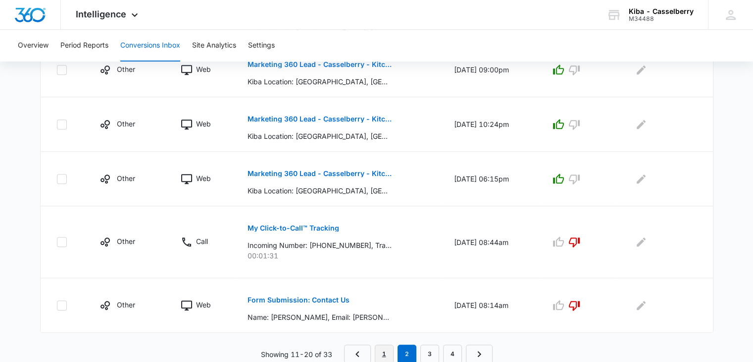
click at [378, 353] on link "1" at bounding box center [384, 353] width 19 height 19
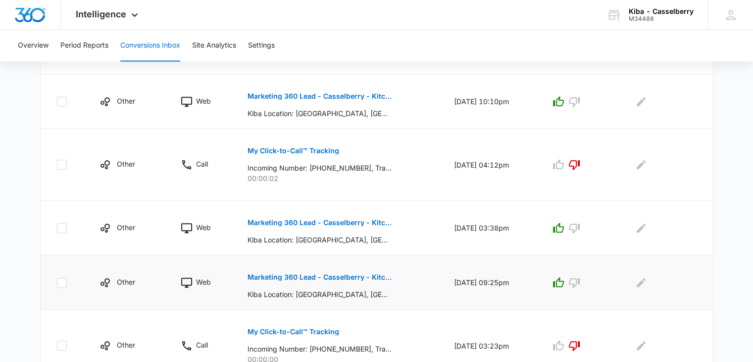
scroll to position [594, 0]
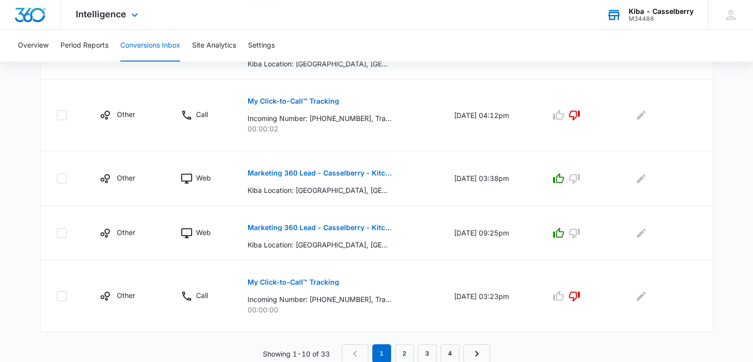
click at [640, 15] on div "M34488" at bounding box center [661, 18] width 65 height 7
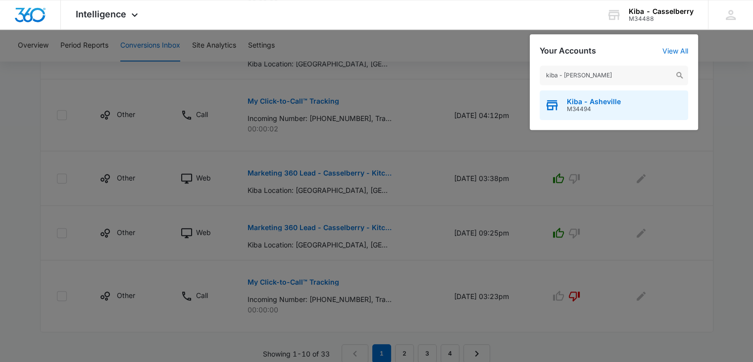
type input "kiba - [PERSON_NAME]"
click at [588, 104] on span "Kiba - Asheville" at bounding box center [594, 102] width 54 height 8
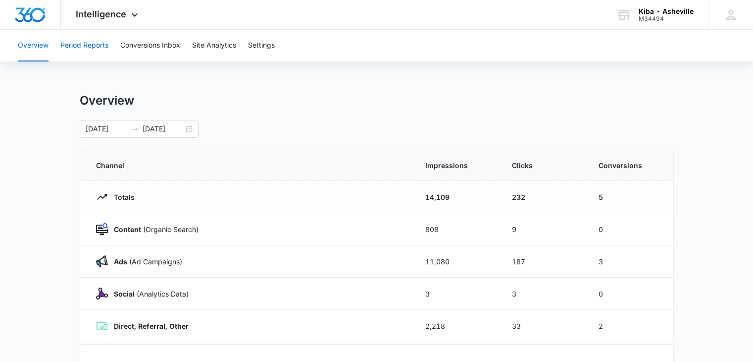
click at [88, 44] on button "Period Reports" at bounding box center [84, 46] width 48 height 32
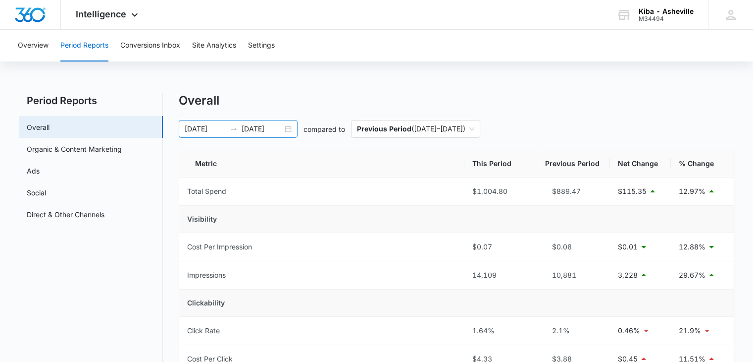
click at [295, 126] on div "[DATE] [DATE]" at bounding box center [238, 129] width 119 height 18
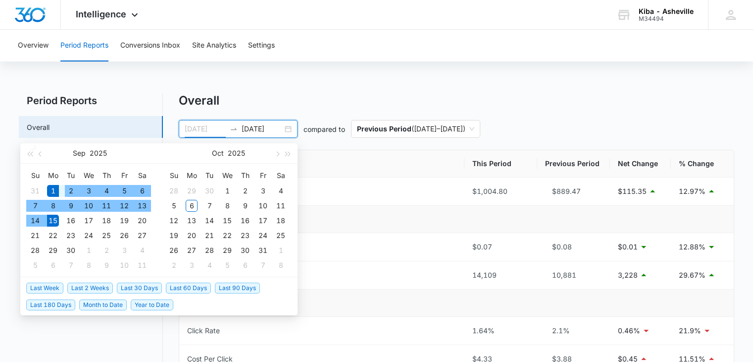
type input "[DATE]"
click at [50, 186] on div "1" at bounding box center [53, 191] width 12 height 12
type input "[DATE]"
click at [73, 248] on div "30" at bounding box center [71, 250] width 12 height 12
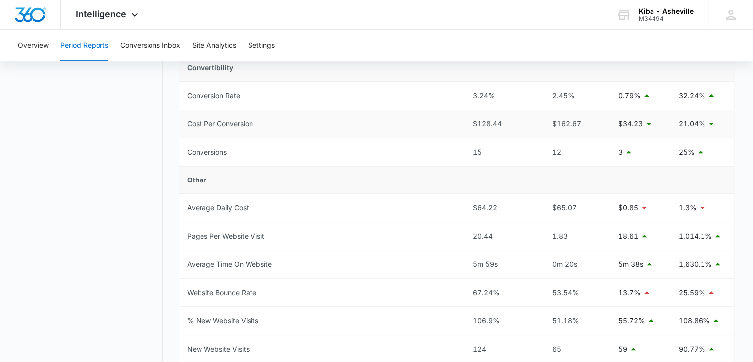
scroll to position [297, 0]
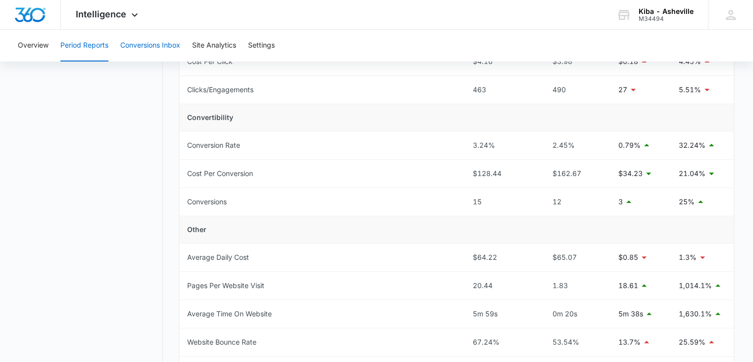
click at [146, 46] on button "Conversions Inbox" at bounding box center [150, 46] width 60 height 32
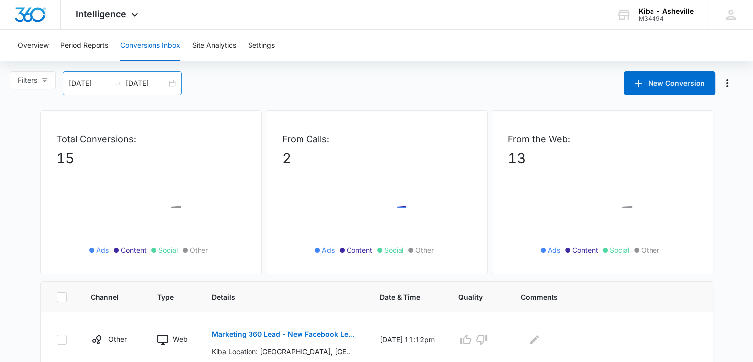
click at [172, 82] on div "[DATE] [DATE]" at bounding box center [122, 83] width 119 height 24
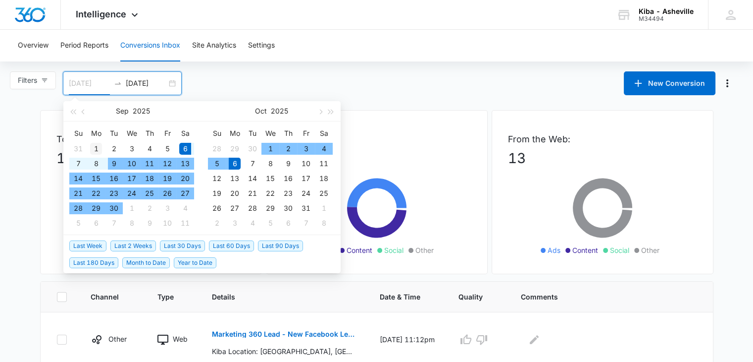
type input "[DATE]"
click at [97, 144] on div "1" at bounding box center [96, 149] width 12 height 12
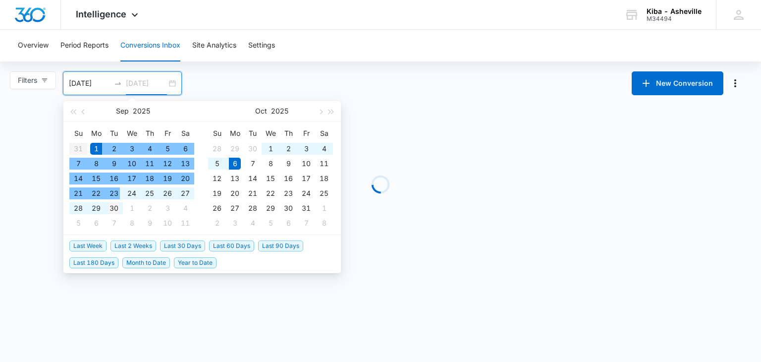
type input "[DATE]"
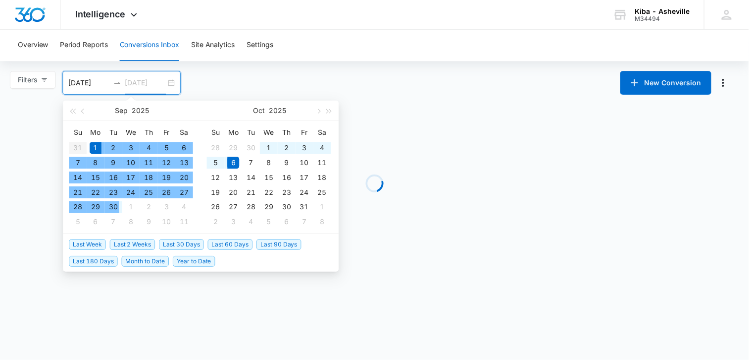
click at [115, 208] on div "30" at bounding box center [114, 208] width 12 height 12
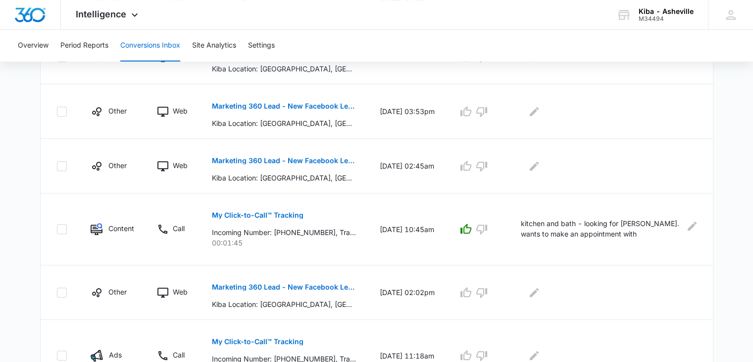
scroll to position [559, 0]
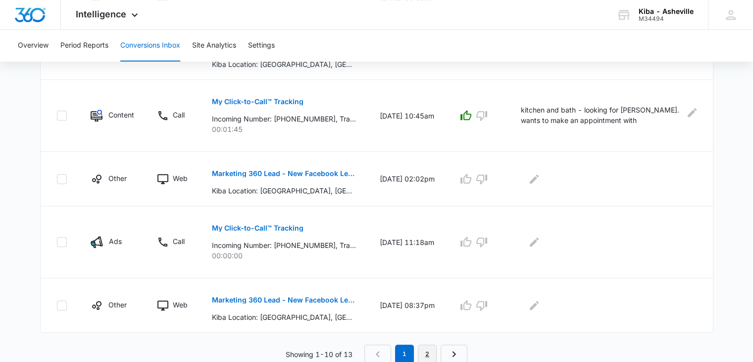
click at [426, 351] on link "2" at bounding box center [427, 353] width 19 height 19
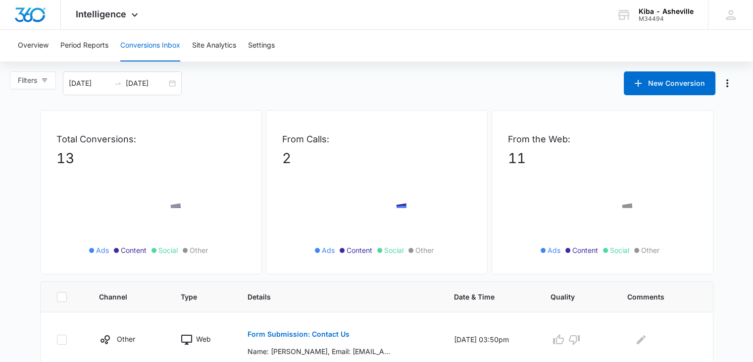
scroll to position [144, 0]
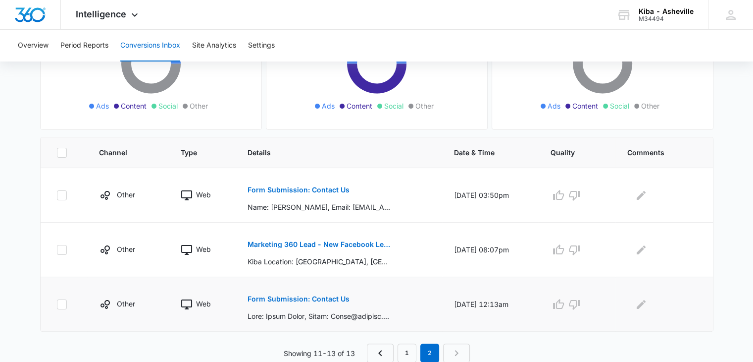
click at [299, 298] on p "Form Submission: Contact Us" at bounding box center [299, 298] width 102 height 7
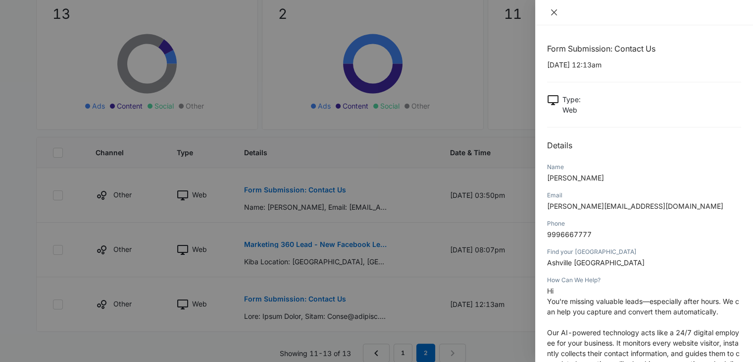
click at [556, 12] on icon "close" at bounding box center [554, 12] width 8 height 8
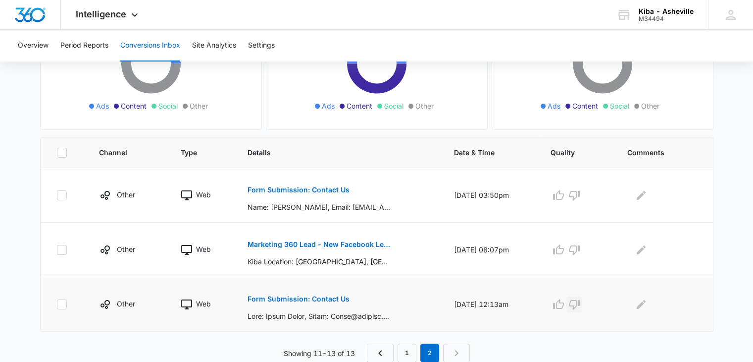
click at [578, 302] on icon "button" at bounding box center [575, 304] width 12 height 12
click at [376, 241] on p "Marketing 360 Lead - New Facebook Lead - Asheville Kitchen & Bath Facebook Lead" at bounding box center [320, 244] width 144 height 7
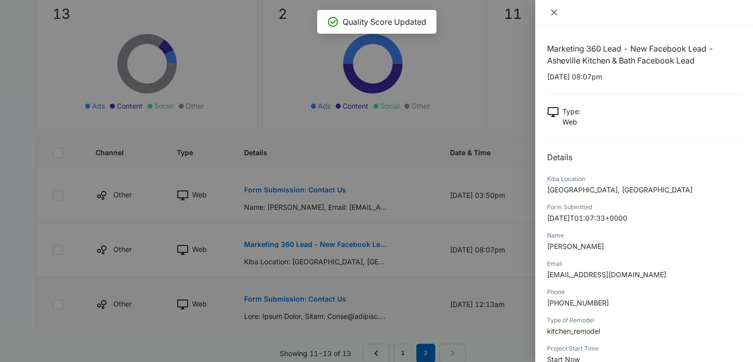
click at [552, 14] on icon "close" at bounding box center [554, 12] width 6 height 6
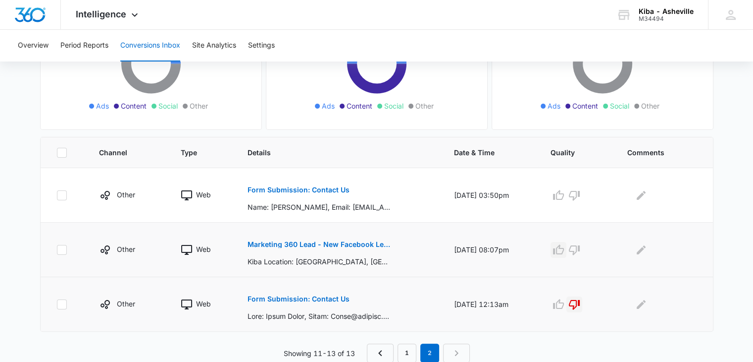
click at [563, 250] on icon "button" at bounding box center [558, 249] width 11 height 10
click at [335, 187] on p "Form Submission: Contact Us" at bounding box center [299, 189] width 102 height 7
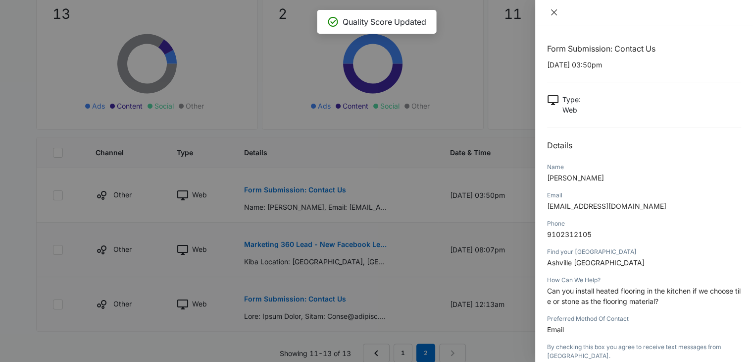
click at [554, 16] on button "Close" at bounding box center [554, 12] width 14 height 9
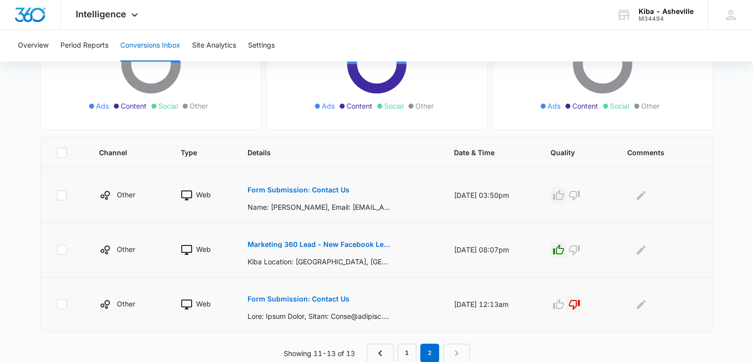
click at [565, 194] on icon "button" at bounding box center [559, 195] width 12 height 12
click at [406, 353] on link "1" at bounding box center [407, 352] width 19 height 19
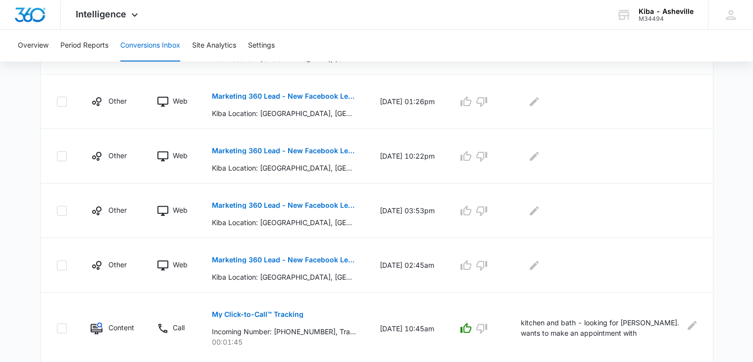
scroll to position [559, 0]
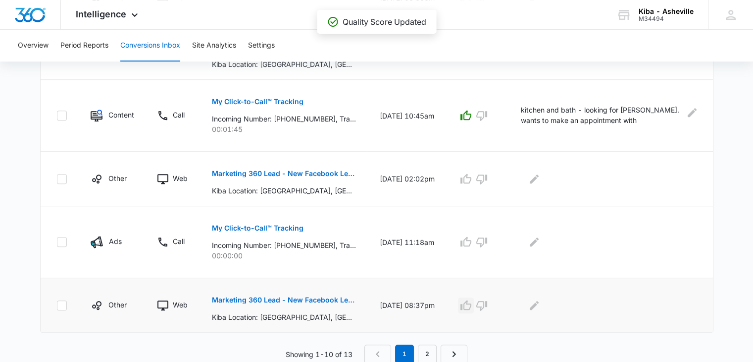
click at [471, 304] on icon "button" at bounding box center [466, 305] width 12 height 12
click at [487, 238] on icon "button" at bounding box center [481, 242] width 11 height 10
click at [467, 173] on button "button" at bounding box center [466, 179] width 16 height 16
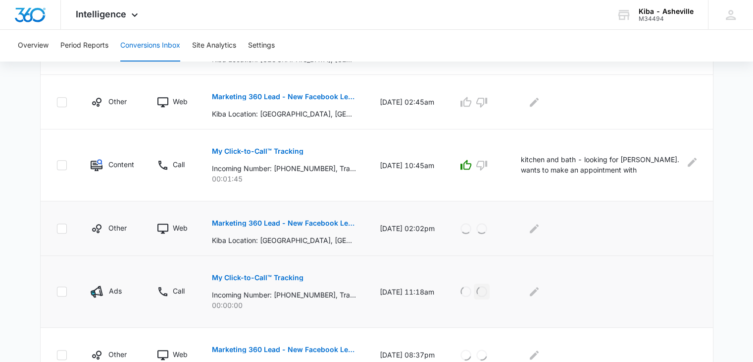
scroll to position [460, 0]
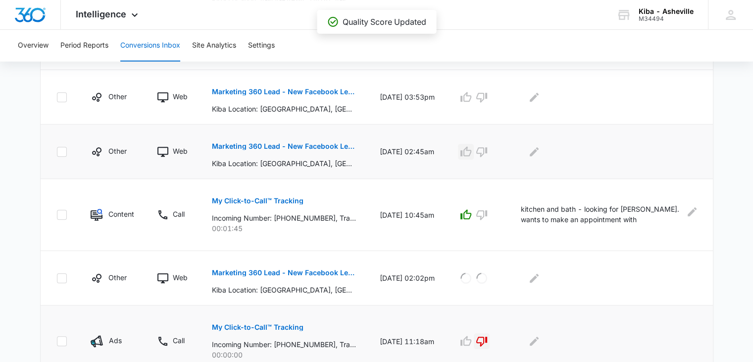
click at [472, 146] on icon "button" at bounding box center [466, 152] width 12 height 12
click at [472, 99] on icon "button" at bounding box center [466, 97] width 12 height 12
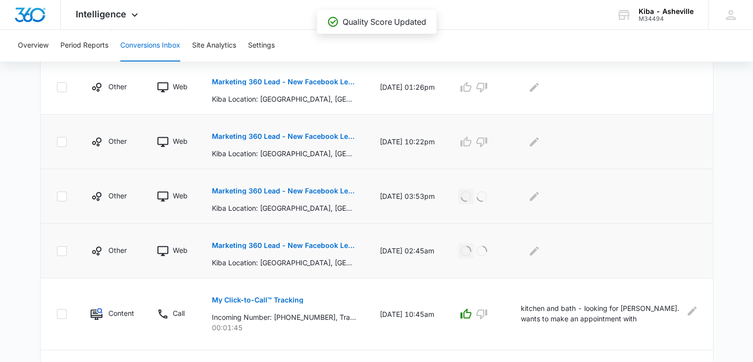
scroll to position [312, 0]
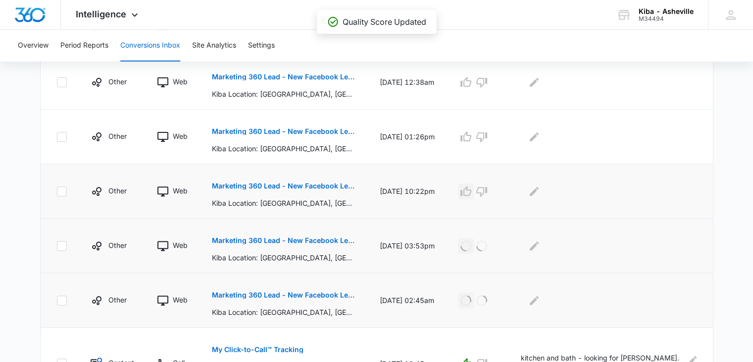
click at [469, 189] on icon "button" at bounding box center [466, 191] width 11 height 10
click at [471, 137] on icon "button" at bounding box center [466, 136] width 11 height 10
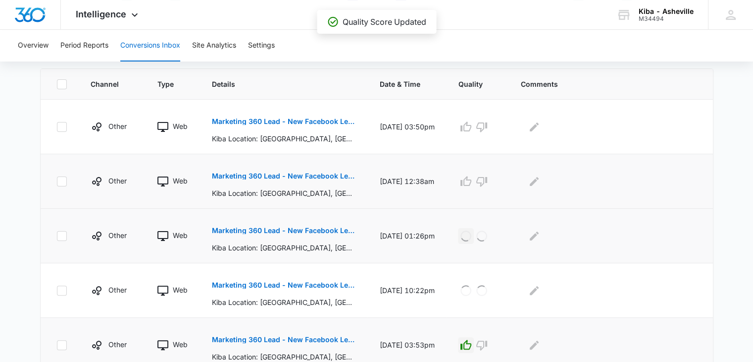
scroll to position [163, 0]
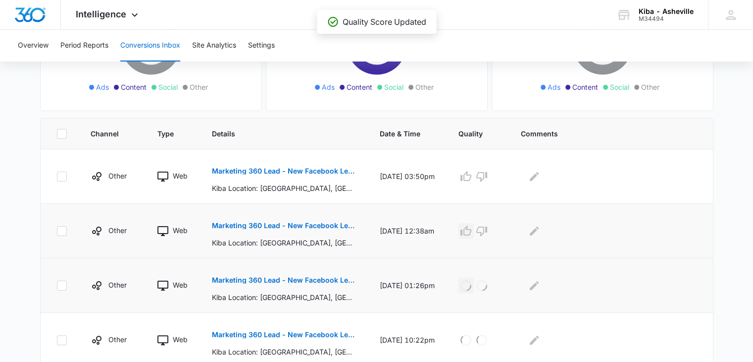
click at [472, 229] on icon "button" at bounding box center [466, 231] width 12 height 12
click at [471, 172] on icon "button" at bounding box center [466, 176] width 11 height 10
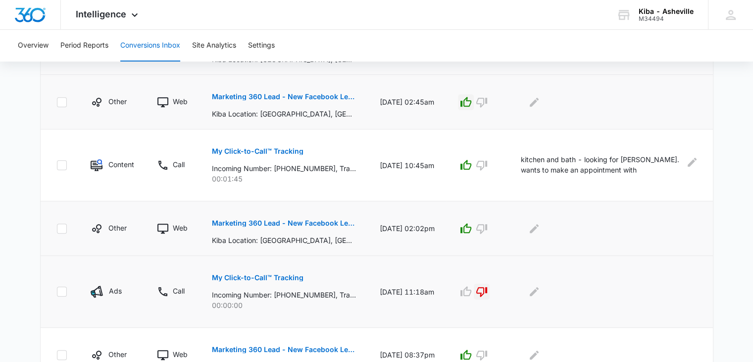
scroll to position [559, 0]
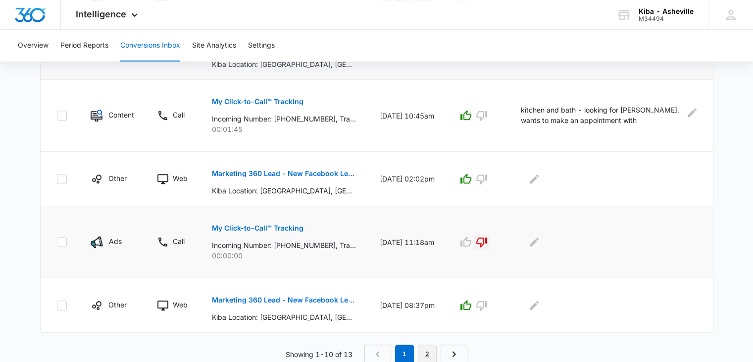
click at [430, 351] on link "2" at bounding box center [427, 353] width 19 height 19
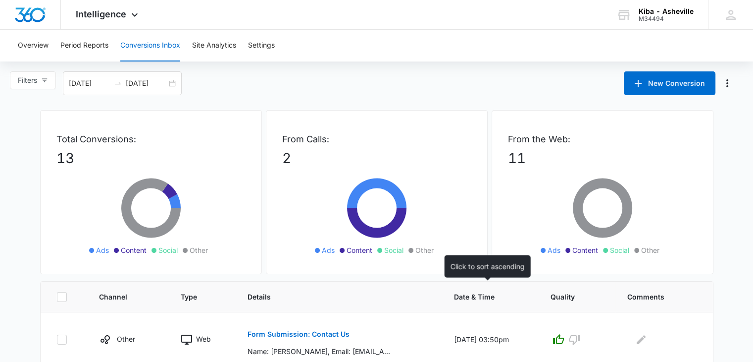
scroll to position [144, 0]
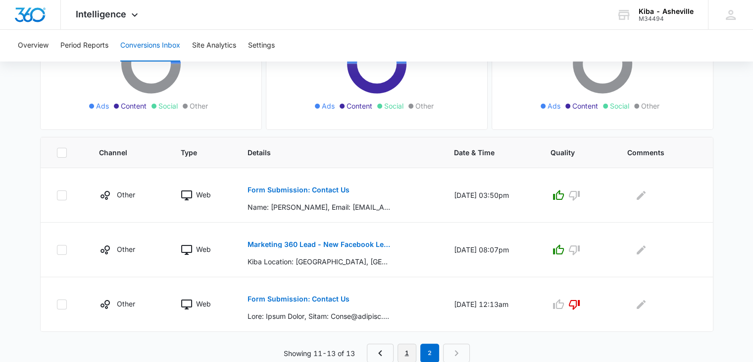
click at [408, 353] on link "1" at bounding box center [407, 352] width 19 height 19
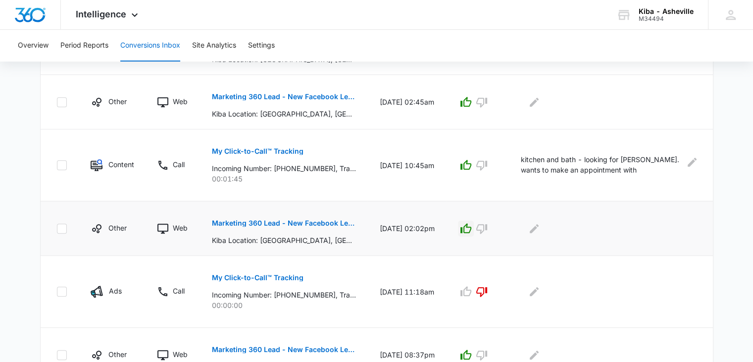
scroll to position [559, 0]
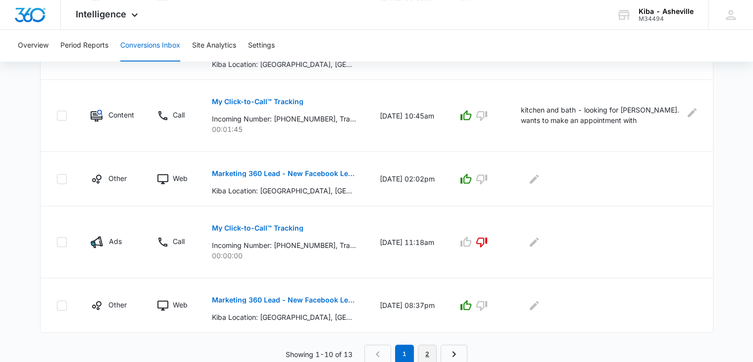
click at [426, 352] on link "2" at bounding box center [427, 353] width 19 height 19
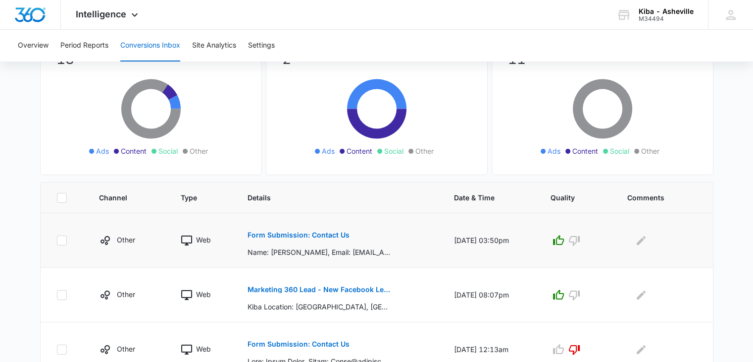
scroll to position [144, 0]
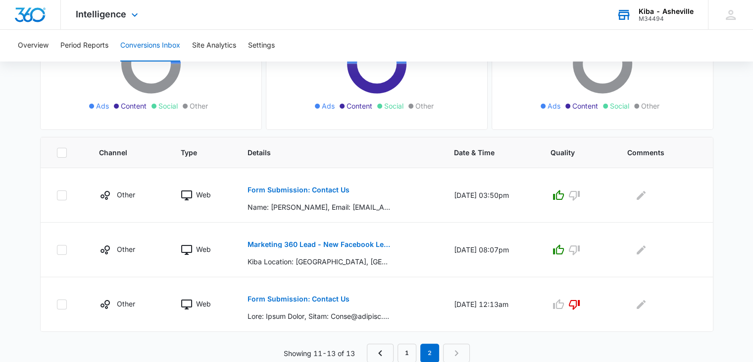
click at [666, 12] on div "Kiba - Asheville" at bounding box center [666, 11] width 55 height 8
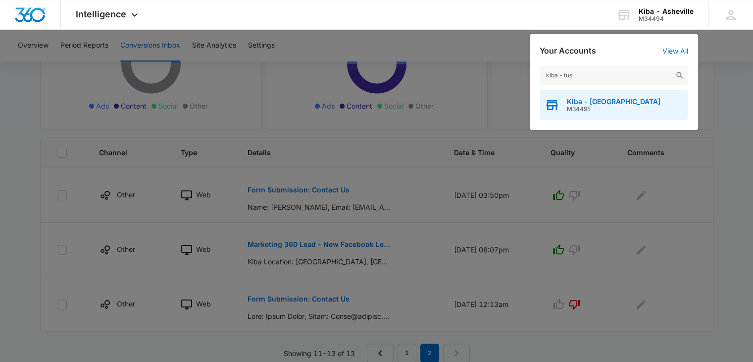
type input "kiba - tus"
click at [588, 104] on span "Kiba - [GEOGRAPHIC_DATA]" at bounding box center [614, 102] width 94 height 8
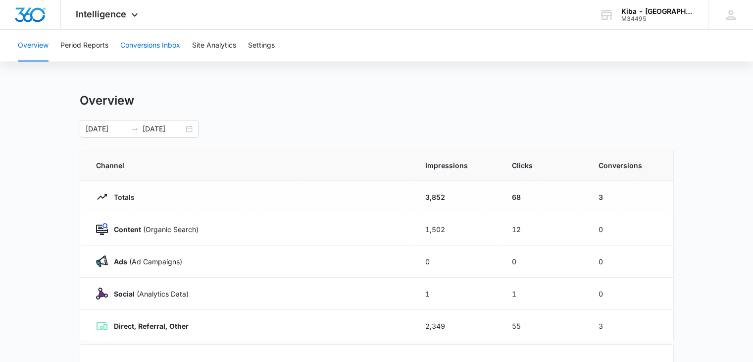
click at [156, 44] on button "Conversions Inbox" at bounding box center [150, 46] width 60 height 32
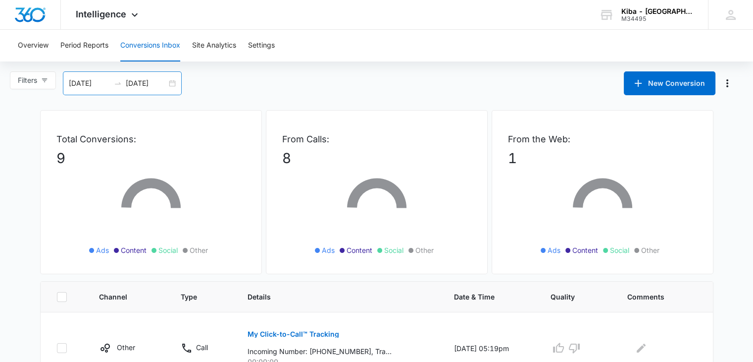
click at [176, 82] on div "[DATE] [DATE]" at bounding box center [122, 83] width 119 height 24
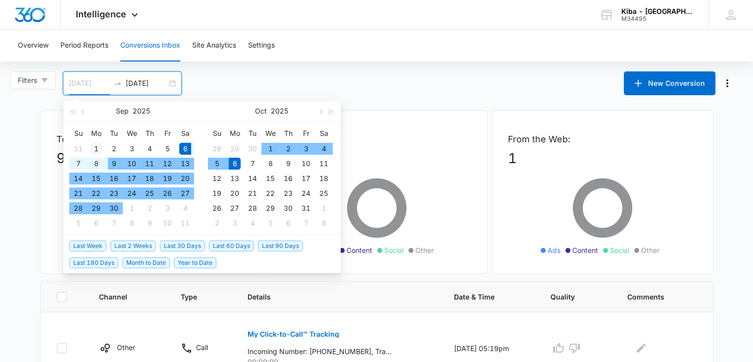
type input "[DATE]"
click at [100, 146] on div "1" at bounding box center [96, 149] width 12 height 12
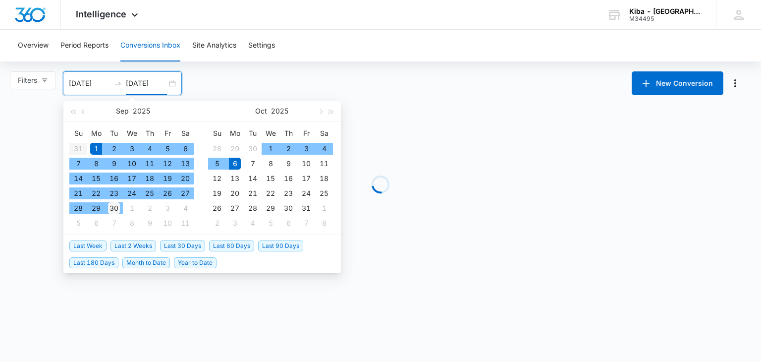
type input "[DATE]"
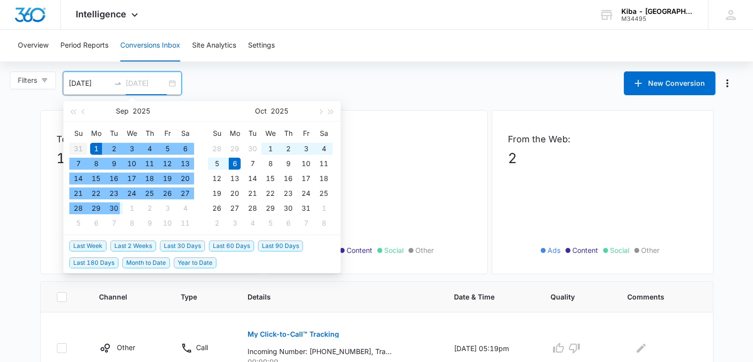
click at [111, 208] on div "30" at bounding box center [114, 208] width 12 height 12
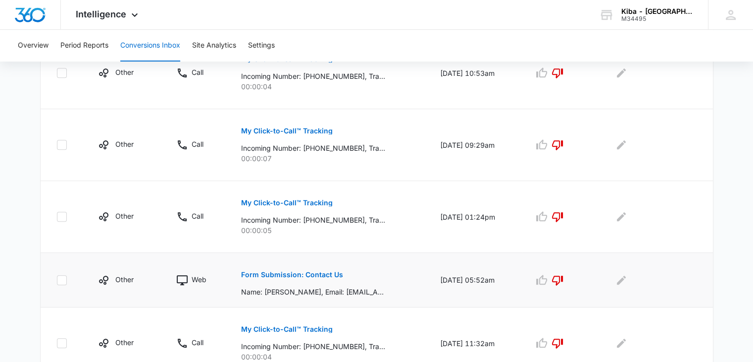
scroll to position [664, 0]
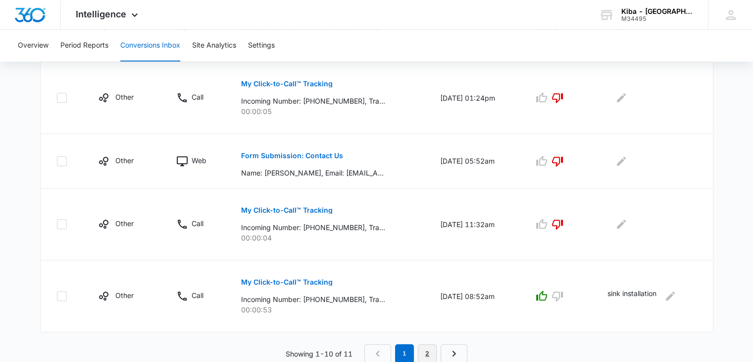
click at [422, 357] on link "2" at bounding box center [427, 353] width 19 height 19
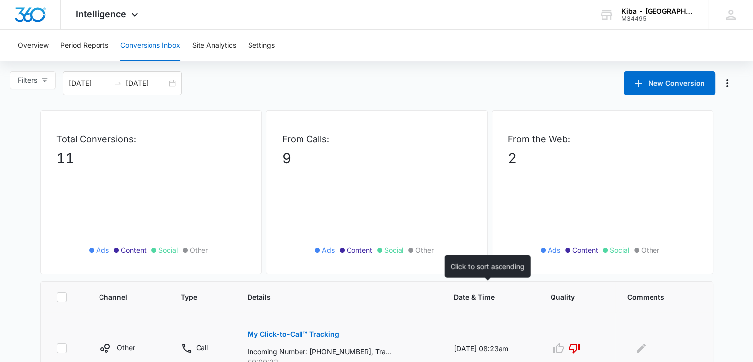
scroll to position [52, 0]
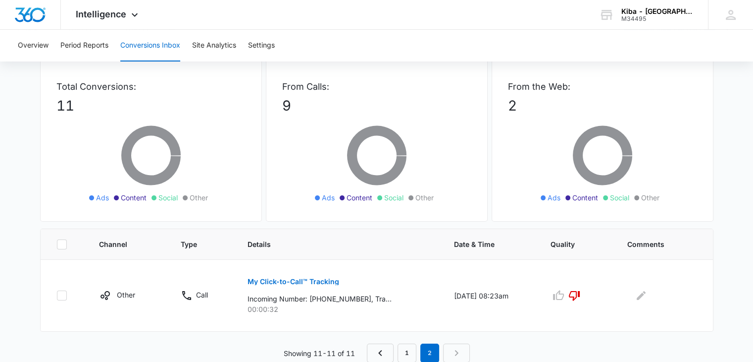
click at [396, 355] on nav "1 2" at bounding box center [418, 352] width 103 height 19
click at [406, 350] on link "1" at bounding box center [407, 352] width 19 height 19
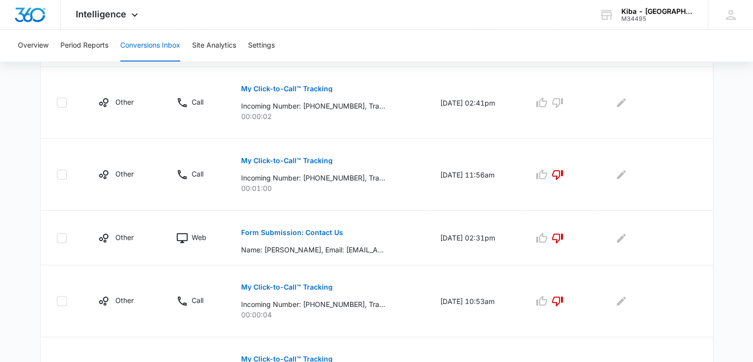
scroll to position [267, 0]
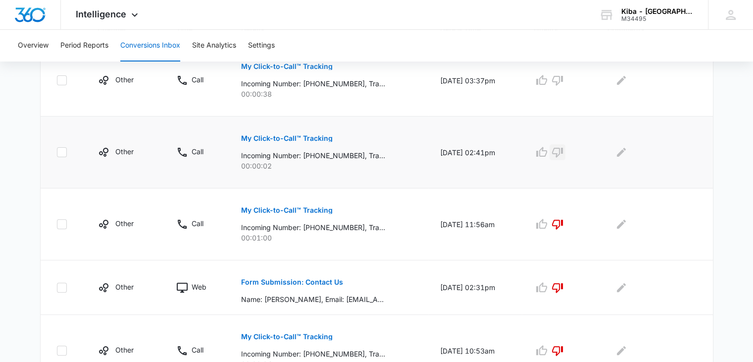
click at [562, 153] on icon "button" at bounding box center [558, 152] width 12 height 12
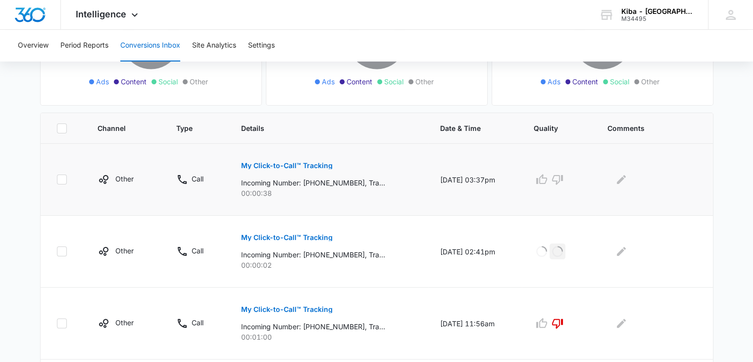
click at [245, 160] on button "My Click-to-Call™ Tracking" at bounding box center [287, 166] width 92 height 24
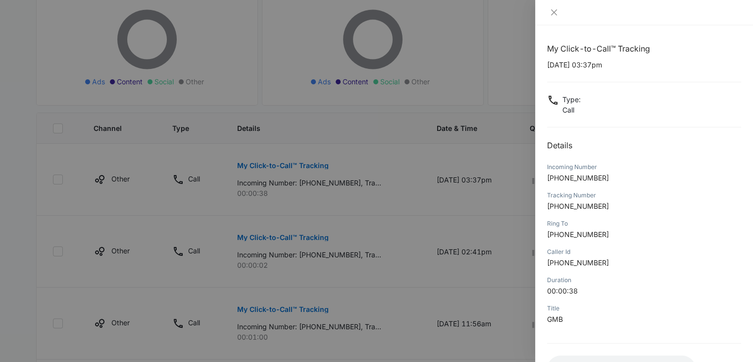
scroll to position [78, 0]
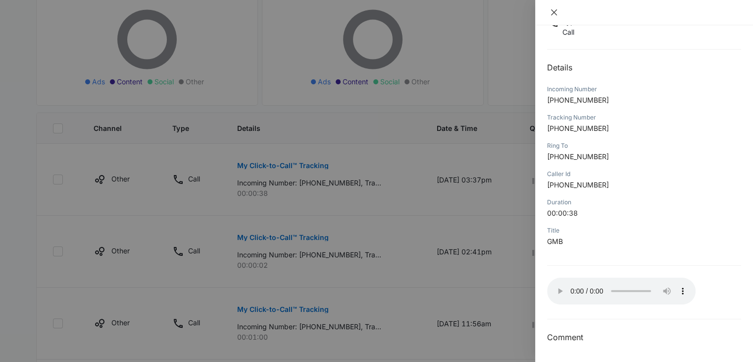
click at [553, 8] on icon "close" at bounding box center [554, 12] width 8 height 8
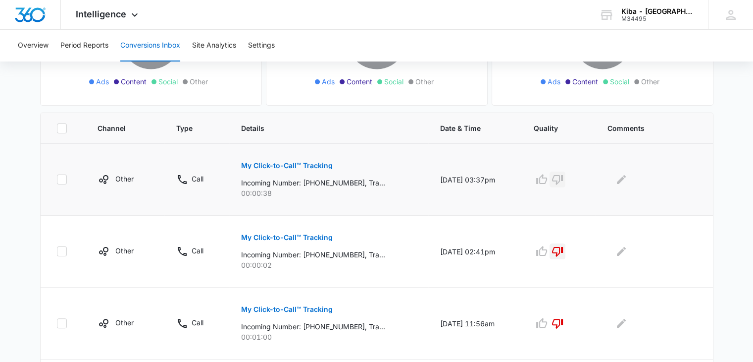
click at [563, 175] on icon "button" at bounding box center [557, 180] width 11 height 10
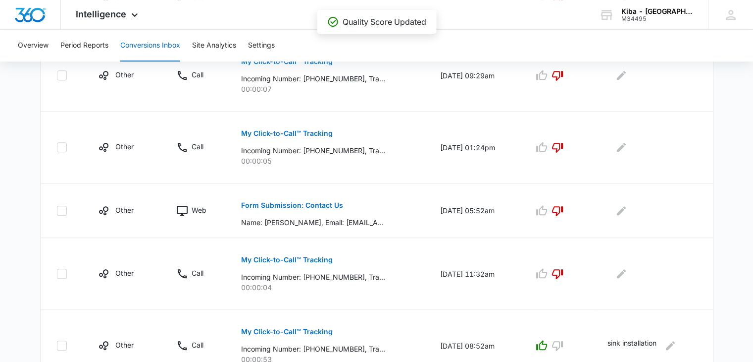
scroll to position [664, 0]
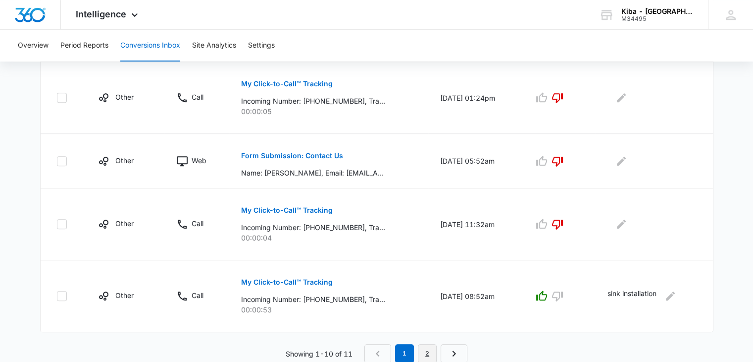
click at [427, 351] on link "2" at bounding box center [427, 353] width 19 height 19
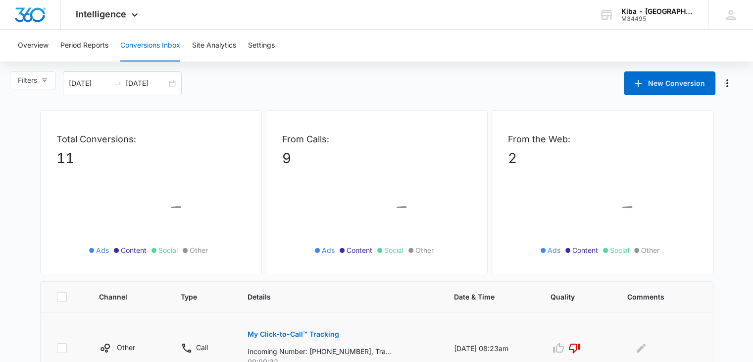
scroll to position [52, 0]
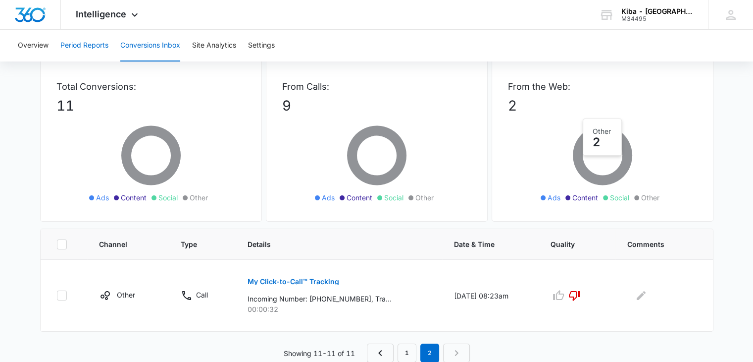
click at [90, 40] on button "Period Reports" at bounding box center [84, 46] width 48 height 32
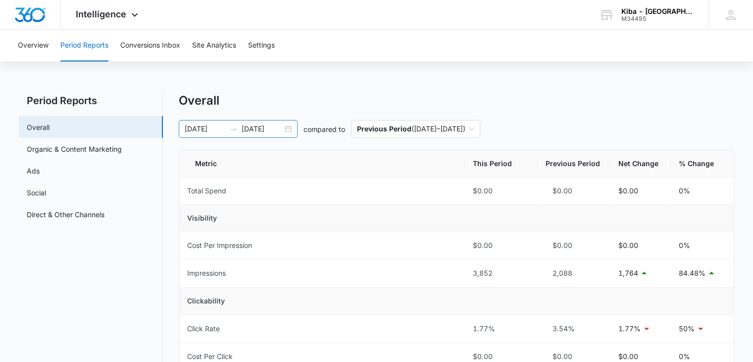
click at [287, 124] on div "[DATE] [DATE]" at bounding box center [238, 129] width 119 height 18
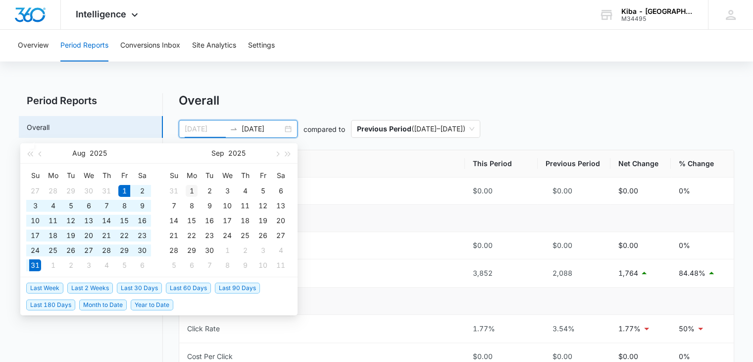
type input "[DATE]"
click at [192, 186] on div "1" at bounding box center [192, 191] width 12 height 12
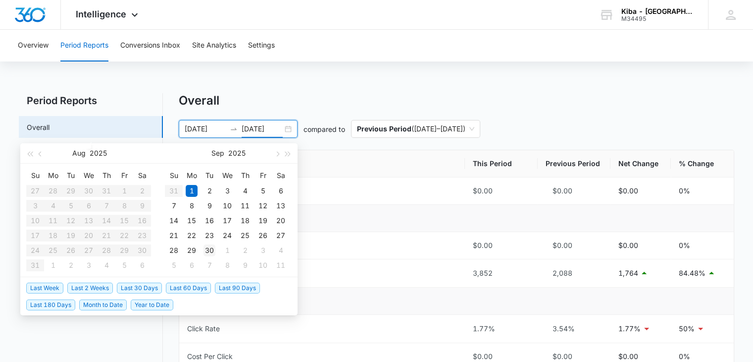
type input "[DATE]"
click at [208, 251] on div "30" at bounding box center [210, 250] width 12 height 12
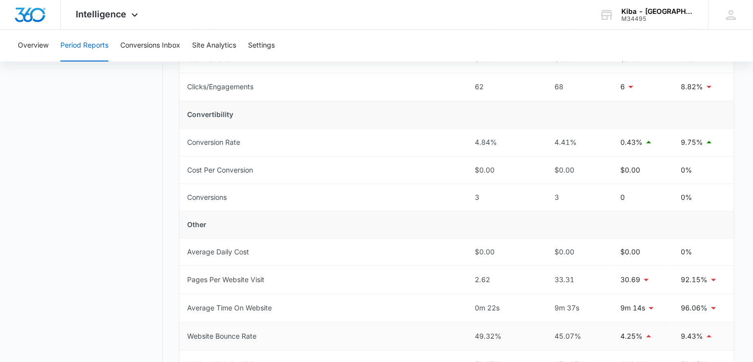
scroll to position [347, 0]
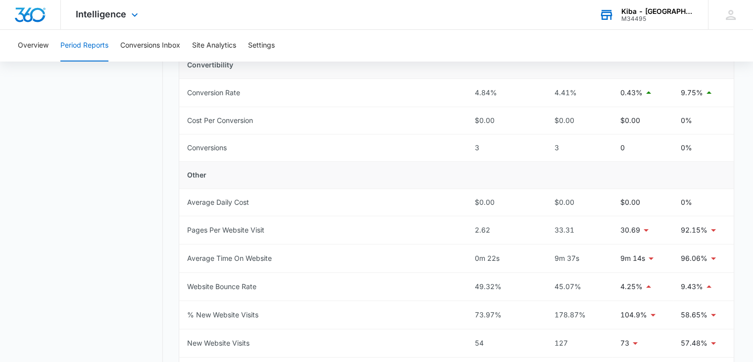
click at [644, 14] on div "Kiba - [GEOGRAPHIC_DATA]" at bounding box center [658, 11] width 72 height 8
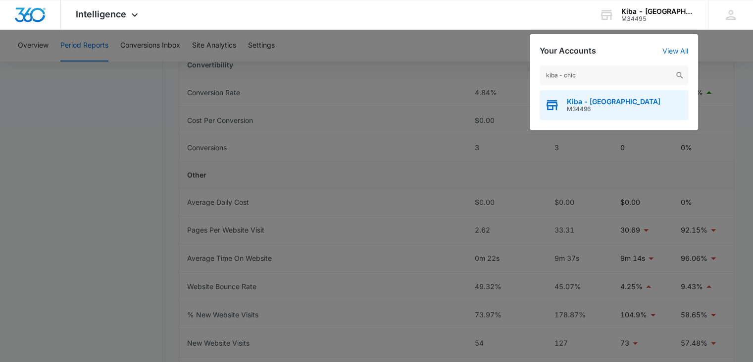
type input "kiba - chic"
click at [582, 101] on span "Kiba - [GEOGRAPHIC_DATA]" at bounding box center [614, 102] width 94 height 8
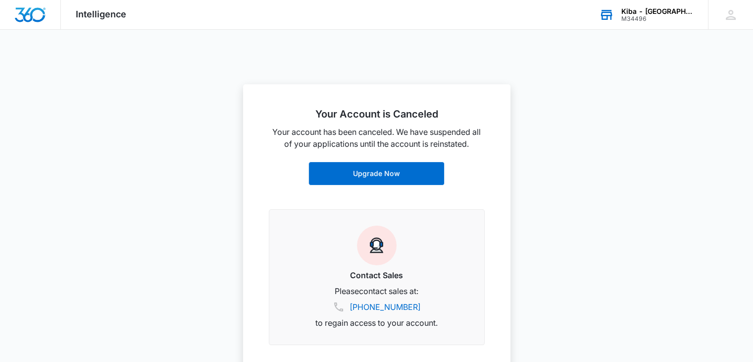
click at [664, 10] on div "Kiba - [GEOGRAPHIC_DATA]" at bounding box center [658, 11] width 72 height 8
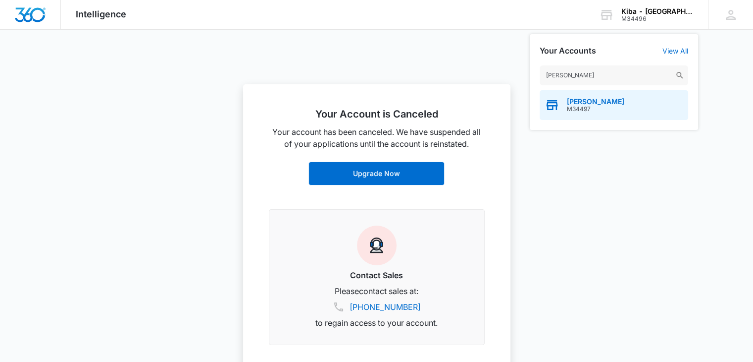
type input "[PERSON_NAME]"
click at [570, 107] on span "M34497" at bounding box center [595, 108] width 57 height 7
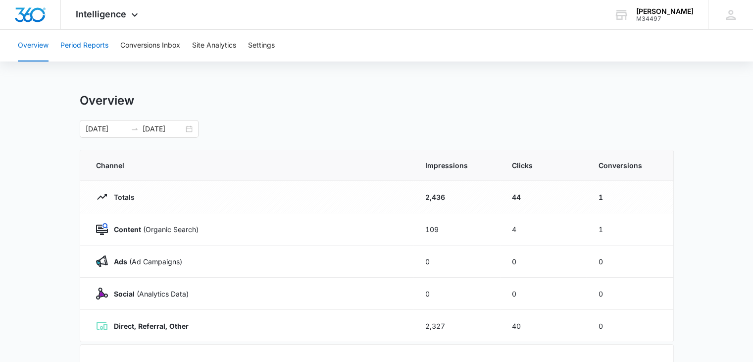
click at [95, 44] on button "Period Reports" at bounding box center [84, 46] width 48 height 32
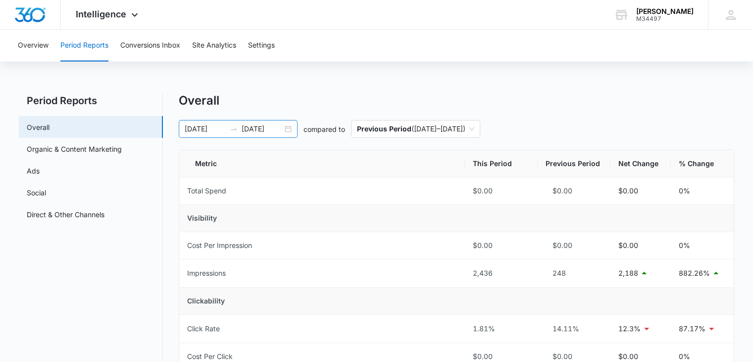
click at [293, 130] on div "[DATE] [DATE]" at bounding box center [238, 129] width 119 height 18
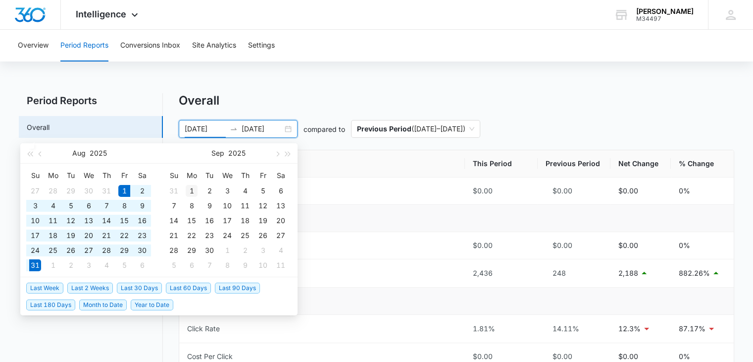
type input "[DATE]"
click at [187, 189] on div "1" at bounding box center [192, 191] width 12 height 12
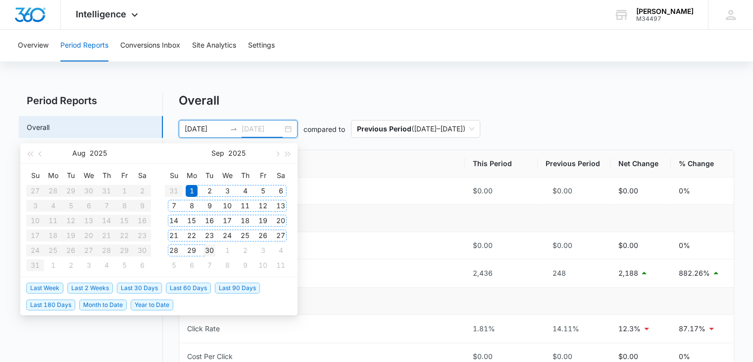
type input "[DATE]"
click at [212, 248] on div "30" at bounding box center [210, 250] width 12 height 12
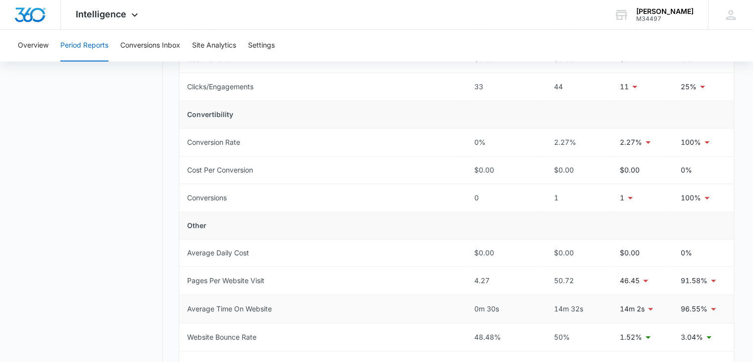
scroll to position [347, 0]
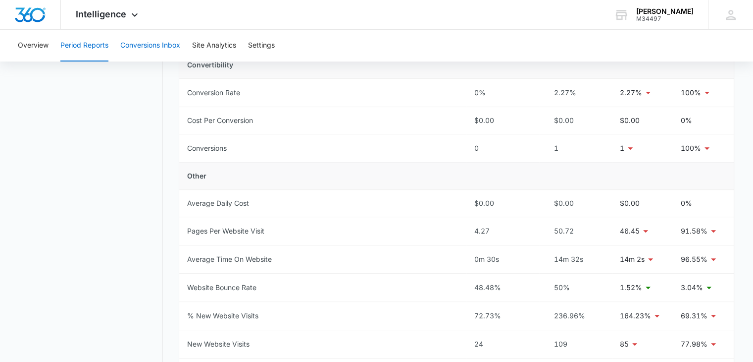
click at [145, 41] on button "Conversions Inbox" at bounding box center [150, 46] width 60 height 32
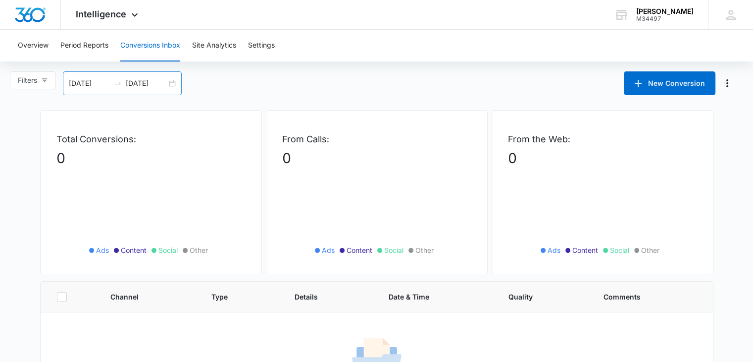
click at [173, 84] on div "[DATE] [DATE]" at bounding box center [122, 83] width 119 height 24
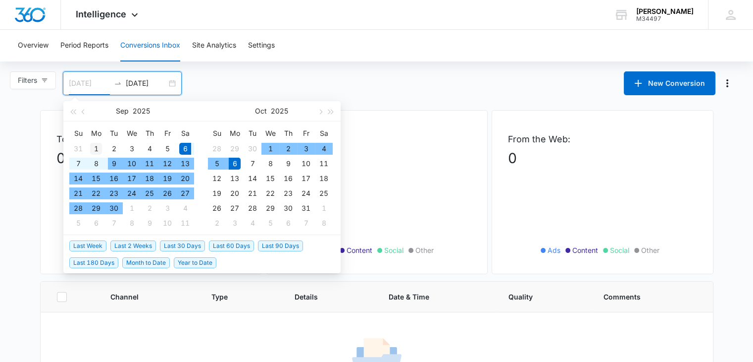
type input "[DATE]"
click at [96, 144] on div "1" at bounding box center [96, 149] width 12 height 12
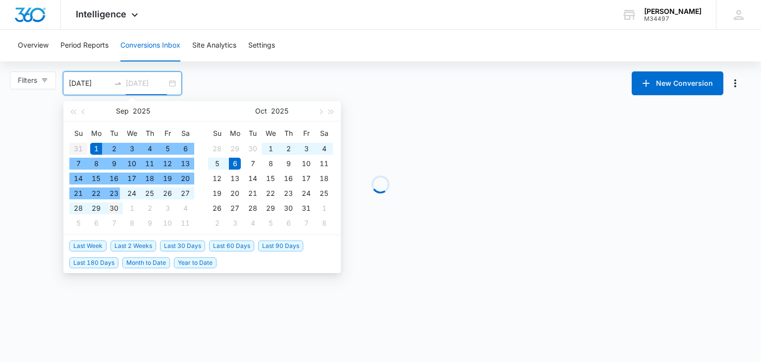
type input "[DATE]"
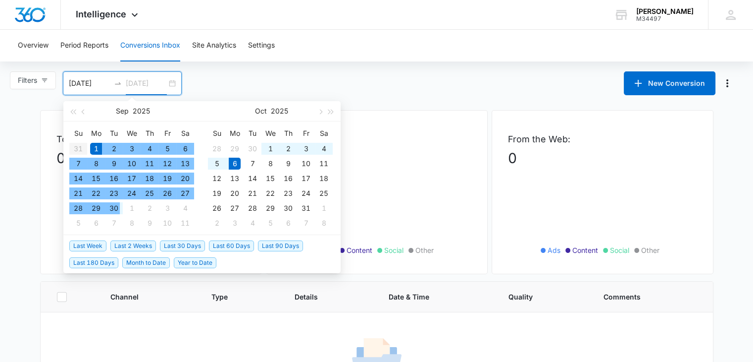
click at [113, 207] on div "30" at bounding box center [114, 208] width 12 height 12
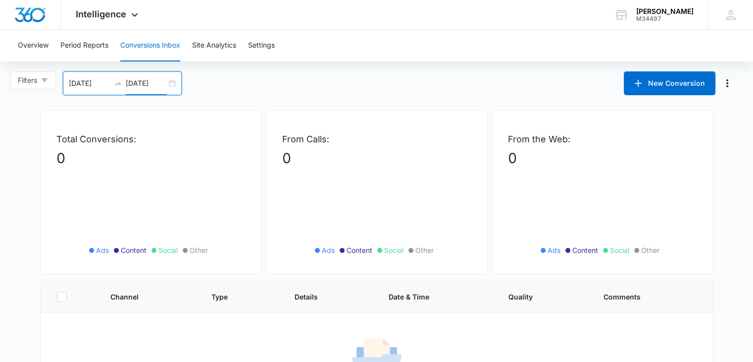
scroll to position [55, 0]
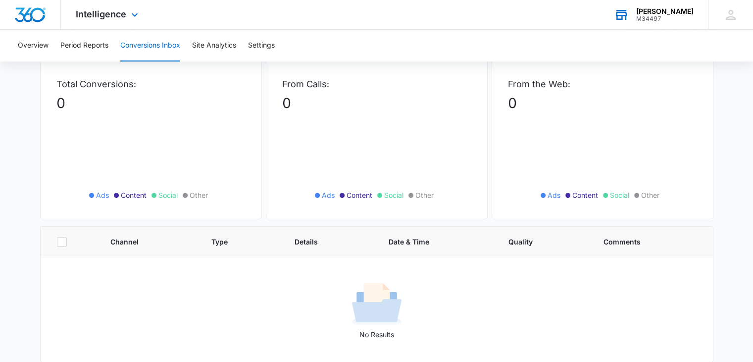
click at [669, 20] on div "M34497" at bounding box center [664, 18] width 57 height 7
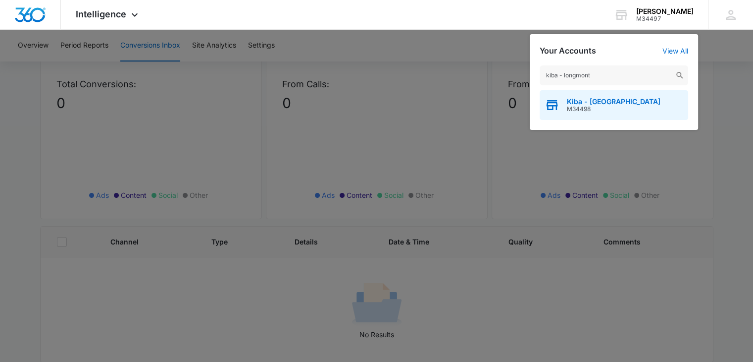
type input "kiba - longmont"
click at [598, 106] on span "M34498" at bounding box center [614, 108] width 94 height 7
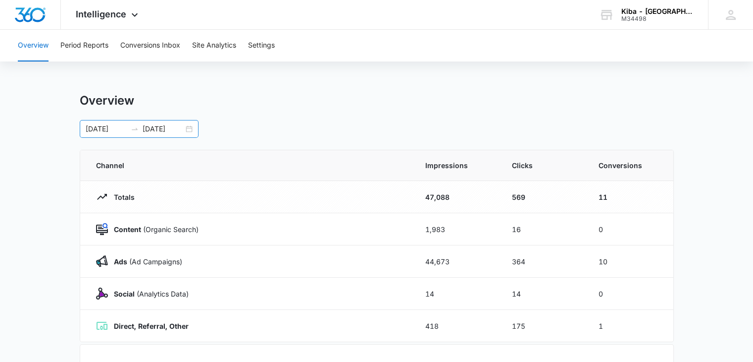
click at [193, 127] on div "[DATE] [DATE]" at bounding box center [139, 129] width 119 height 18
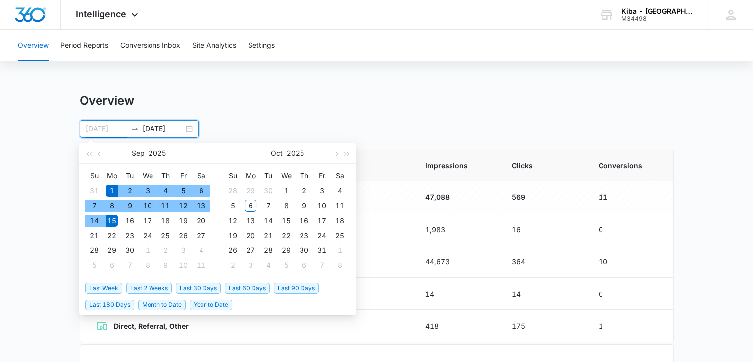
click at [111, 189] on div "1" at bounding box center [112, 191] width 12 height 12
type input "[DATE]"
click at [130, 252] on div "30" at bounding box center [130, 250] width 12 height 12
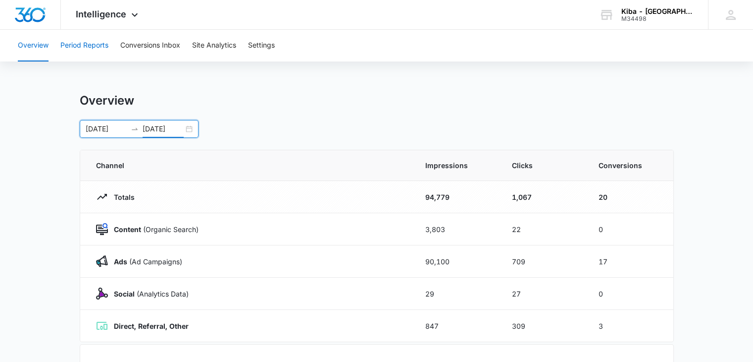
click at [93, 47] on button "Period Reports" at bounding box center [84, 46] width 48 height 32
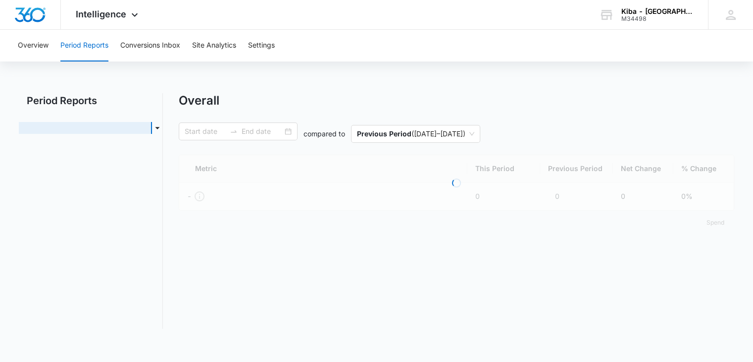
type input "[DATE]"
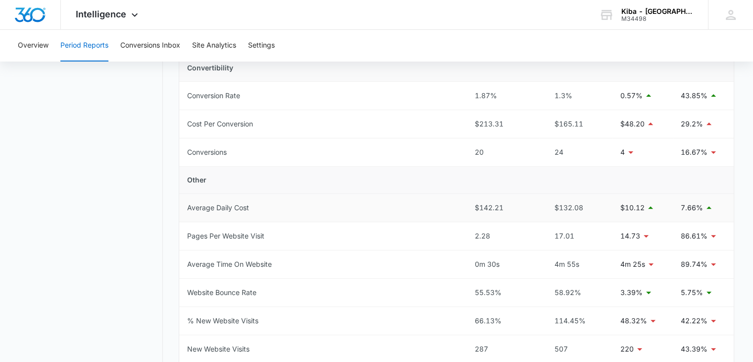
scroll to position [396, 0]
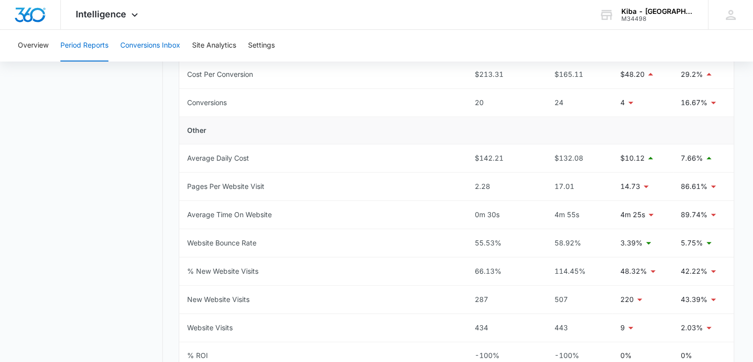
click at [149, 40] on button "Conversions Inbox" at bounding box center [150, 46] width 60 height 32
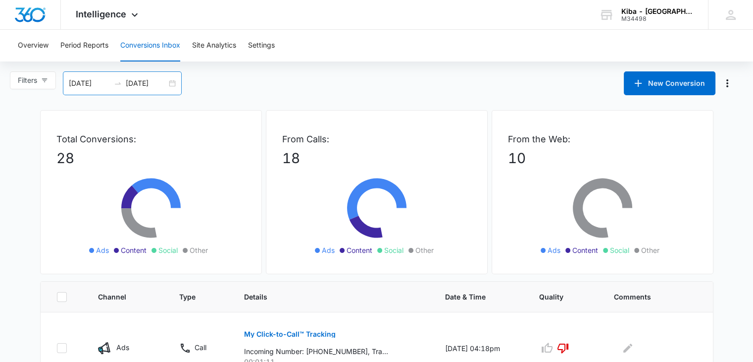
click at [172, 84] on div "[DATE] [DATE]" at bounding box center [122, 83] width 119 height 24
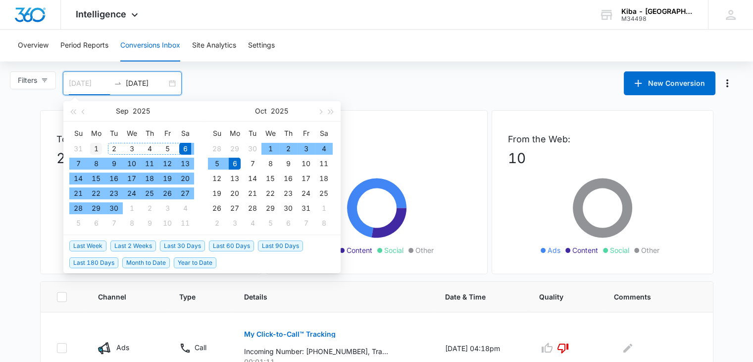
type input "[DATE]"
click at [95, 144] on div "1" at bounding box center [96, 149] width 12 height 12
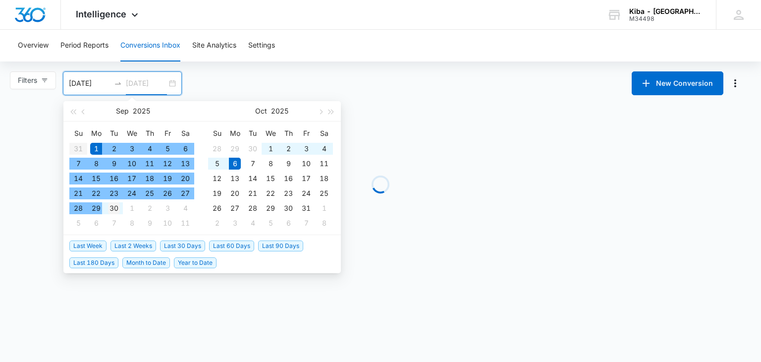
type input "[DATE]"
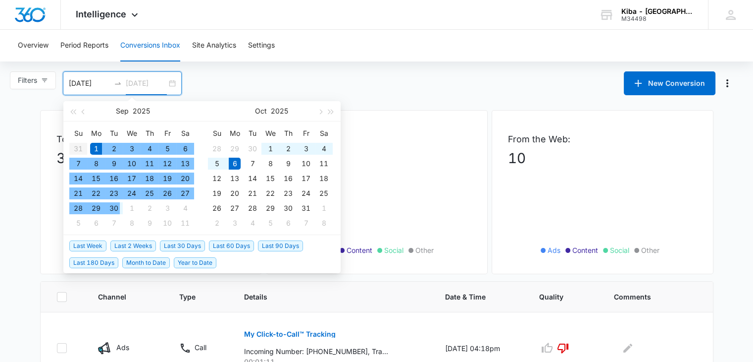
click at [112, 207] on div "30" at bounding box center [114, 208] width 12 height 12
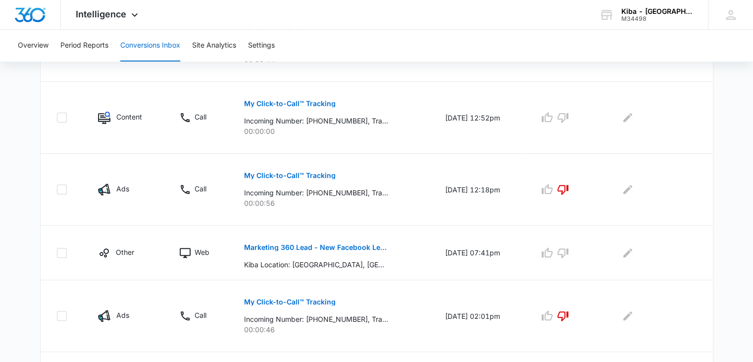
scroll to position [664, 0]
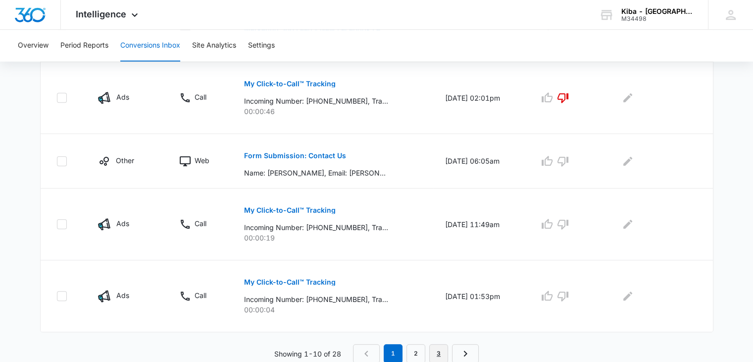
click at [435, 349] on link "3" at bounding box center [438, 353] width 19 height 19
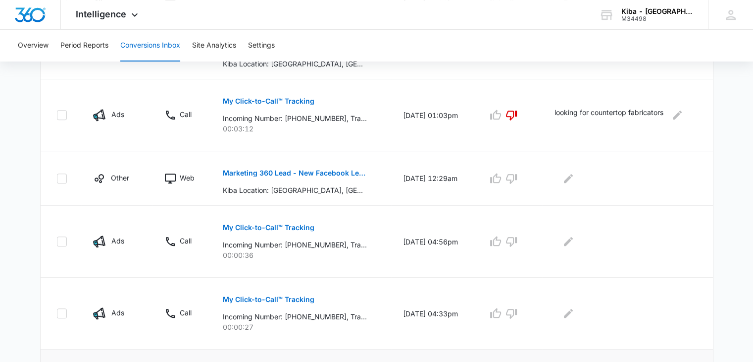
scroll to position [485, 0]
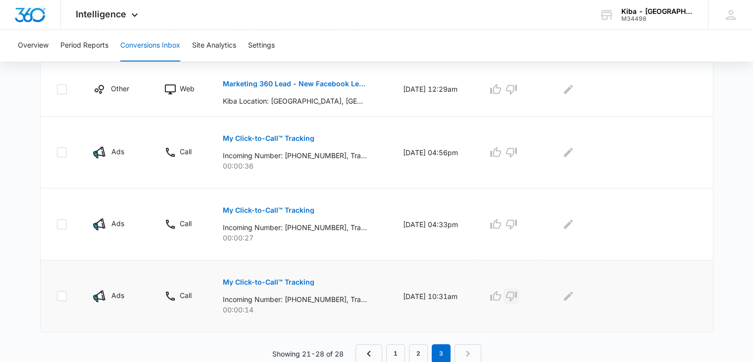
click at [516, 293] on icon "button" at bounding box center [512, 296] width 12 height 12
